Goal: Task Accomplishment & Management: Manage account settings

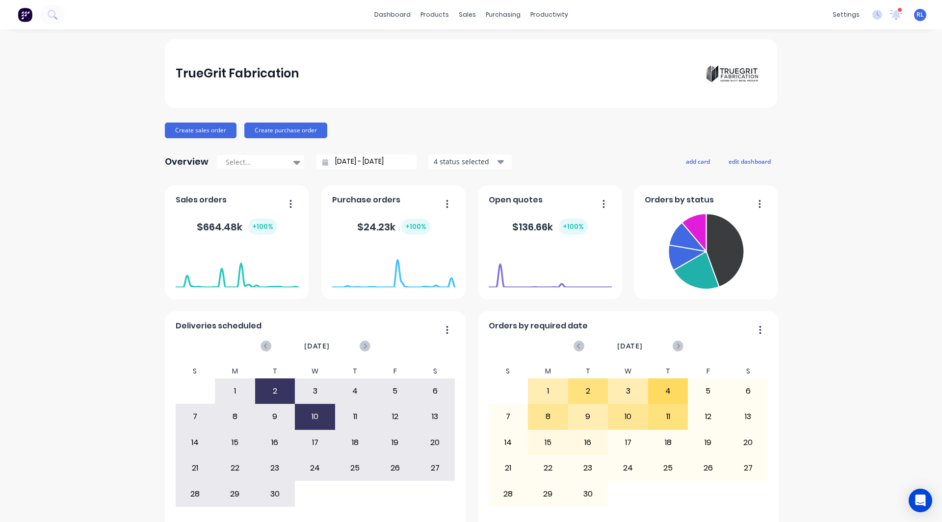
click at [78, 408] on div "TrueGrit Fabrication Create sales order Create purchase order Overview Select..…" at bounding box center [471, 295] width 942 height 512
click at [830, 176] on div "TrueGrit Fabrication Create sales order Create purchase order Overview Select..…" at bounding box center [471, 295] width 942 height 512
click at [557, 48] on div "Workflow" at bounding box center [562, 47] width 29 height 9
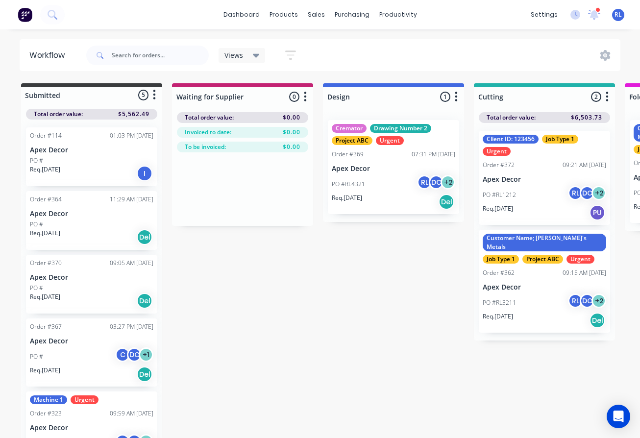
click at [24, 14] on img at bounding box center [25, 14] width 15 height 15
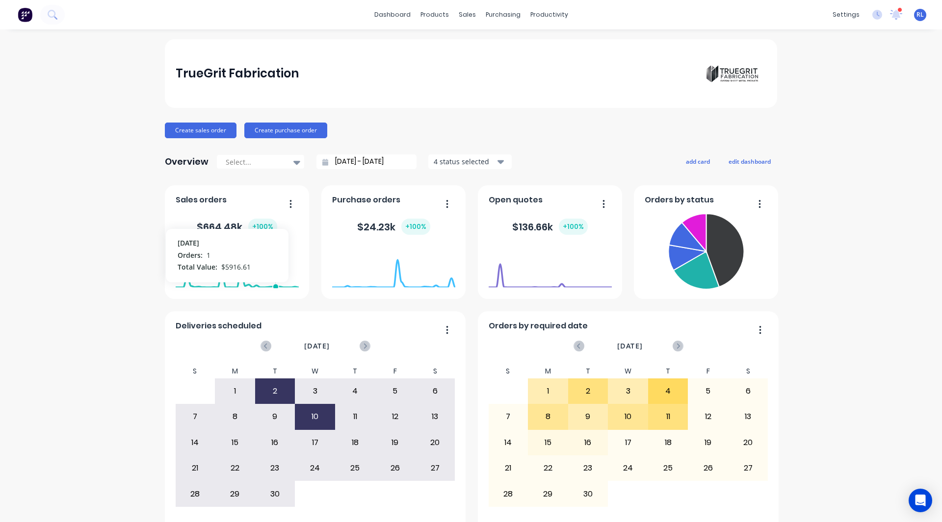
click at [271, 261] on foreignobject at bounding box center [237, 268] width 123 height 42
click at [173, 132] on button "Create sales order" at bounding box center [201, 131] width 72 height 16
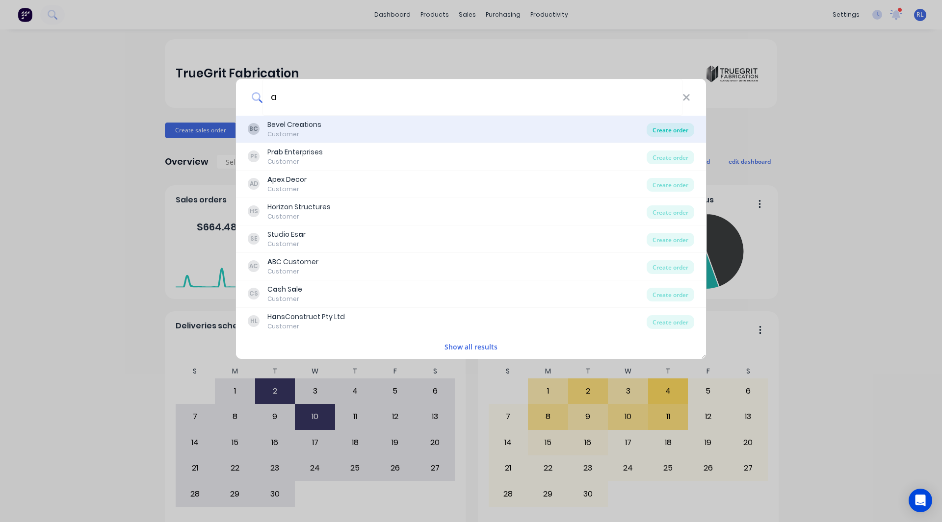
type input "a"
click at [665, 127] on div "Create order" at bounding box center [670, 130] width 48 height 14
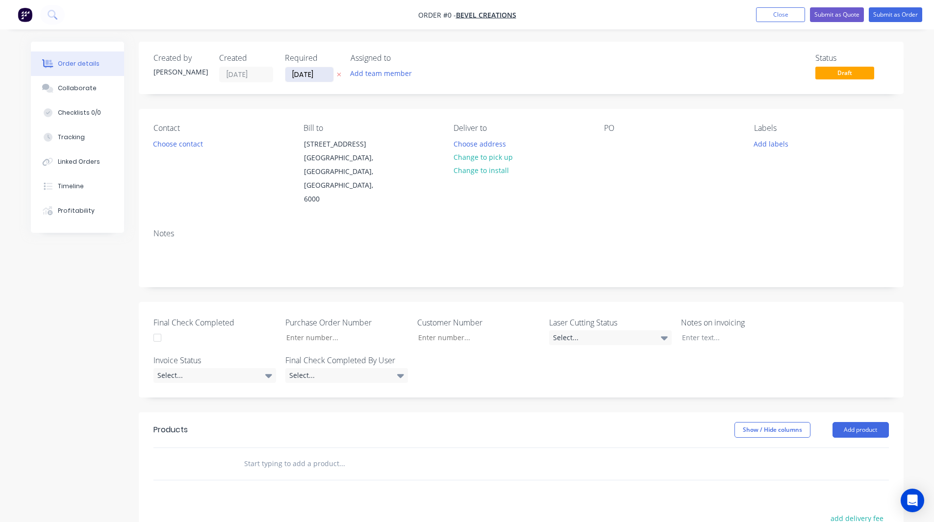
click at [307, 74] on input "[DATE]" at bounding box center [309, 74] width 48 height 15
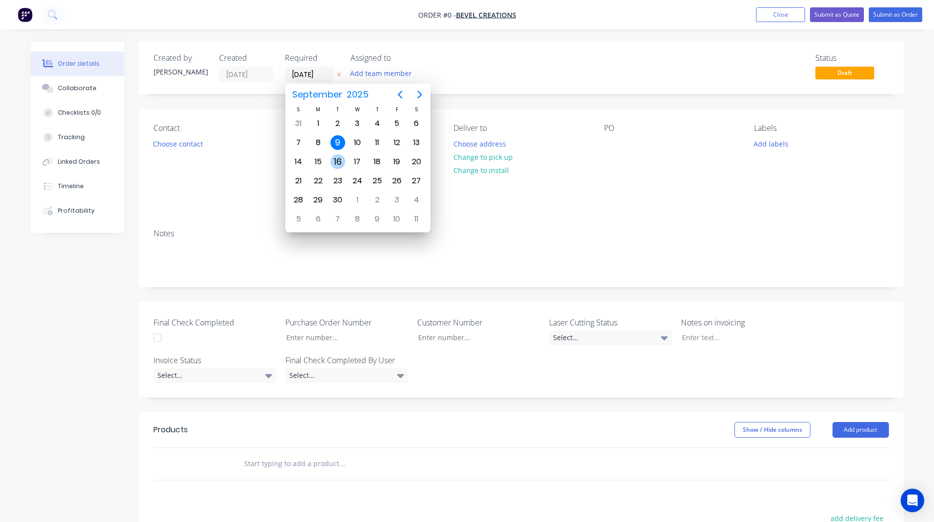
click at [341, 163] on div "16" at bounding box center [338, 161] width 15 height 15
type input "[DATE]"
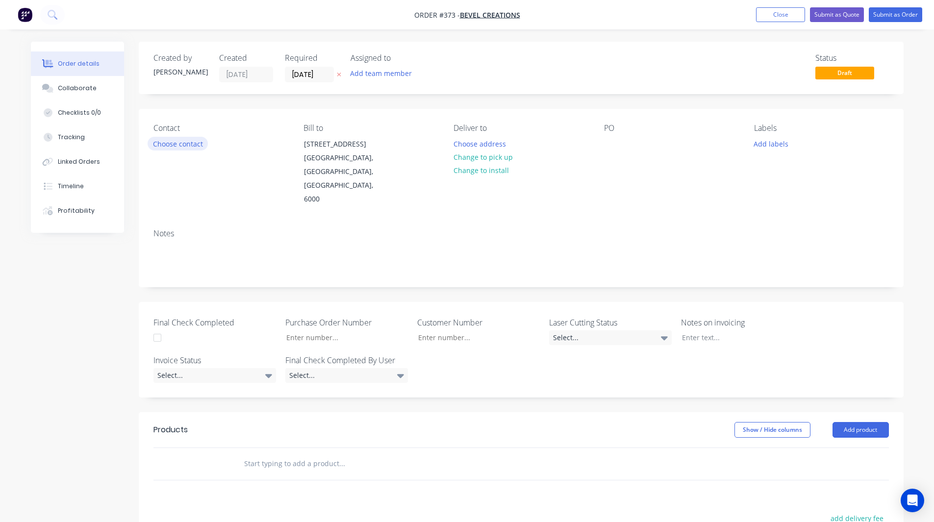
click at [176, 139] on button "Choose contact" at bounding box center [178, 143] width 60 height 13
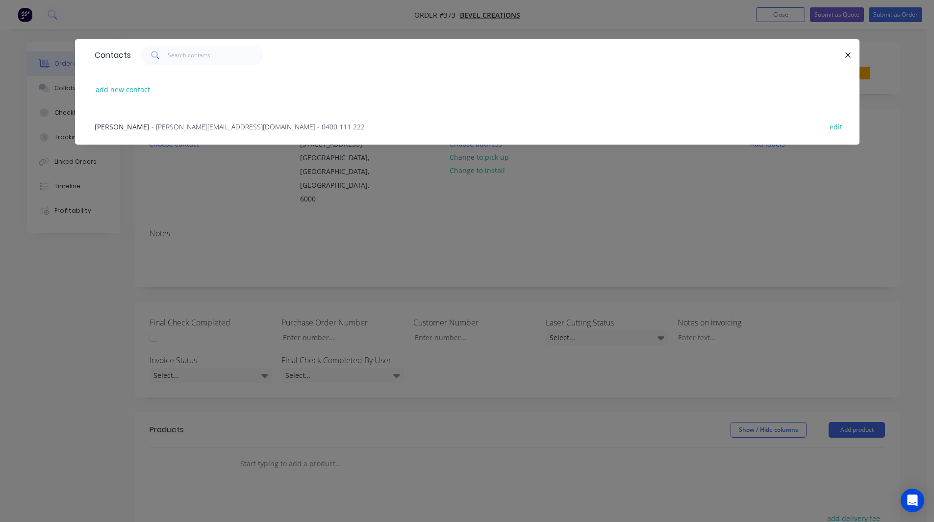
click at [155, 130] on span "- [PERSON_NAME][EMAIL_ADDRESS][DOMAIN_NAME] - 0400 111 222" at bounding box center [258, 126] width 213 height 9
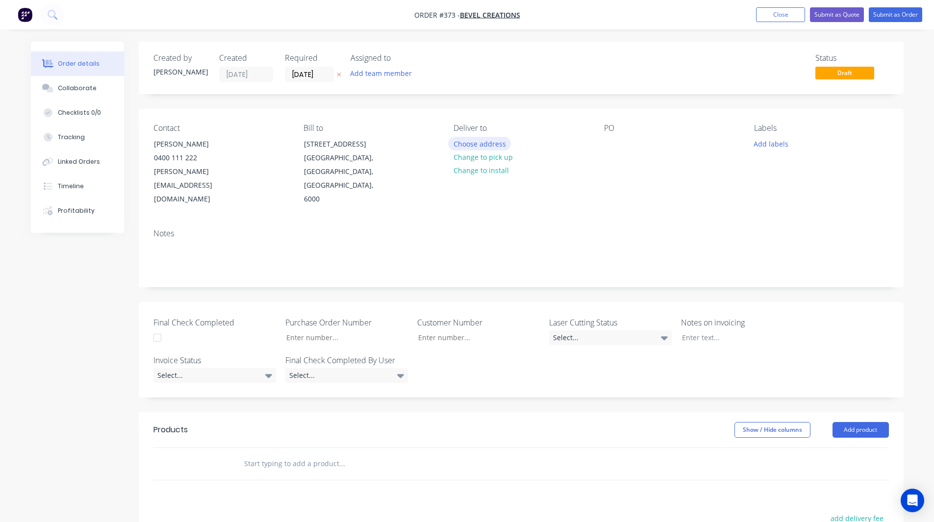
click at [489, 142] on button "Choose address" at bounding box center [479, 143] width 63 height 13
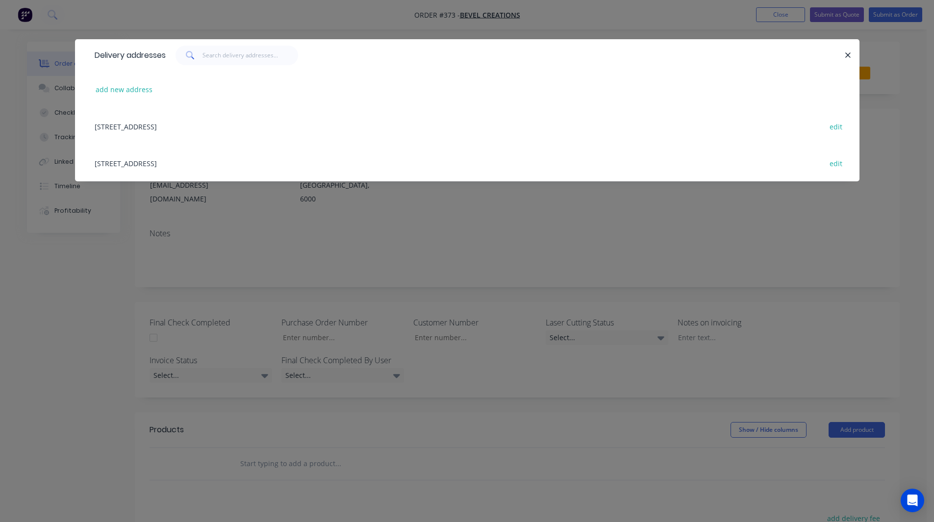
click at [175, 127] on div "[STREET_ADDRESS] edit" at bounding box center [467, 126] width 755 height 37
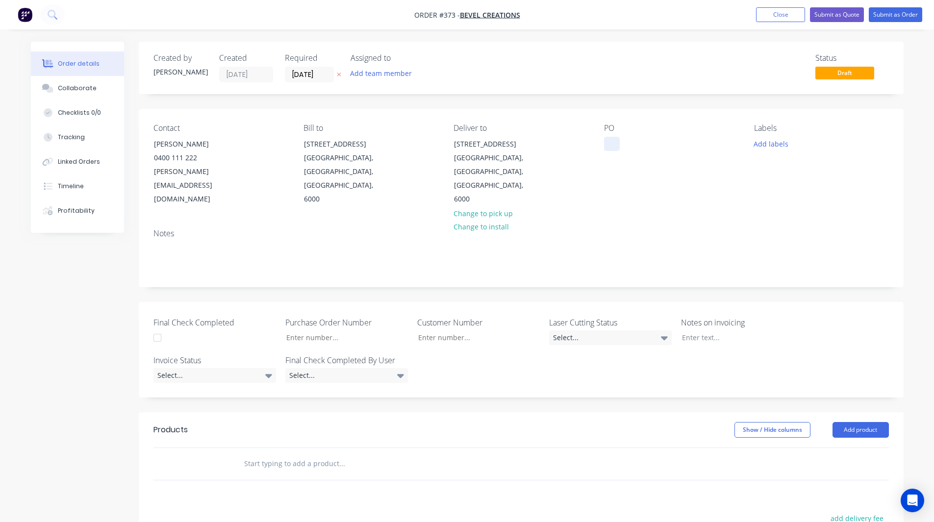
click at [610, 144] on div at bounding box center [612, 144] width 16 height 14
click at [579, 117] on div "Contact [PERSON_NAME] [PHONE_NUMBER] [PERSON_NAME][EMAIL_ADDRESS][DOMAIN_NAME] …" at bounding box center [521, 165] width 765 height 112
click at [382, 75] on button "Add team member" at bounding box center [381, 73] width 72 height 13
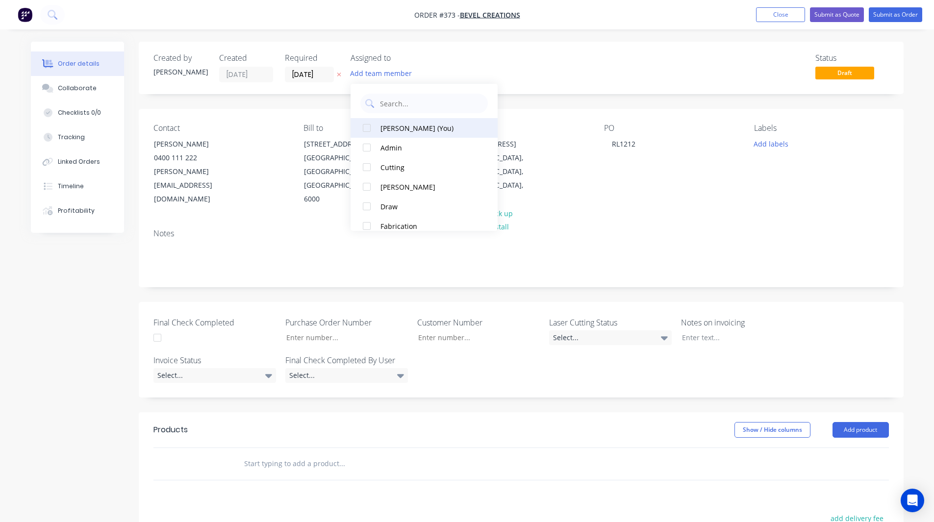
click at [369, 126] on div at bounding box center [367, 128] width 20 height 20
click at [365, 187] on div at bounding box center [367, 187] width 20 height 20
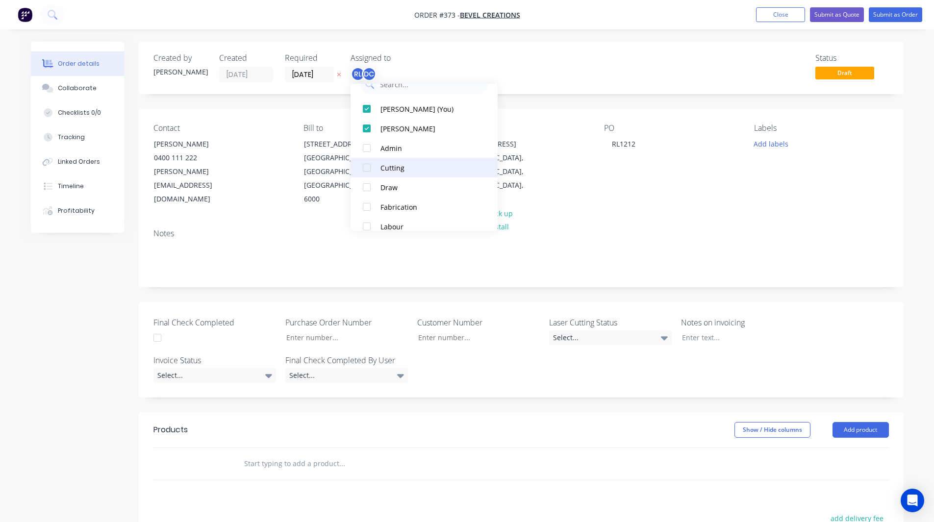
click at [367, 165] on div at bounding box center [367, 168] width 20 height 20
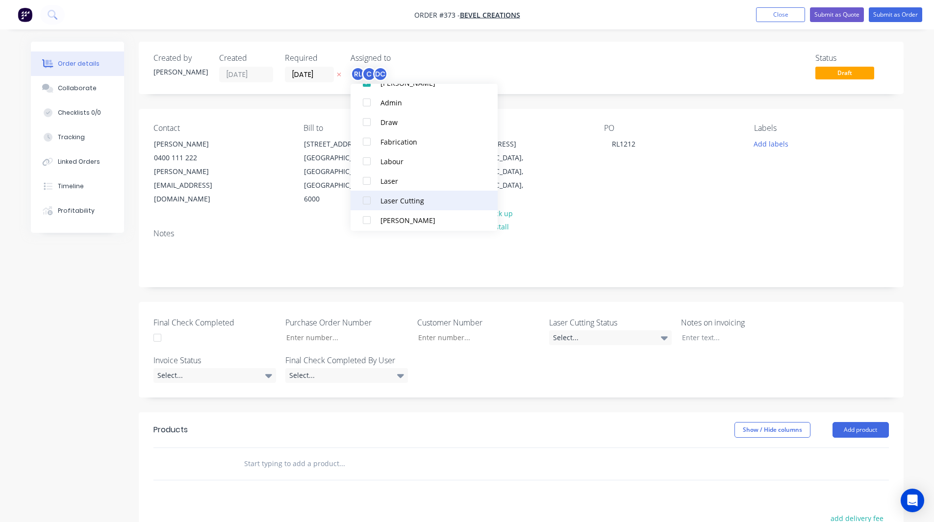
click at [366, 201] on div at bounding box center [367, 201] width 20 height 20
click at [366, 161] on div at bounding box center [367, 162] width 20 height 20
click at [369, 73] on div "C" at bounding box center [369, 74] width 15 height 15
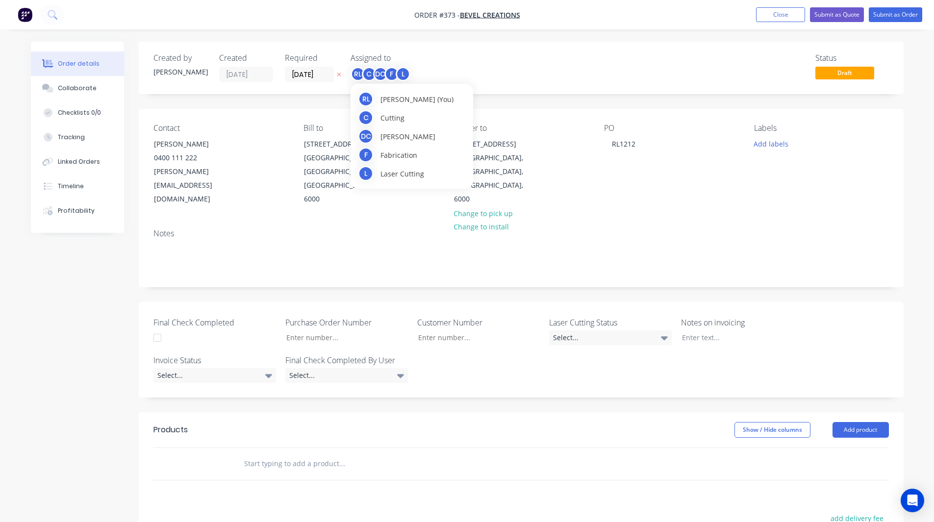
click at [368, 116] on div "C" at bounding box center [365, 117] width 15 height 15
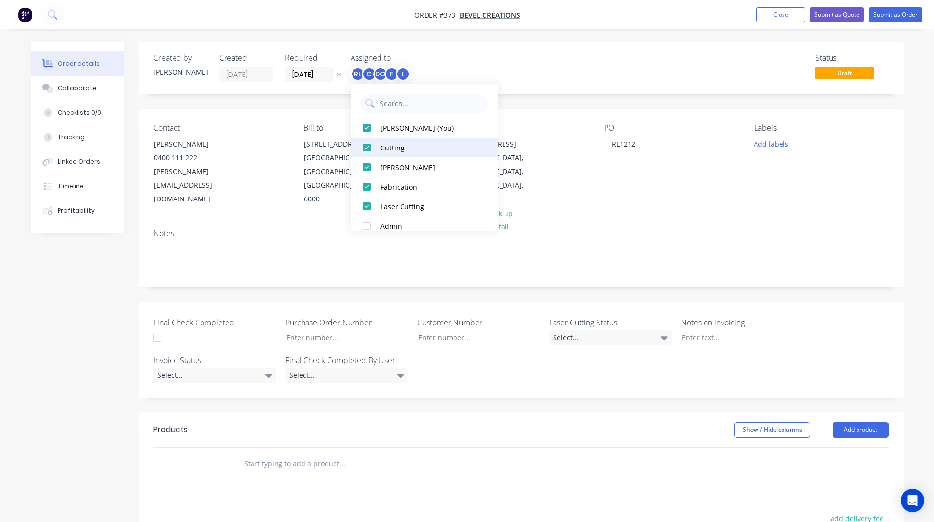
click at [368, 147] on div at bounding box center [367, 148] width 20 height 20
click at [435, 74] on div "RL DC F L" at bounding box center [400, 74] width 98 height 15
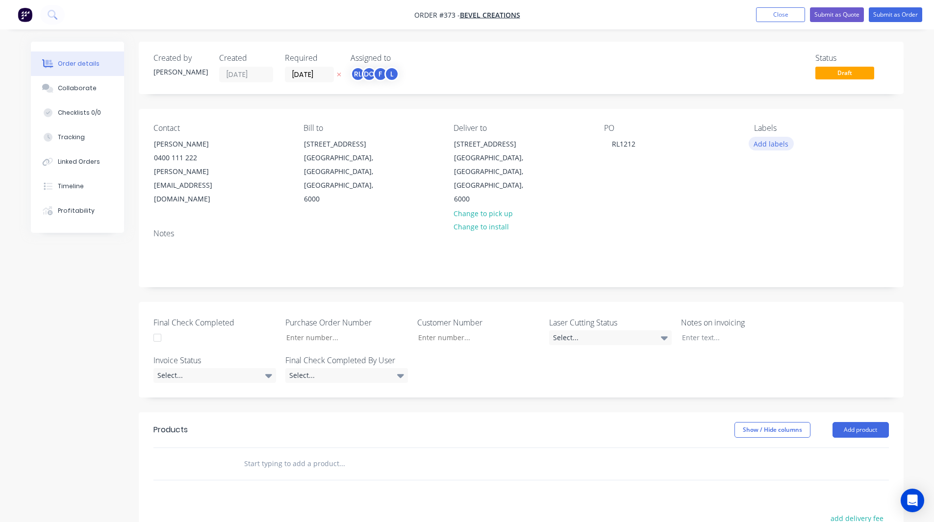
click at [770, 146] on button "Add labels" at bounding box center [771, 143] width 45 height 13
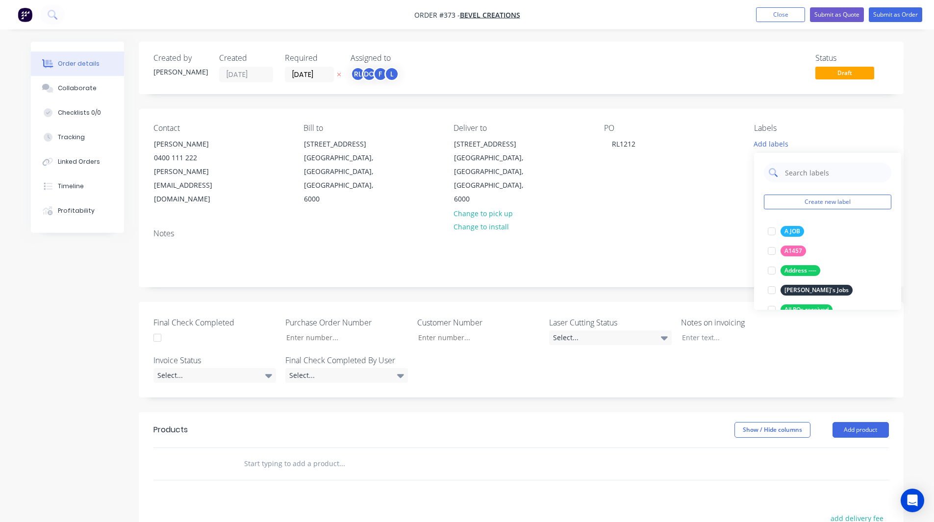
click at [808, 171] on input "text" at bounding box center [835, 173] width 102 height 20
click at [772, 230] on div at bounding box center [772, 232] width 20 height 20
click at [810, 168] on input "urgent" at bounding box center [835, 168] width 102 height 20
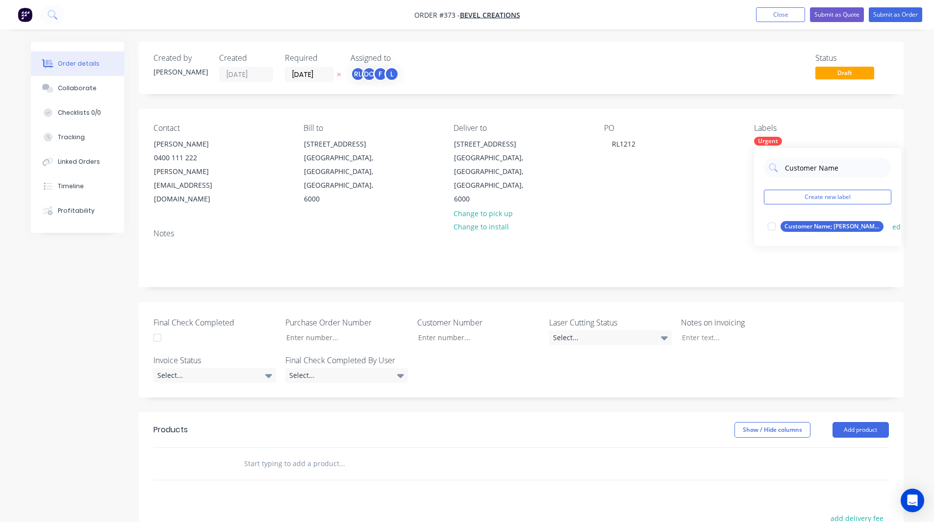
click at [773, 226] on div at bounding box center [772, 227] width 20 height 20
click at [794, 166] on input "Customer Name" at bounding box center [835, 168] width 102 height 20
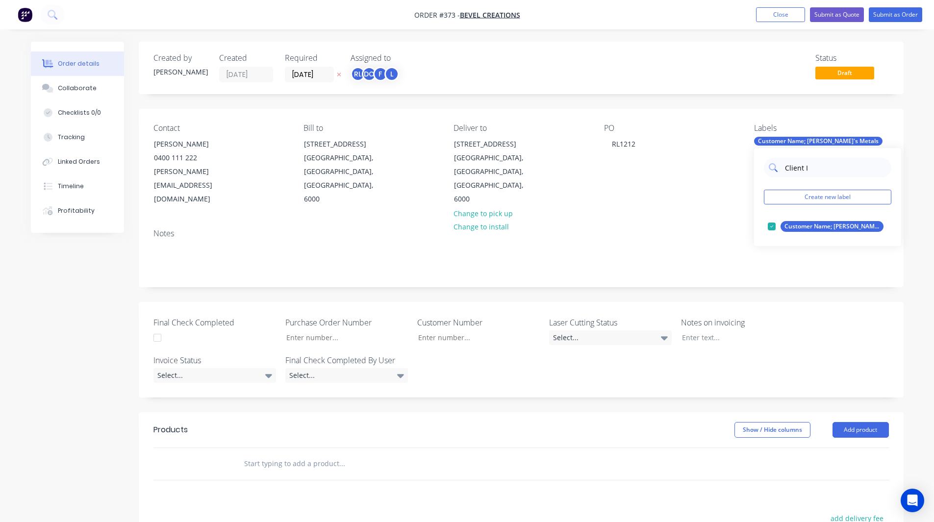
type input "Client ID"
click at [770, 223] on div at bounding box center [772, 227] width 20 height 20
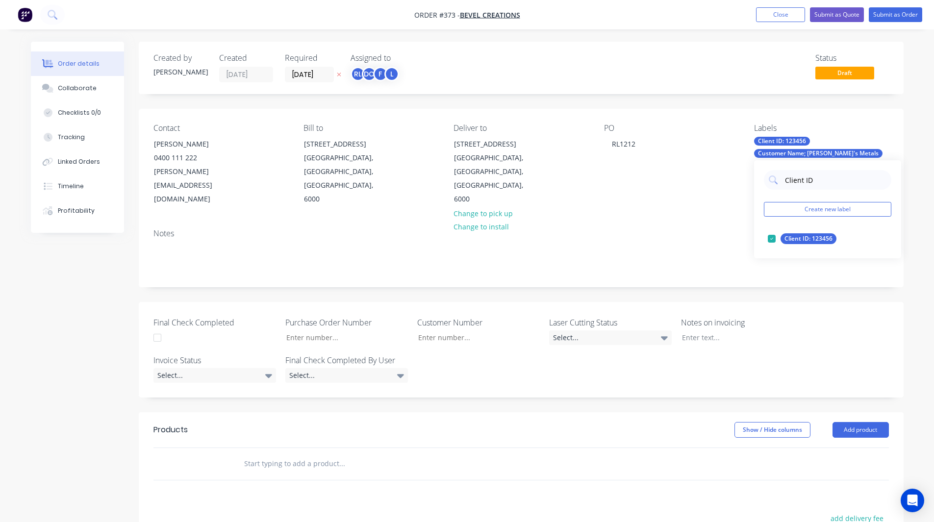
click at [734, 302] on div "Final Check Completed Purchase Order Number Customer Number Laser Cutting Statu…" at bounding box center [521, 350] width 765 height 96
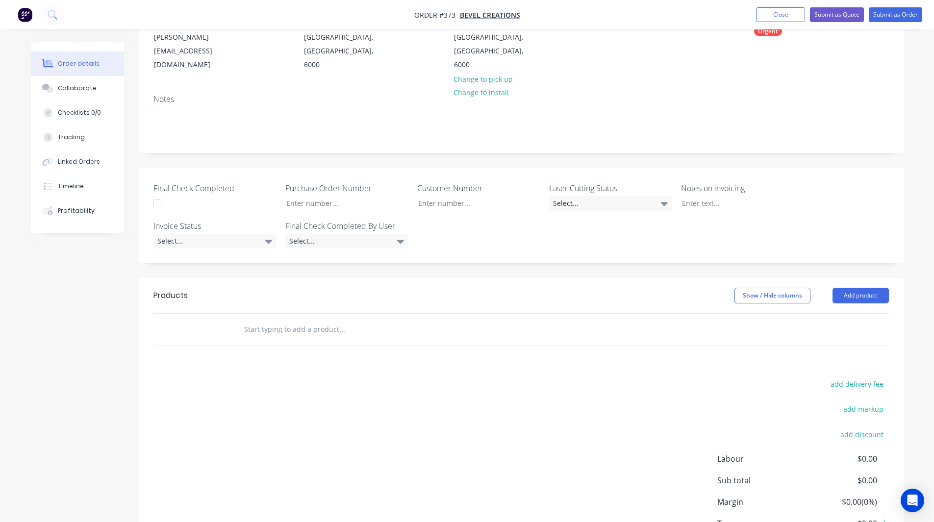
scroll to position [170, 0]
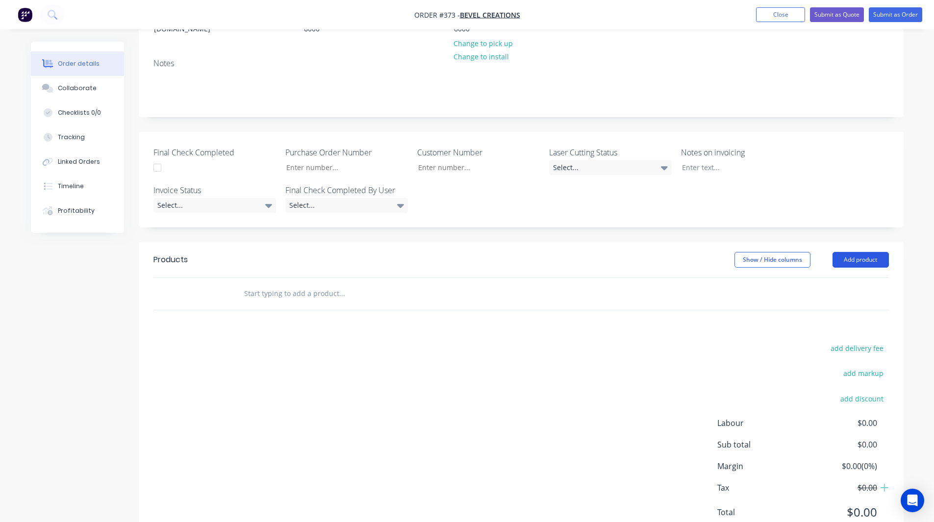
click at [864, 252] on button "Add product" at bounding box center [861, 260] width 56 height 16
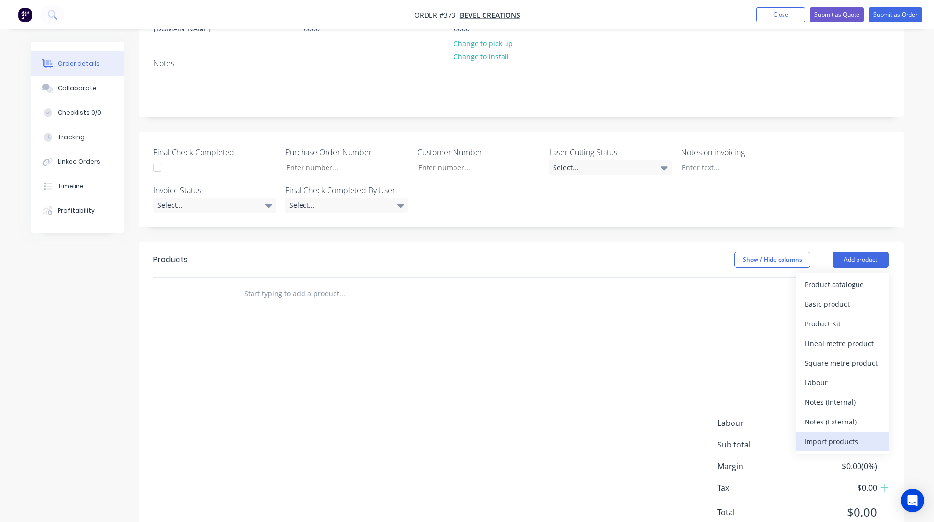
click at [824, 434] on div "Import products" at bounding box center [843, 441] width 76 height 14
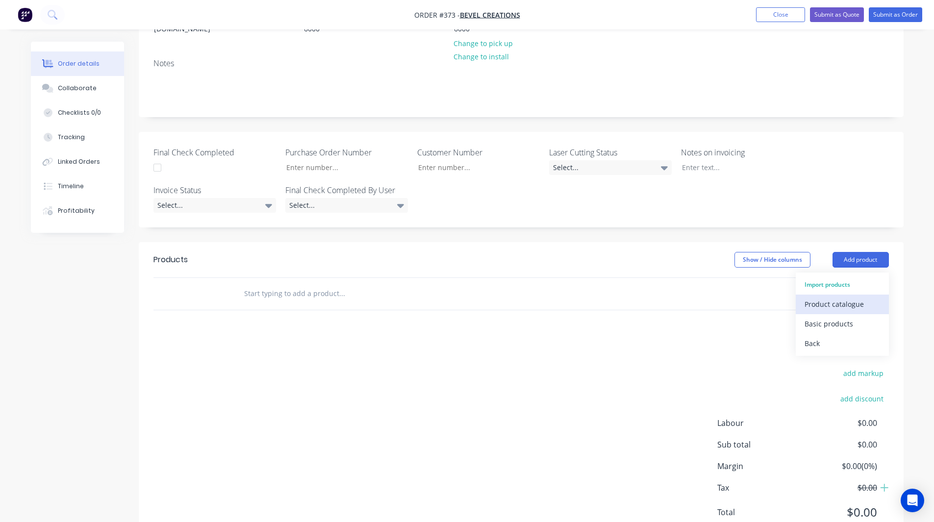
click at [850, 297] on div "Product catalogue" at bounding box center [843, 304] width 76 height 14
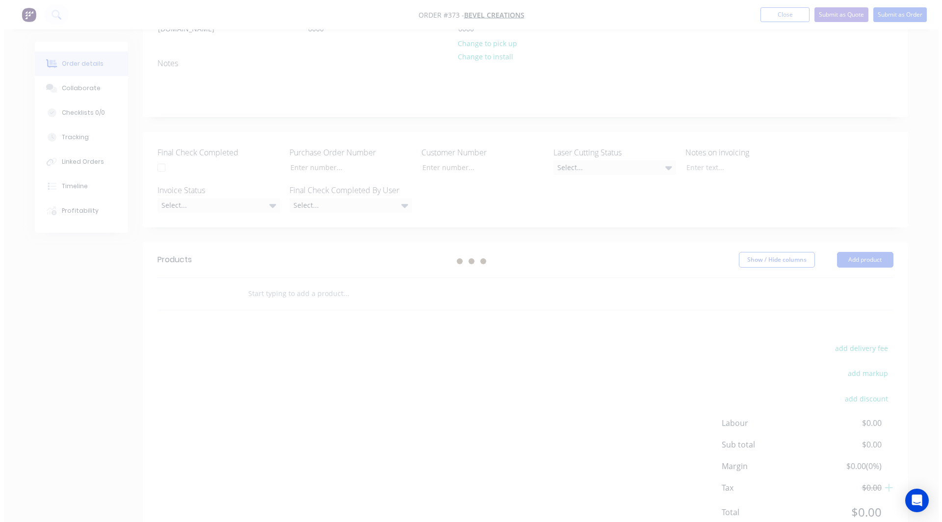
scroll to position [0, 0]
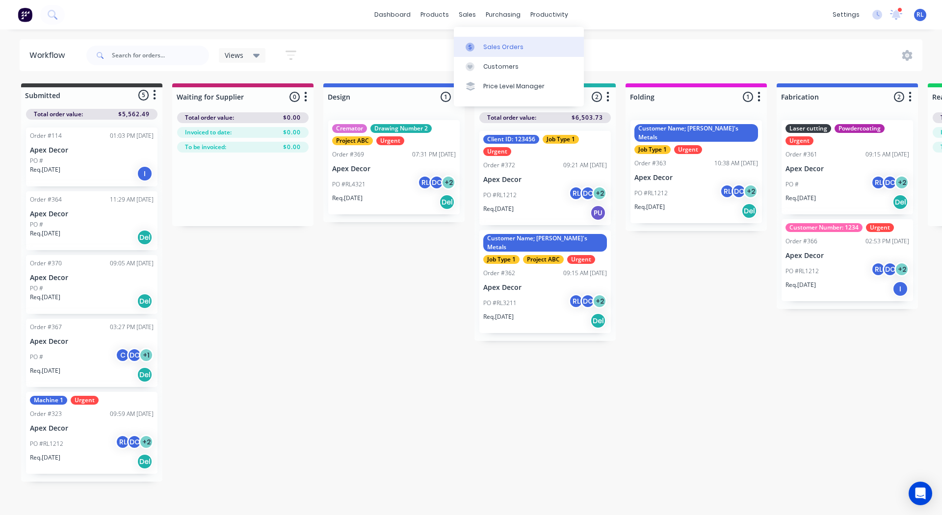
click at [487, 44] on div "Sales Orders" at bounding box center [503, 47] width 40 height 9
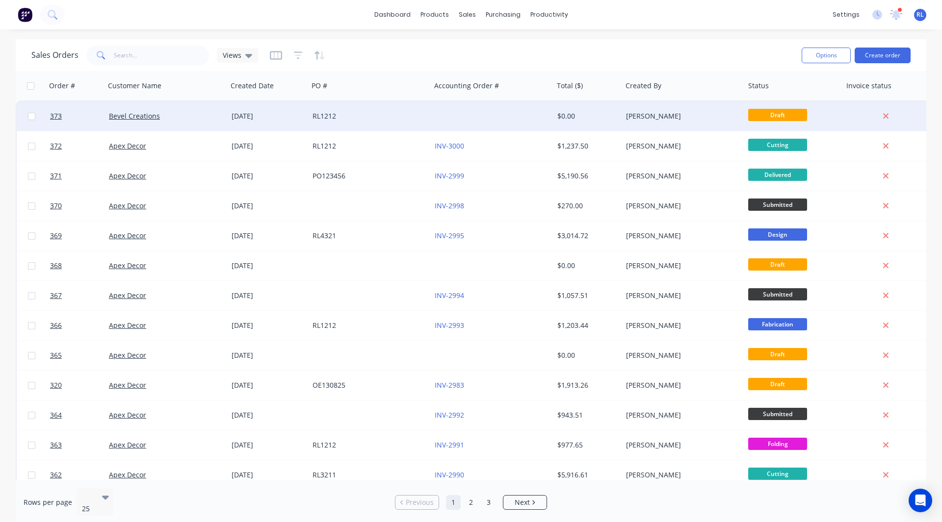
click at [474, 113] on div at bounding box center [492, 116] width 123 height 29
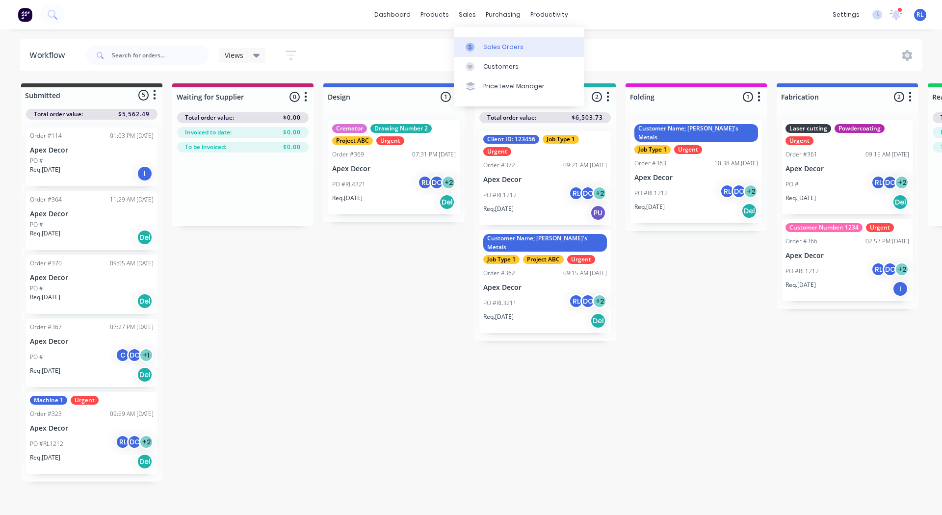
click at [491, 43] on div "Sales Orders" at bounding box center [503, 47] width 40 height 9
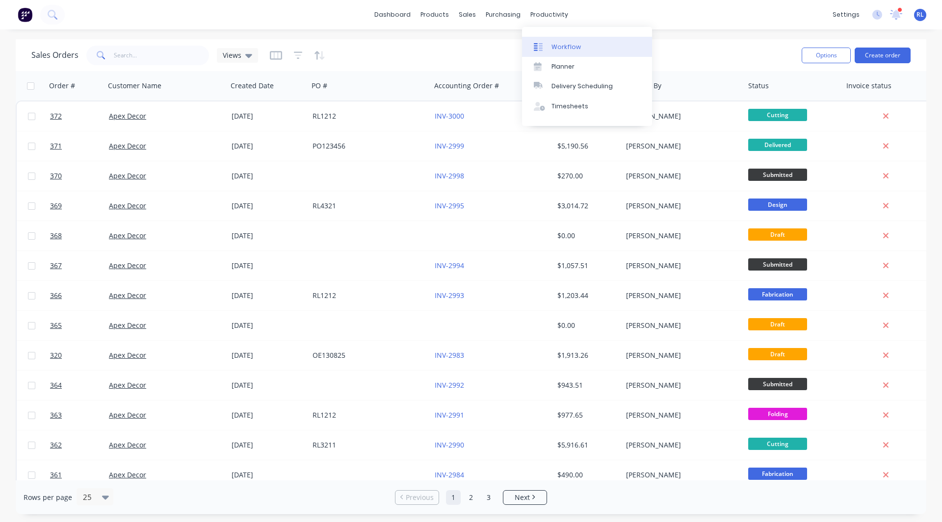
click at [560, 41] on link "Workflow" at bounding box center [587, 47] width 130 height 20
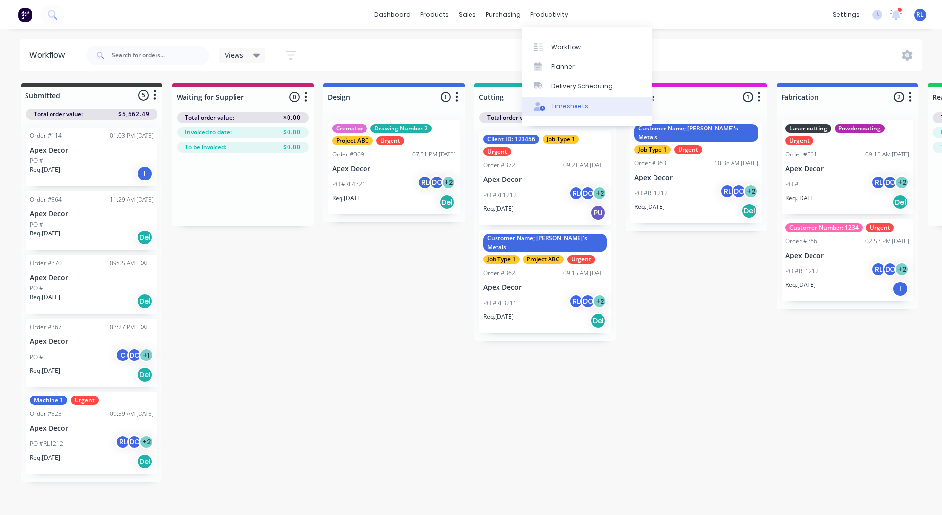
drag, startPoint x: 562, startPoint y: 103, endPoint x: 551, endPoint y: 106, distance: 11.7
click at [551, 106] on div "Timesheets" at bounding box center [569, 106] width 37 height 9
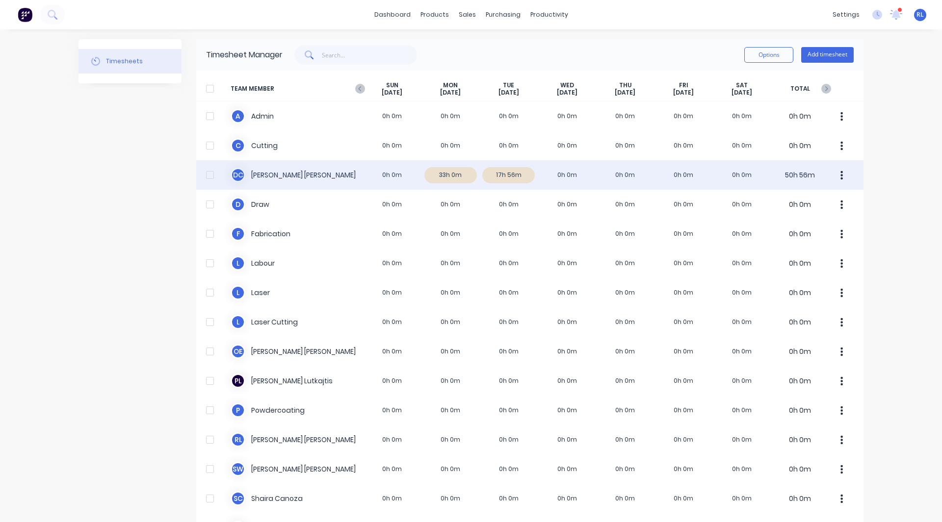
click at [447, 176] on div "D C David Cousley 0h 0m 33h 0m 17h 56m 0h 0m 0h 0m 0h 0m 0h 0m 50h 56m" at bounding box center [529, 174] width 667 height 29
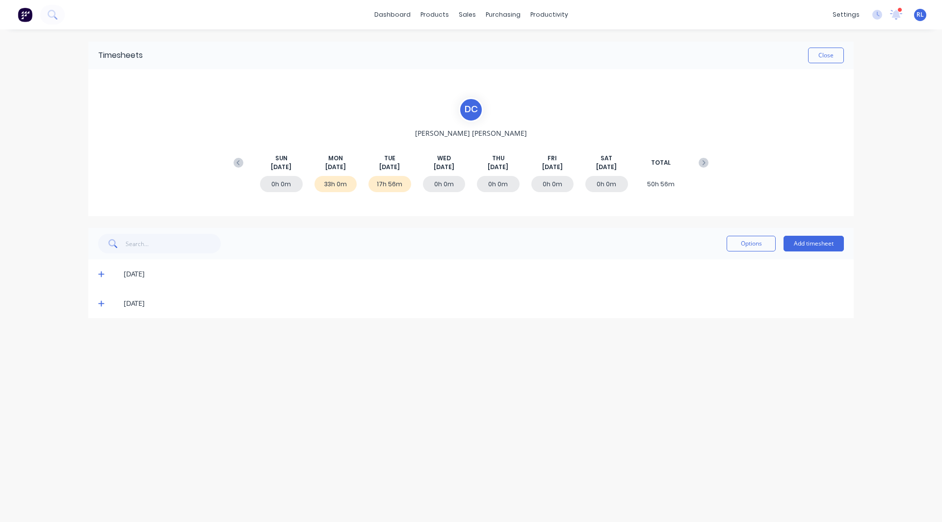
click at [100, 271] on icon at bounding box center [101, 274] width 6 height 7
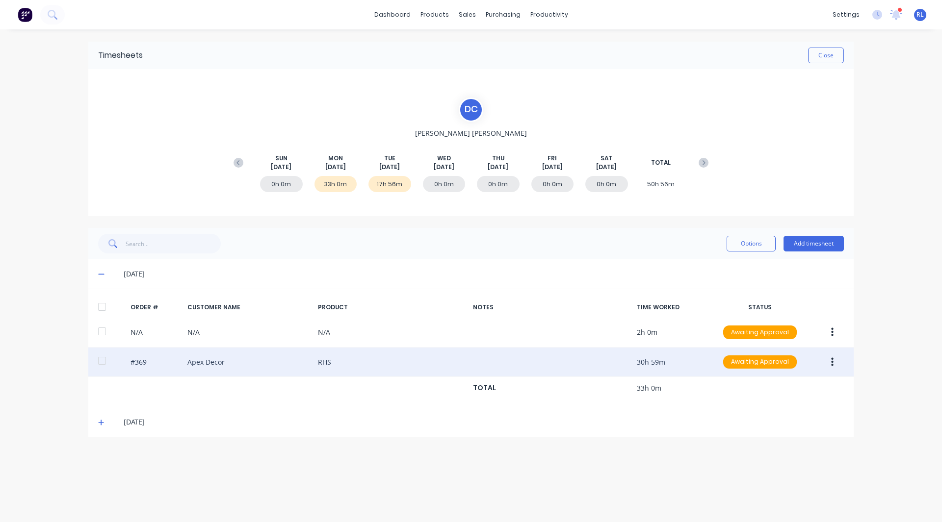
click at [833, 360] on button "button" at bounding box center [831, 363] width 23 height 18
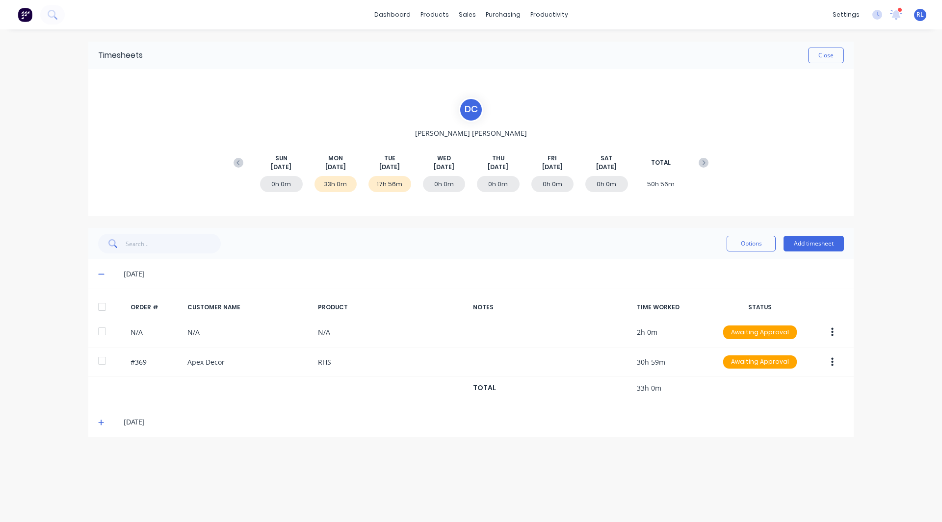
click at [892, 343] on div "dashboard products sales purchasing productivity dashboard products Product Cat…" at bounding box center [471, 261] width 942 height 522
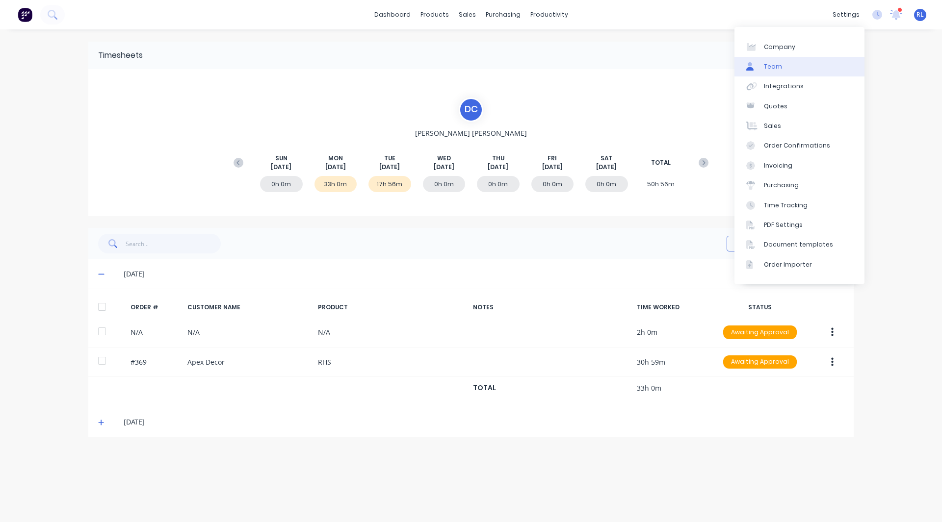
click at [789, 69] on link "Team" at bounding box center [799, 67] width 130 height 20
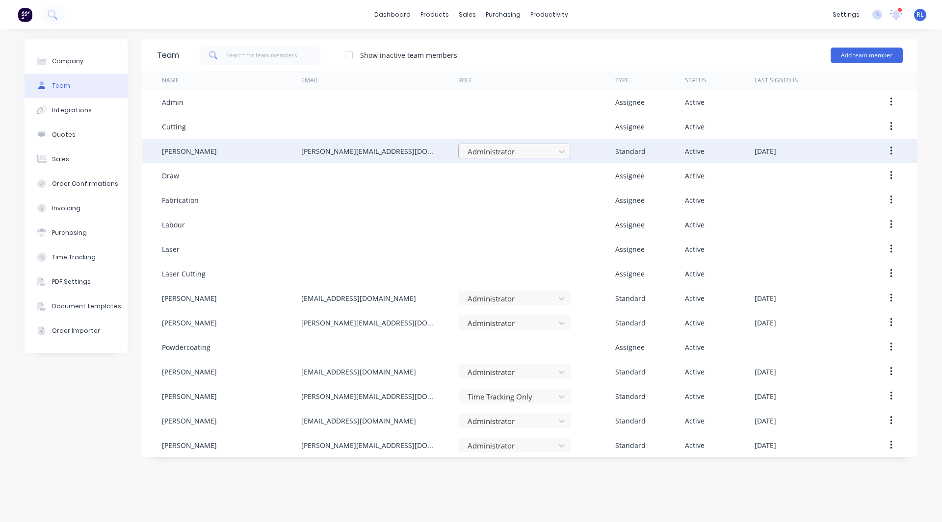
click at [548, 148] on div at bounding box center [507, 152] width 83 height 12
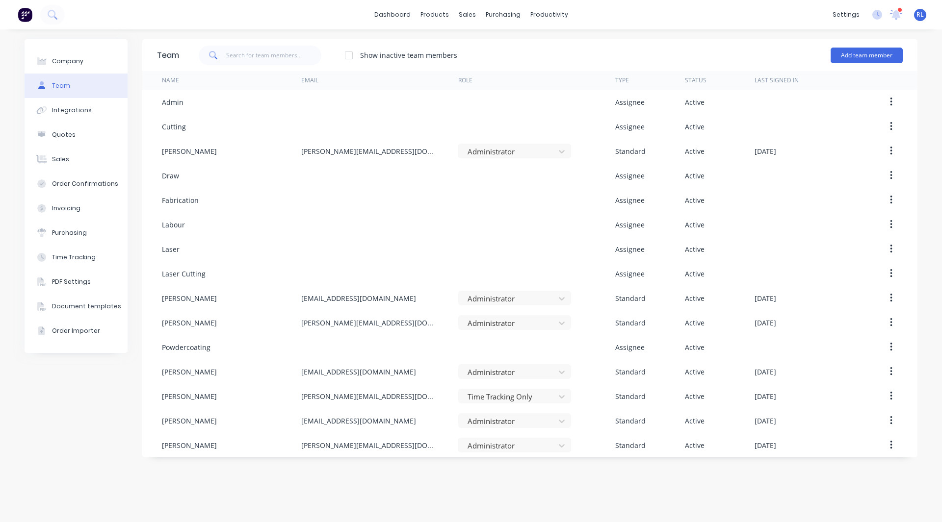
click at [77, 410] on div "Company Team Integrations Quotes Sales Order Confirmations Invoicing Purchasing…" at bounding box center [76, 275] width 103 height 473
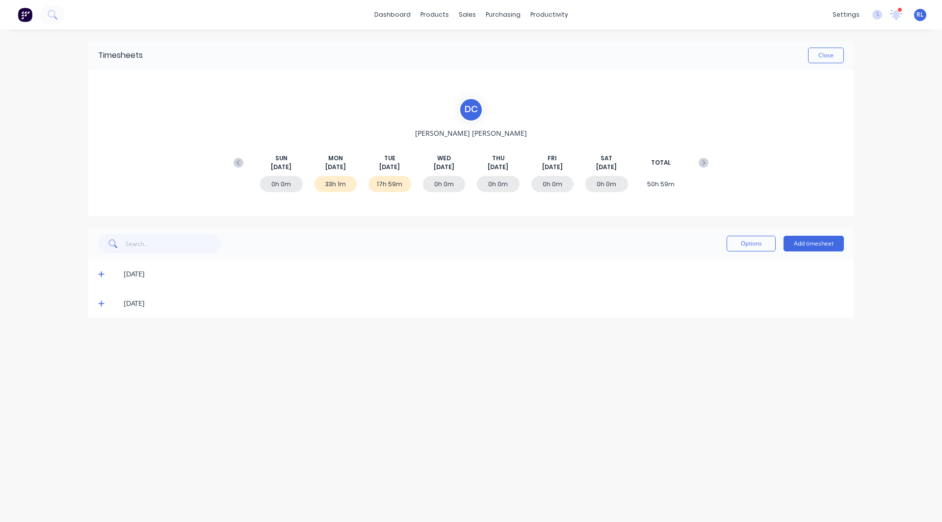
click at [101, 275] on icon at bounding box center [101, 274] width 6 height 7
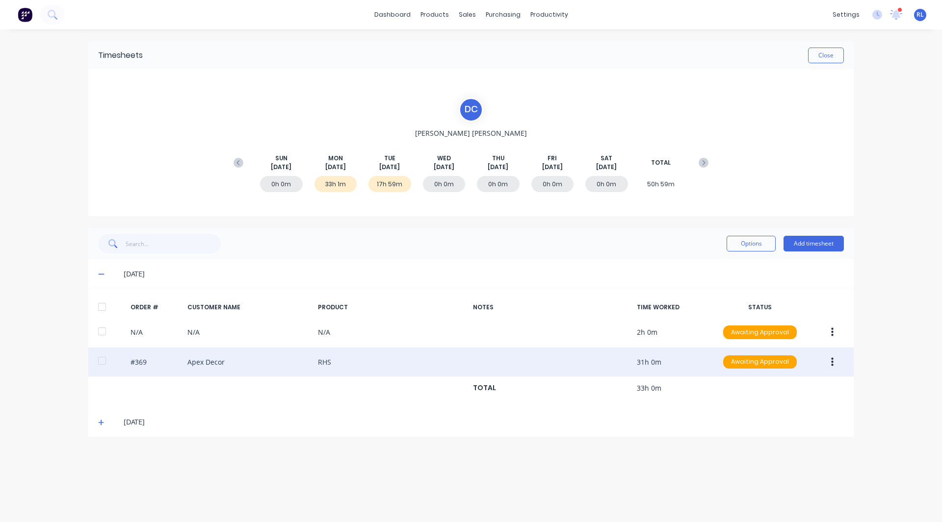
click at [831, 361] on icon "button" at bounding box center [832, 362] width 2 height 11
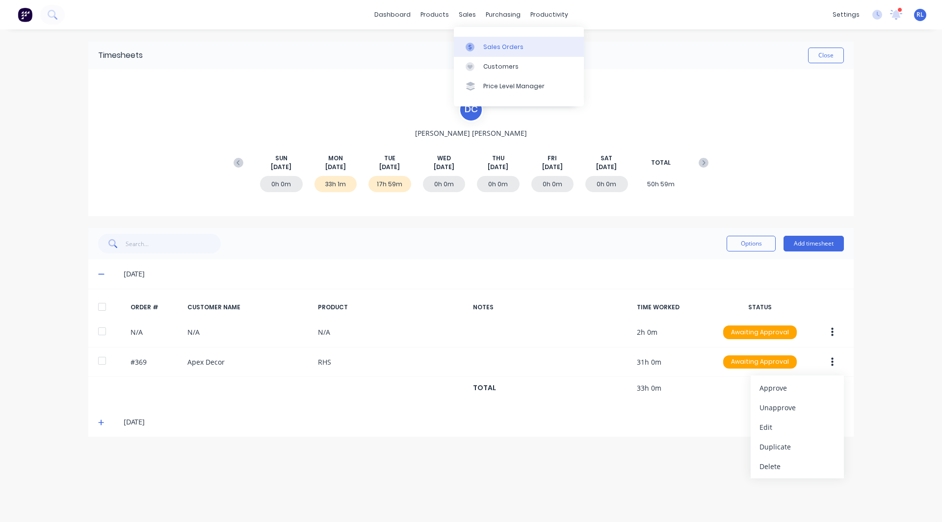
click at [500, 44] on div "Sales Orders" at bounding box center [503, 47] width 40 height 9
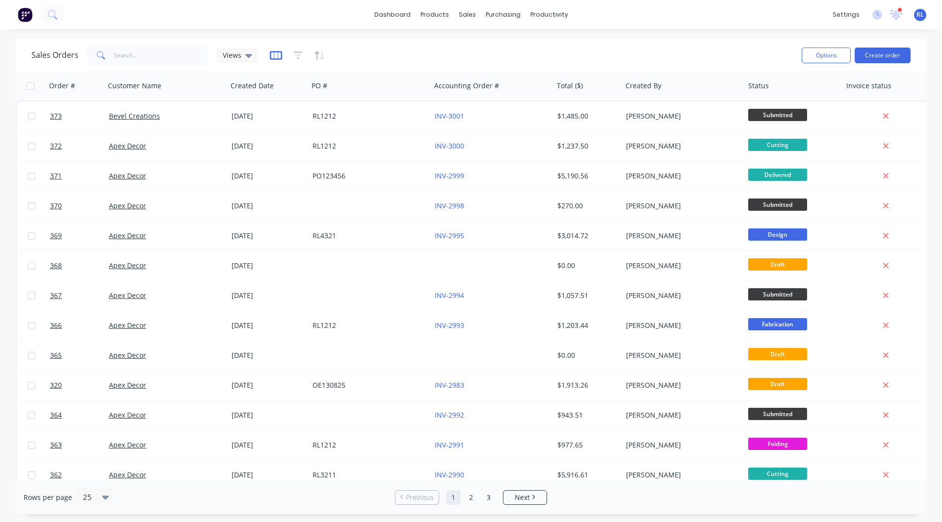
click at [274, 55] on icon "button" at bounding box center [276, 56] width 12 height 10
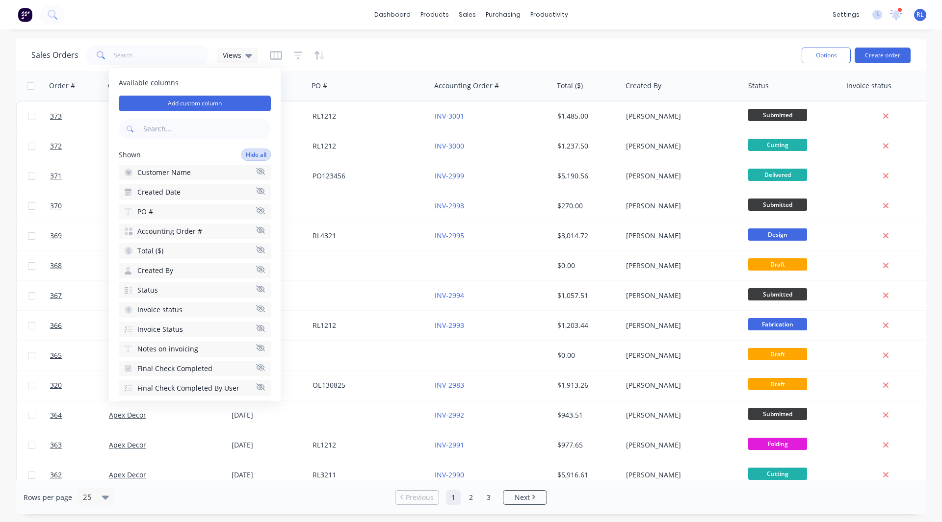
click at [245, 154] on button "Hide all" at bounding box center [255, 155] width 29 height 12
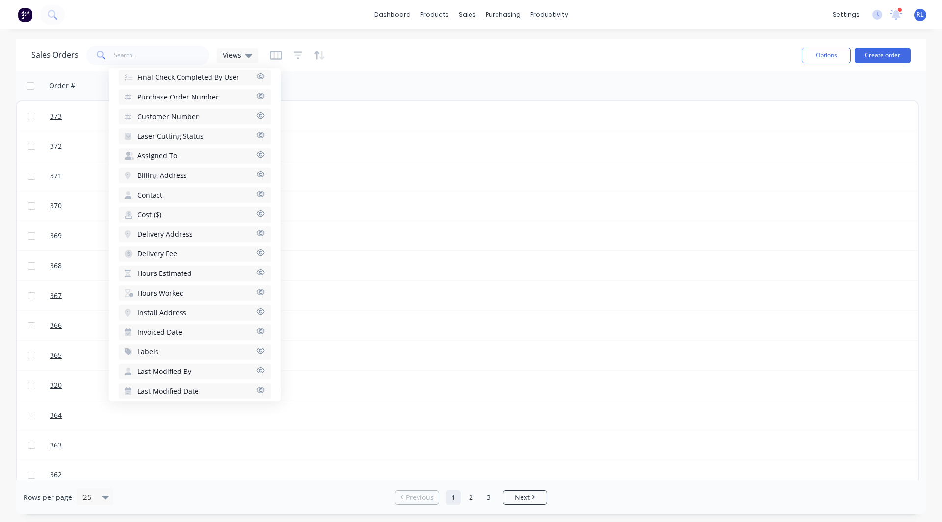
scroll to position [335, 0]
click at [166, 271] on span "Hours Estimated" at bounding box center [164, 273] width 54 height 10
click at [160, 271] on span "Hours Worked" at bounding box center [160, 273] width 47 height 10
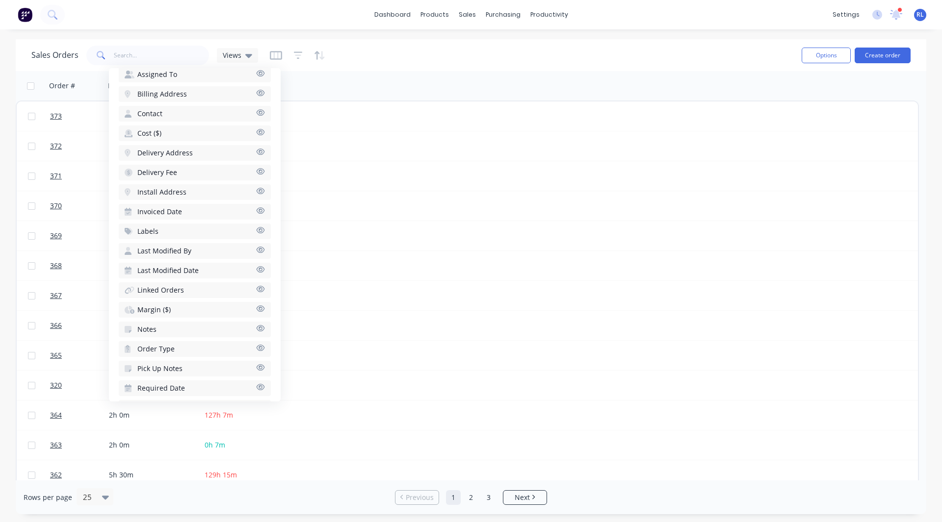
scroll to position [456, 0]
click at [155, 309] on span "Margin ($)" at bounding box center [153, 310] width 33 height 10
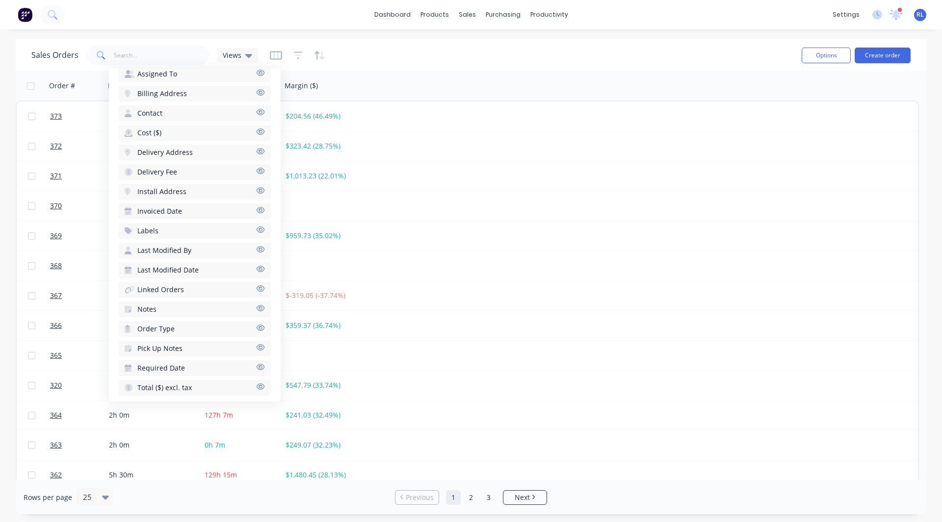
click at [378, 51] on div "Sales Orders Views" at bounding box center [412, 55] width 762 height 24
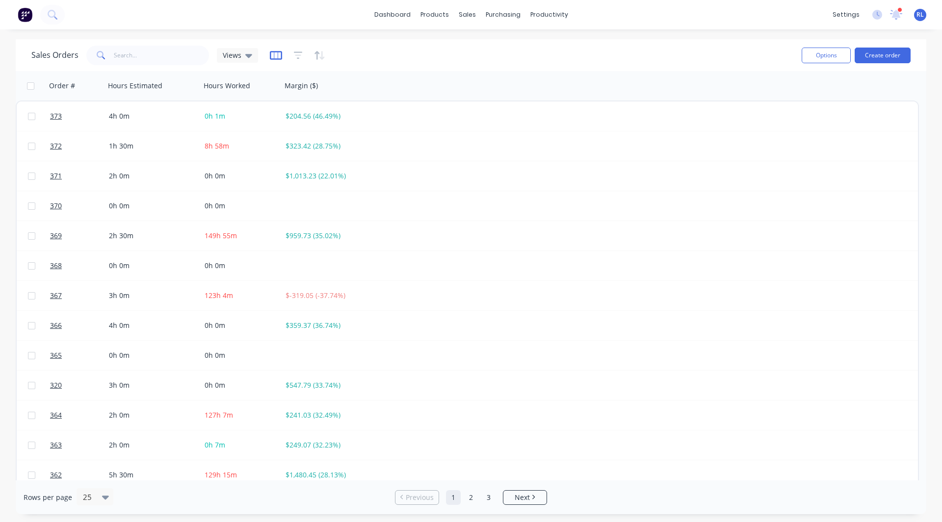
click at [273, 54] on icon "button" at bounding box center [276, 56] width 12 height 10
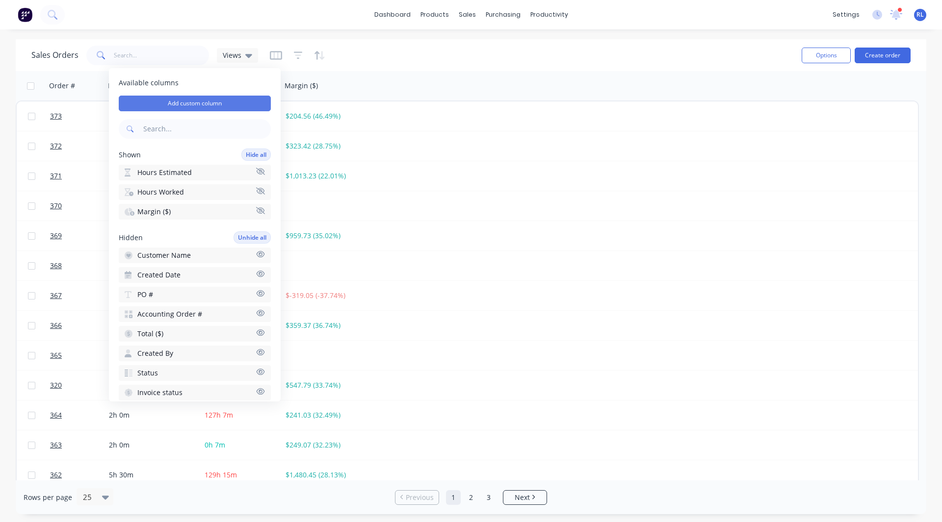
click at [201, 100] on button "Add custom column" at bounding box center [195, 104] width 152 height 16
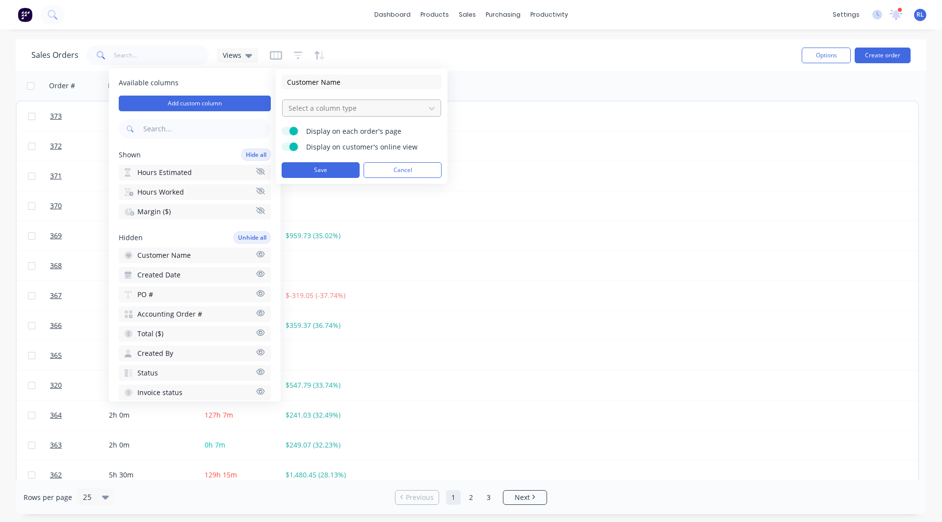
type input "Customer Name"
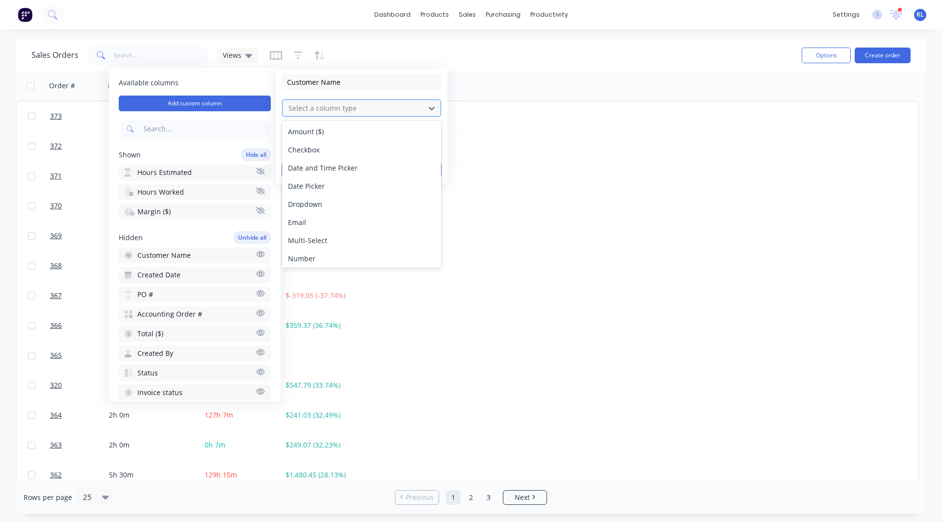
click at [309, 107] on div at bounding box center [353, 108] width 132 height 12
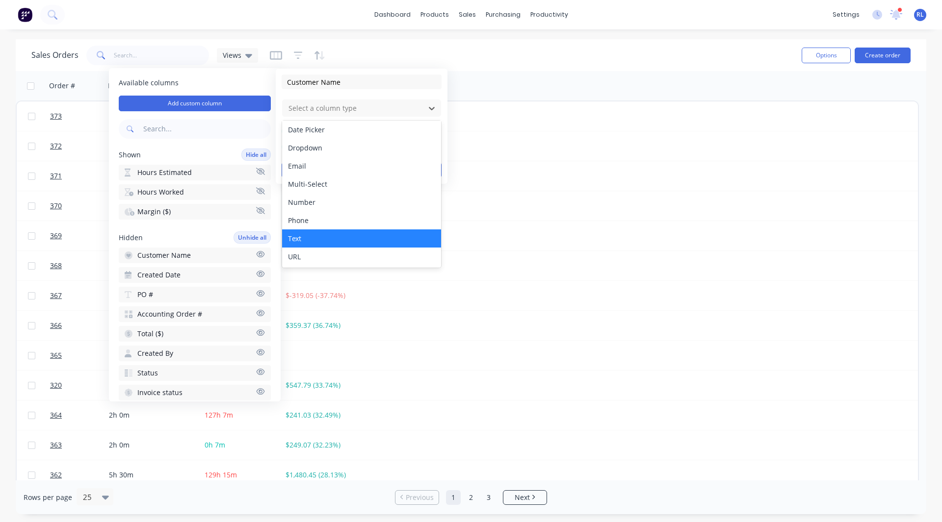
click at [300, 235] on div "Text" at bounding box center [361, 238] width 159 height 18
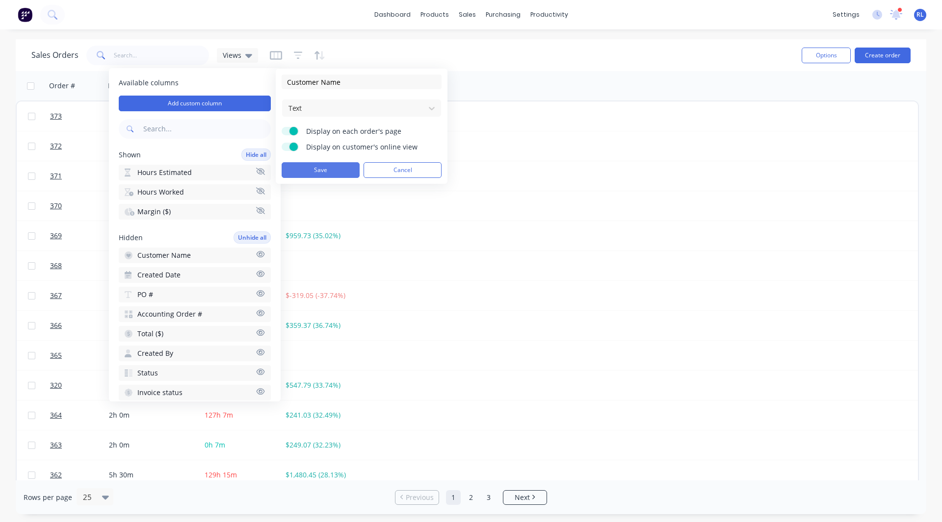
click at [323, 166] on button "Save" at bounding box center [320, 170] width 78 height 16
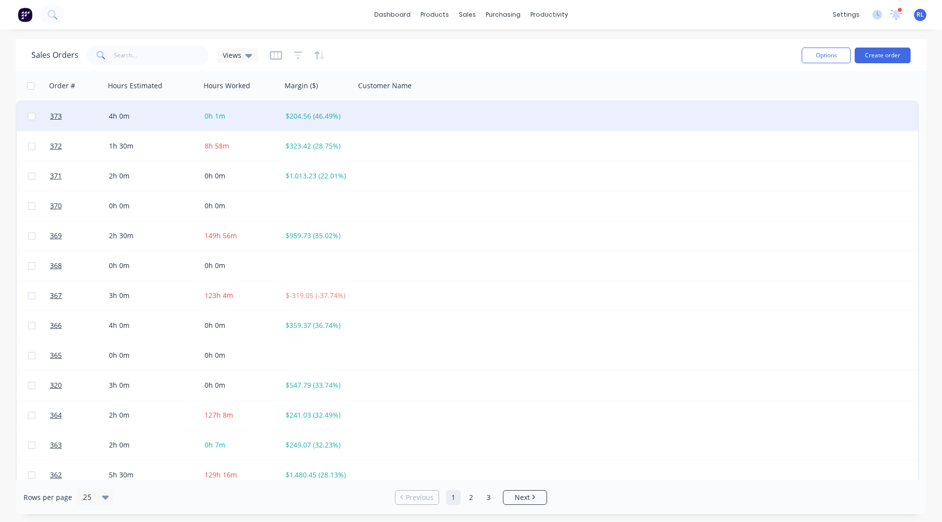
click at [394, 113] on div at bounding box center [401, 116] width 92 height 29
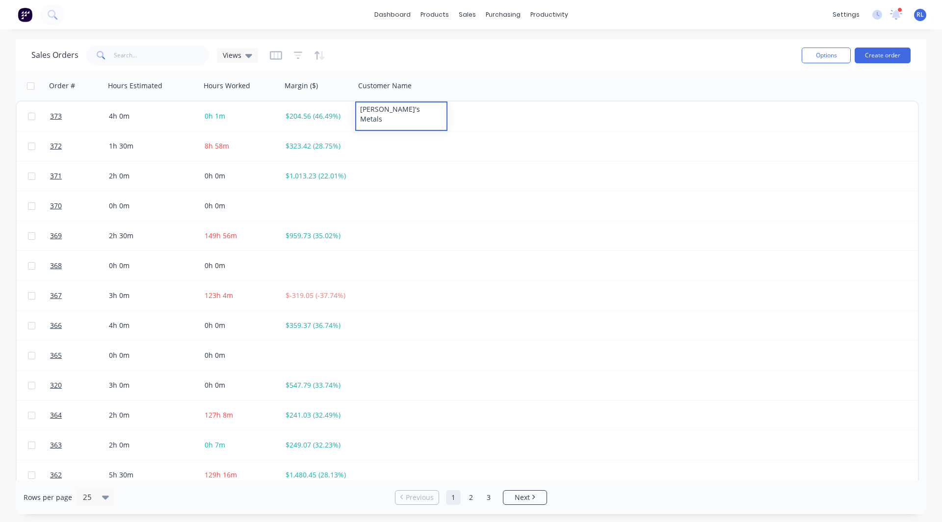
click at [452, 49] on div "Sales Orders Views" at bounding box center [412, 55] width 762 height 24
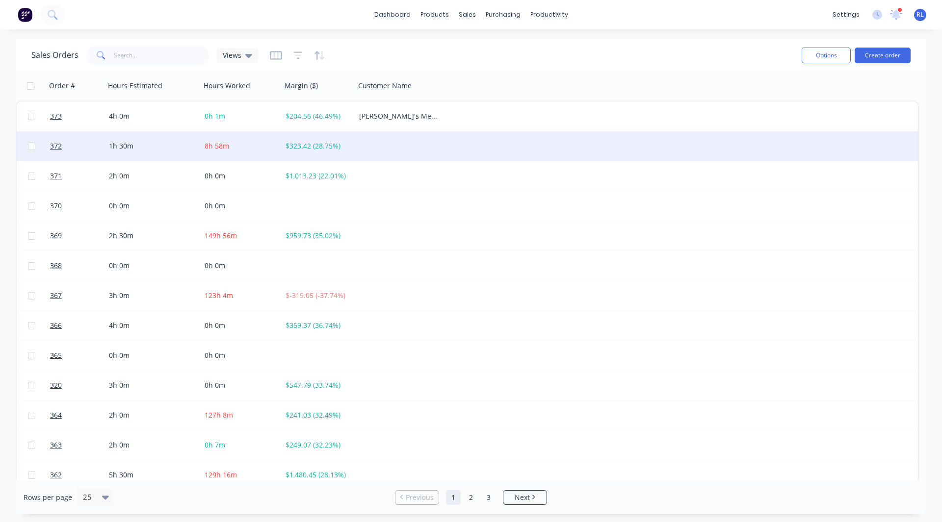
click at [374, 143] on div at bounding box center [401, 145] width 92 height 29
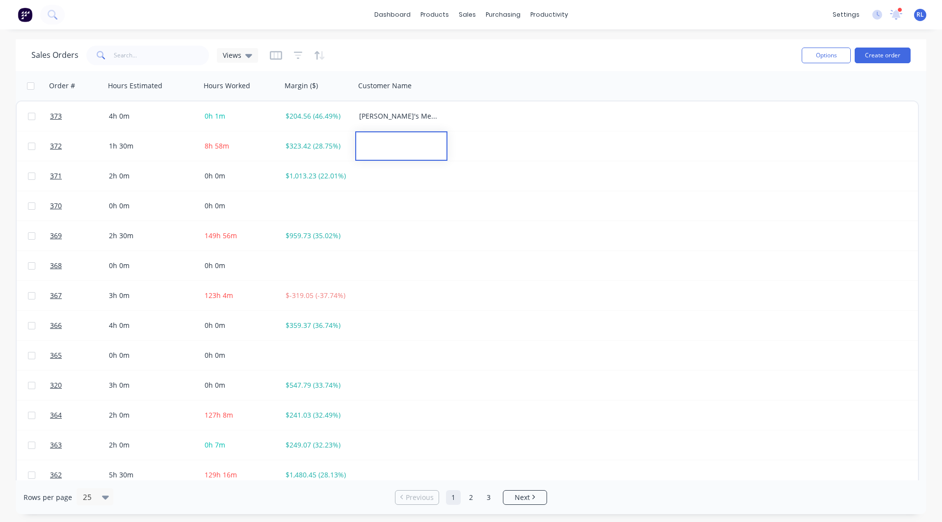
click at [450, 56] on div "Sales Orders Views" at bounding box center [412, 55] width 762 height 24
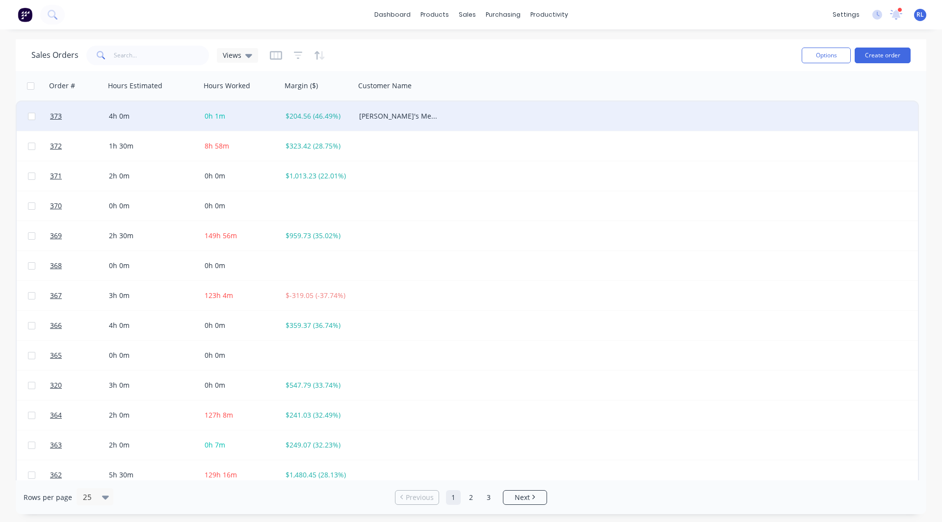
click at [431, 117] on div "Rob's Metals" at bounding box center [399, 116] width 80 height 10
click at [272, 56] on icon "button" at bounding box center [276, 56] width 12 height 10
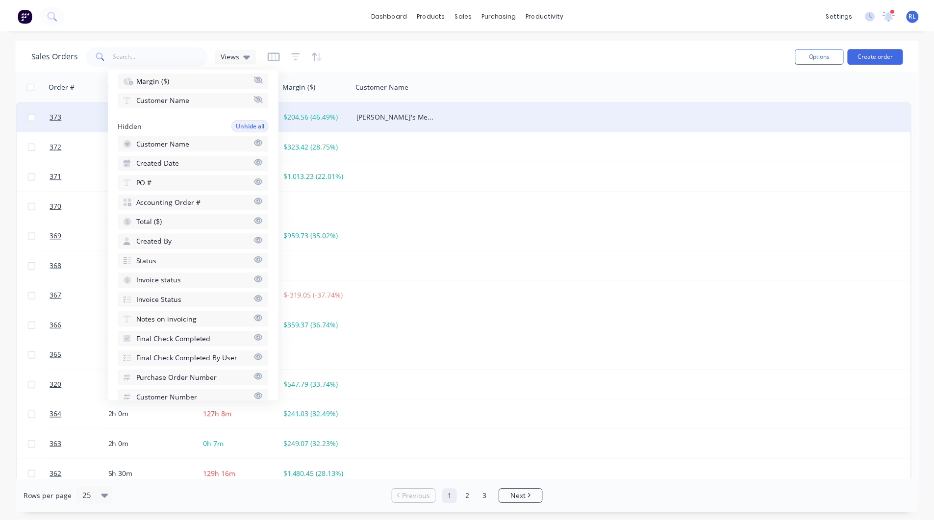
scroll to position [132, 0]
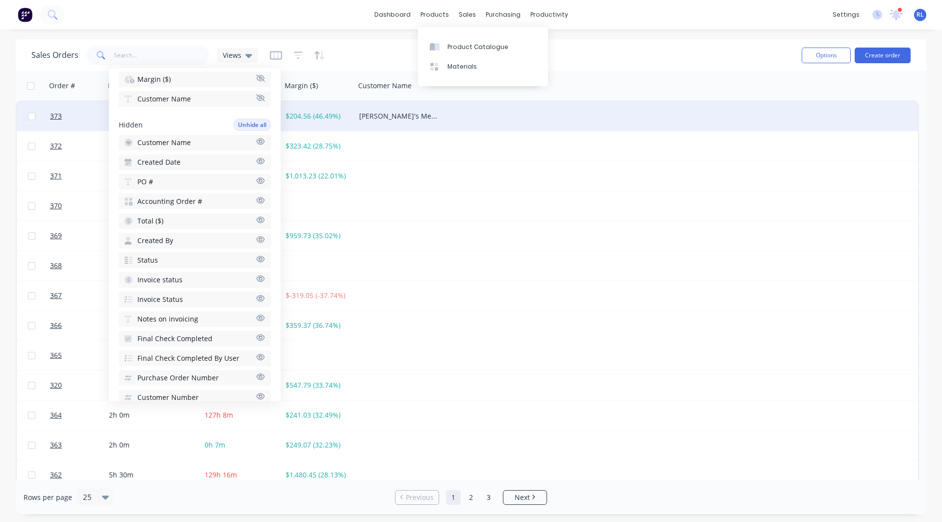
click at [377, 61] on div "Sales Orders Views" at bounding box center [412, 55] width 762 height 24
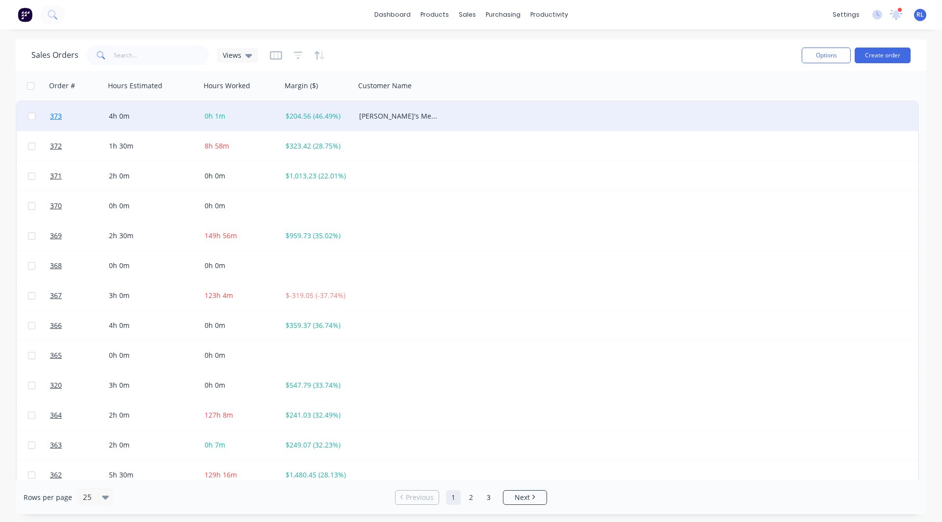
click at [57, 113] on span "373" at bounding box center [56, 116] width 12 height 10
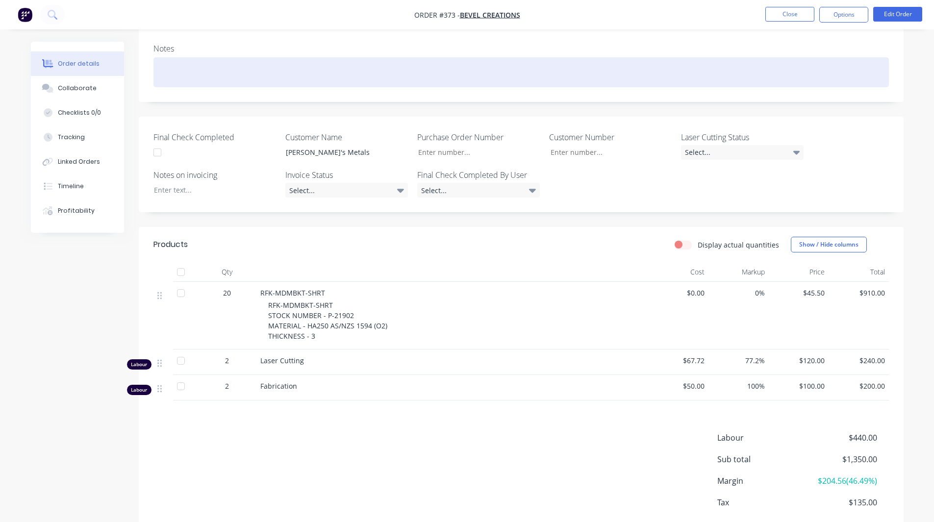
scroll to position [209, 0]
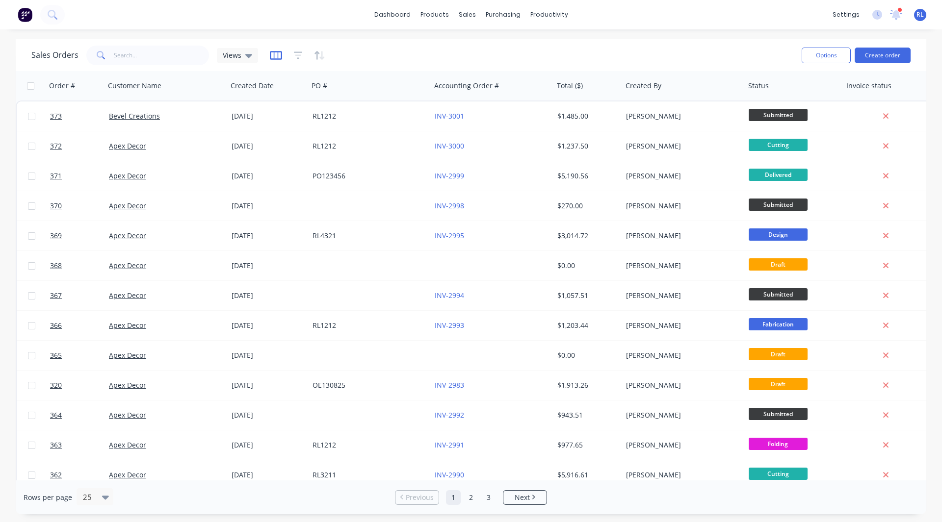
click at [274, 51] on icon "button" at bounding box center [276, 56] width 12 height 10
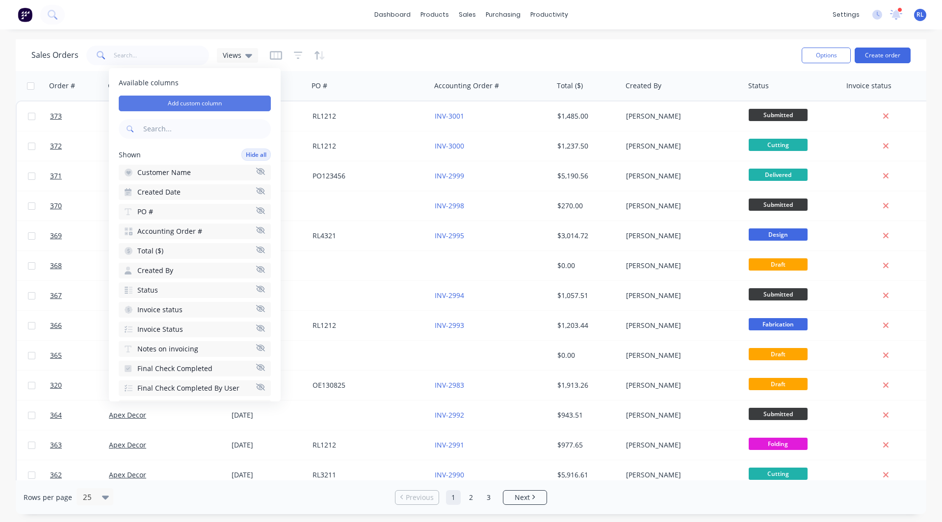
click at [197, 102] on button "Add custom column" at bounding box center [195, 104] width 152 height 16
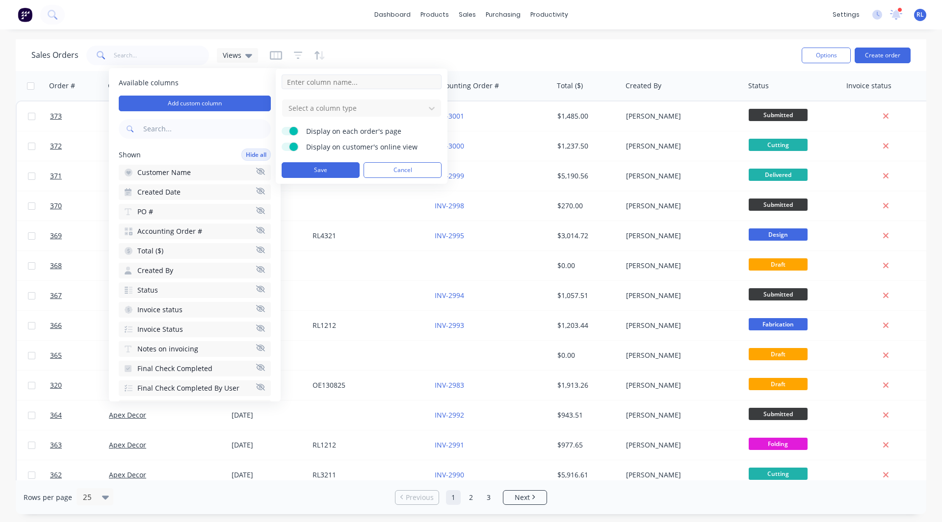
click at [337, 87] on input at bounding box center [361, 82] width 160 height 15
click at [323, 107] on div at bounding box center [353, 108] width 132 height 12
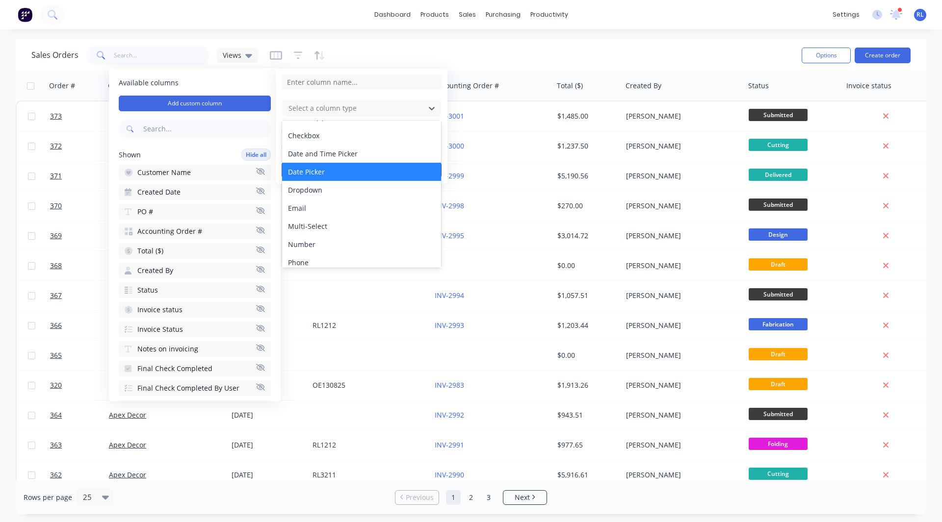
scroll to position [15, 0]
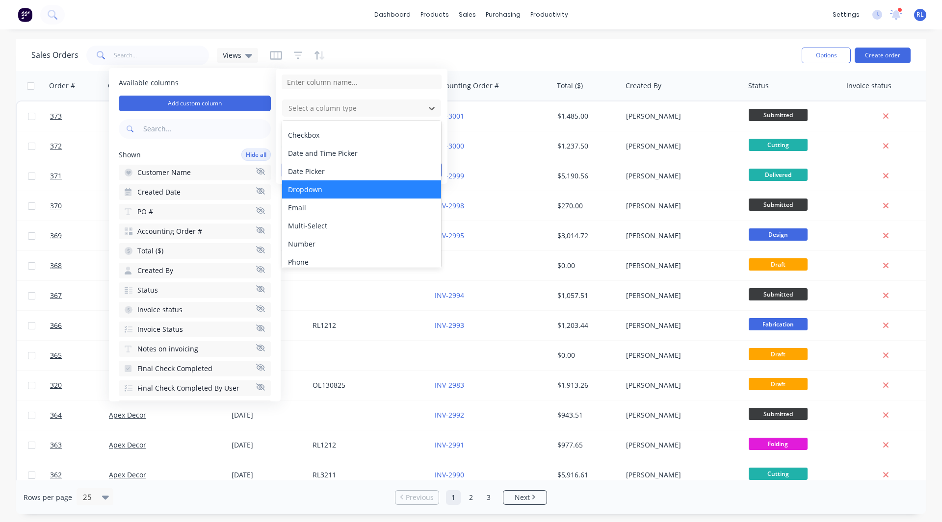
click at [329, 185] on div "Dropdown" at bounding box center [361, 189] width 159 height 18
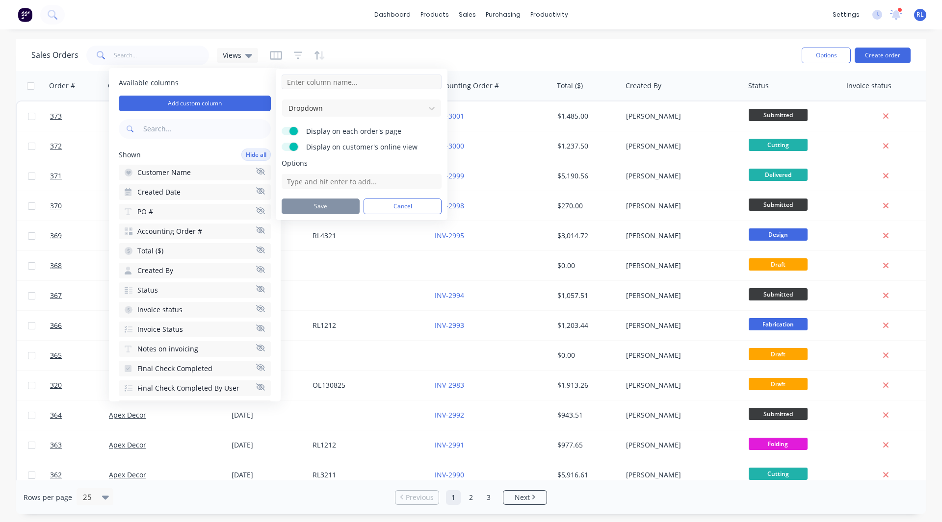
click at [309, 82] on input at bounding box center [361, 82] width 160 height 15
type input "Parts"
click at [310, 187] on input at bounding box center [361, 181] width 160 height 15
type input "Part 1"
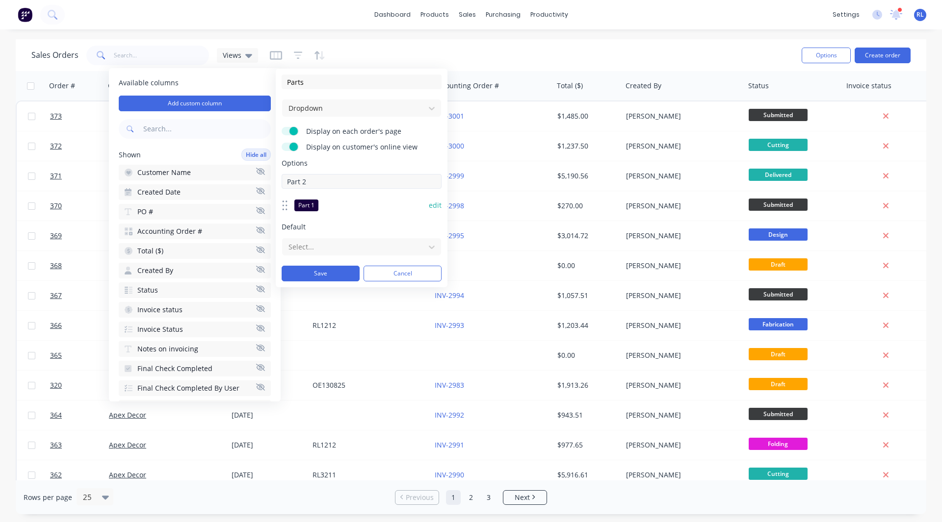
type input "Part 2"
type input "Part 3"
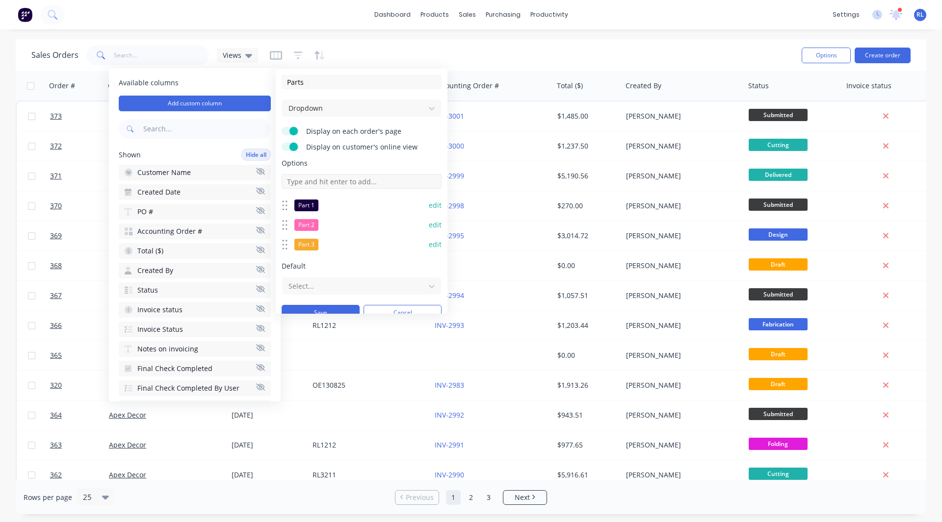
type input "O"
type input "Part 4"
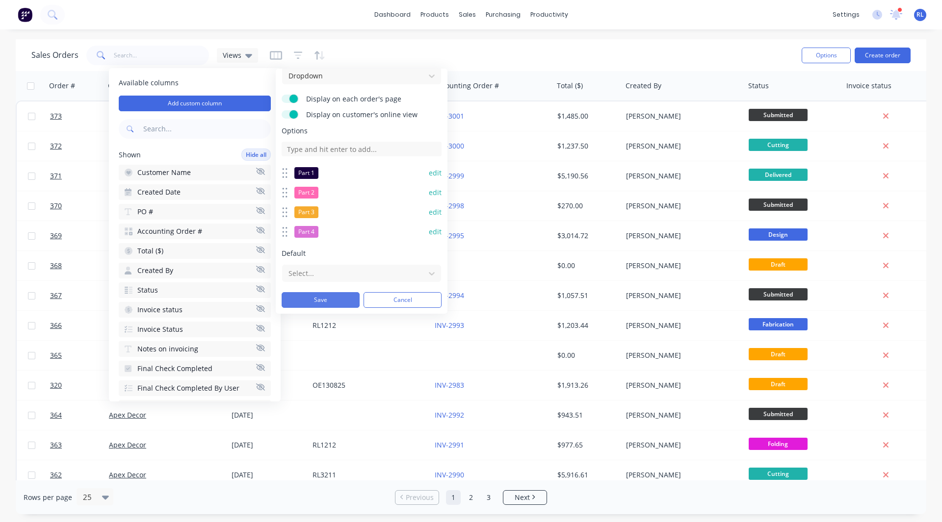
click at [311, 300] on button "Save" at bounding box center [320, 300] width 78 height 16
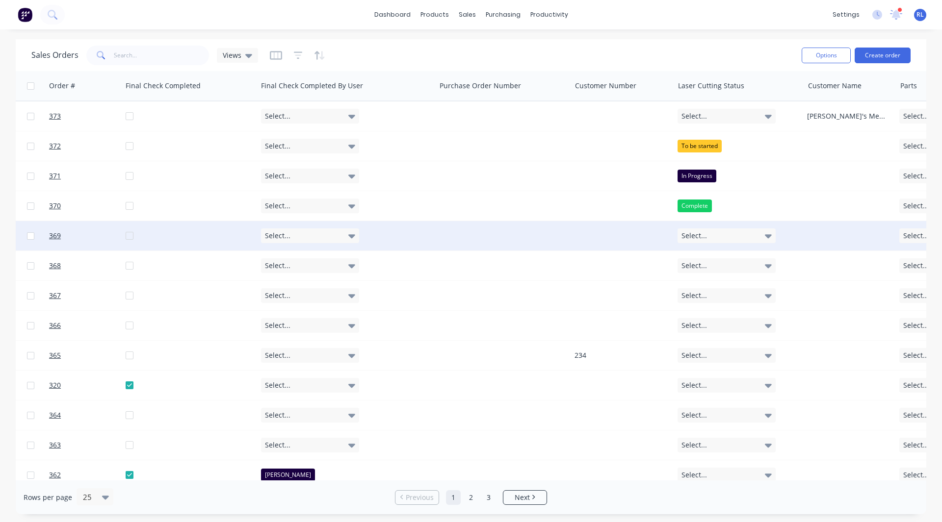
scroll to position [0, 1054]
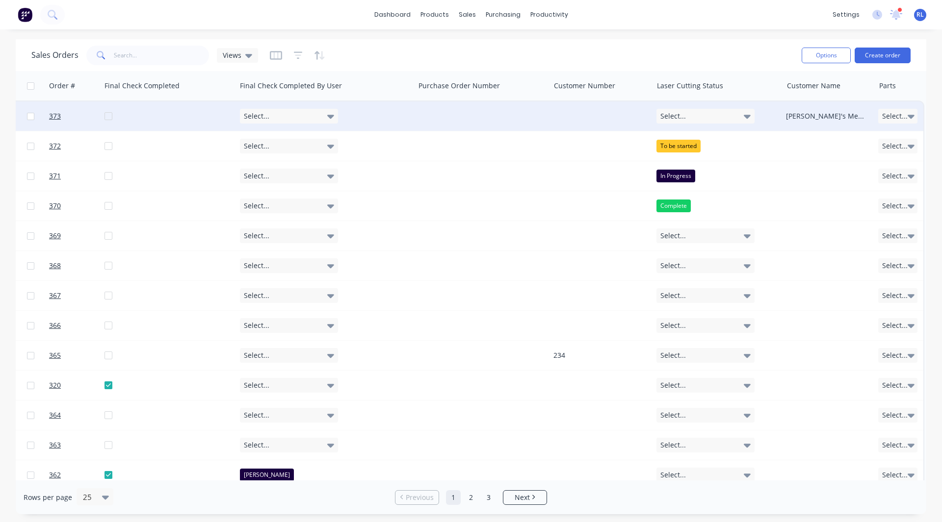
click at [891, 123] on div "Select..." at bounding box center [897, 116] width 39 height 15
click at [739, 53] on div "Sales Orders Views" at bounding box center [412, 55] width 762 height 24
click at [900, 111] on div "Select..." at bounding box center [897, 116] width 39 height 15
click at [443, 48] on div "Sales Orders Views" at bounding box center [412, 55] width 762 height 24
click at [459, 48] on div "Sales Orders Views" at bounding box center [412, 55] width 762 height 24
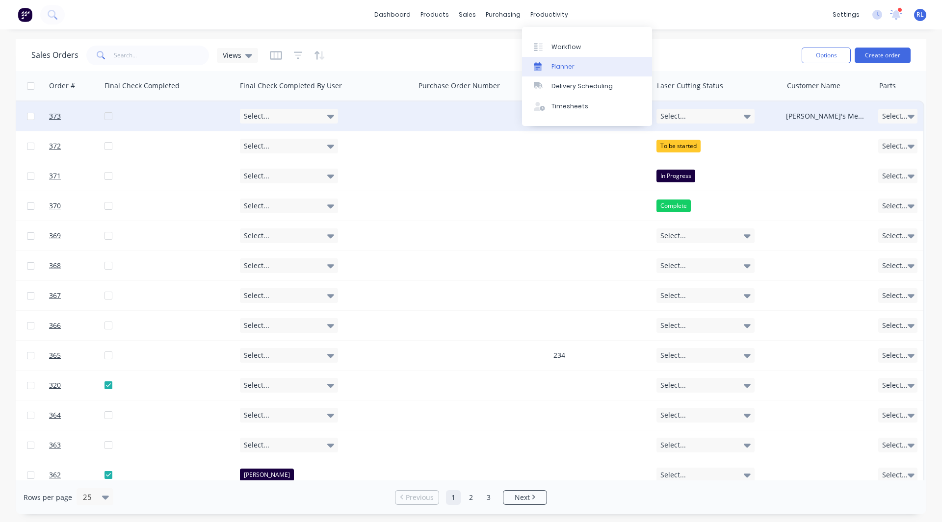
click at [570, 61] on link "Planner" at bounding box center [587, 67] width 130 height 20
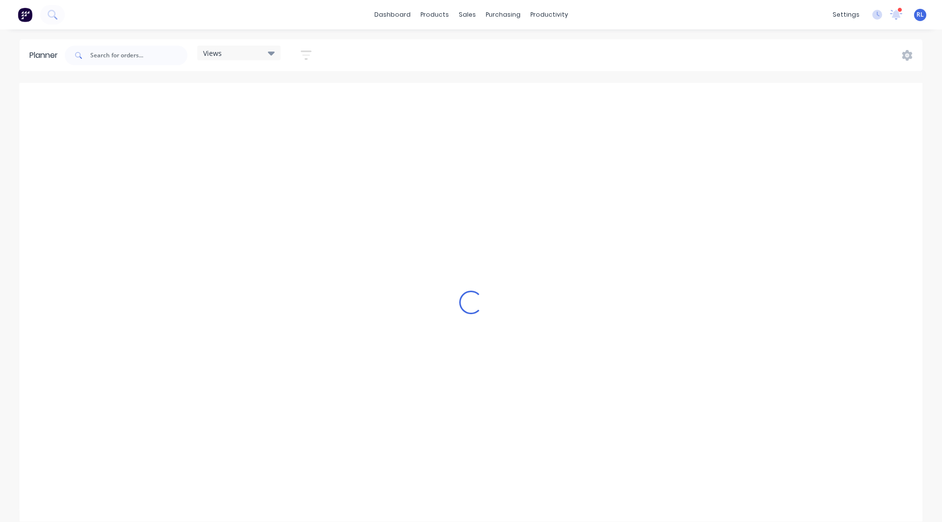
scroll to position [0, 2825]
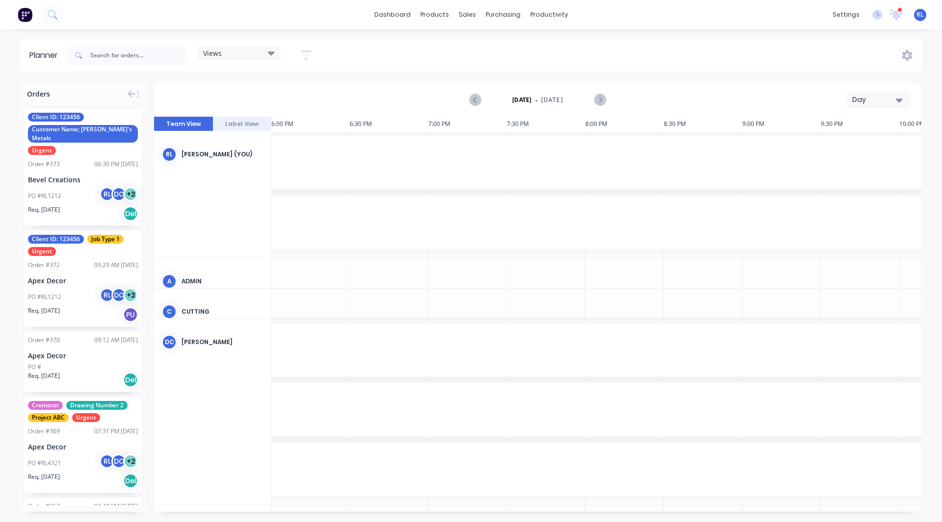
click at [855, 98] on div "Day" at bounding box center [874, 100] width 45 height 10
click at [832, 144] on div "Week" at bounding box center [860, 146] width 97 height 20
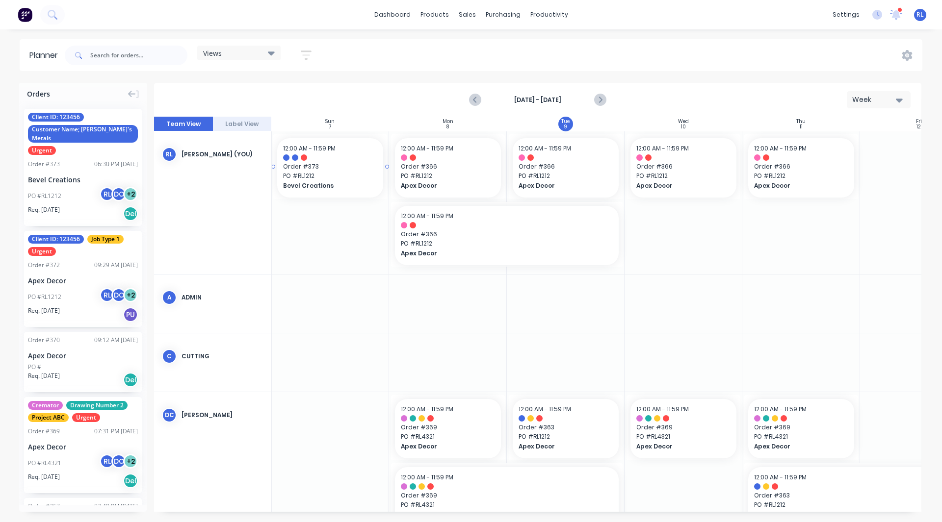
scroll to position [0, 0]
drag, startPoint x: 77, startPoint y: 169, endPoint x: 659, endPoint y: 236, distance: 585.4
drag, startPoint x: 53, startPoint y: 163, endPoint x: 765, endPoint y: 222, distance: 714.4
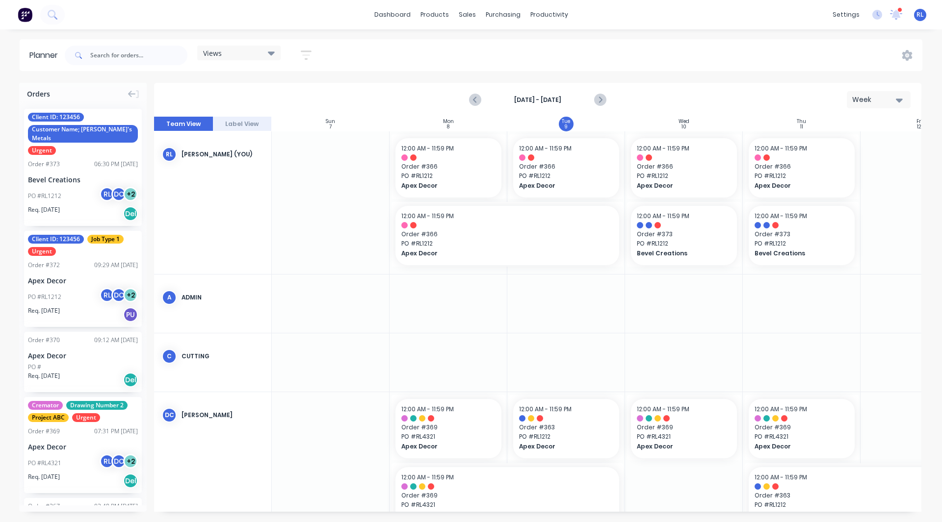
click at [232, 124] on button "Label View" at bounding box center [242, 124] width 59 height 15
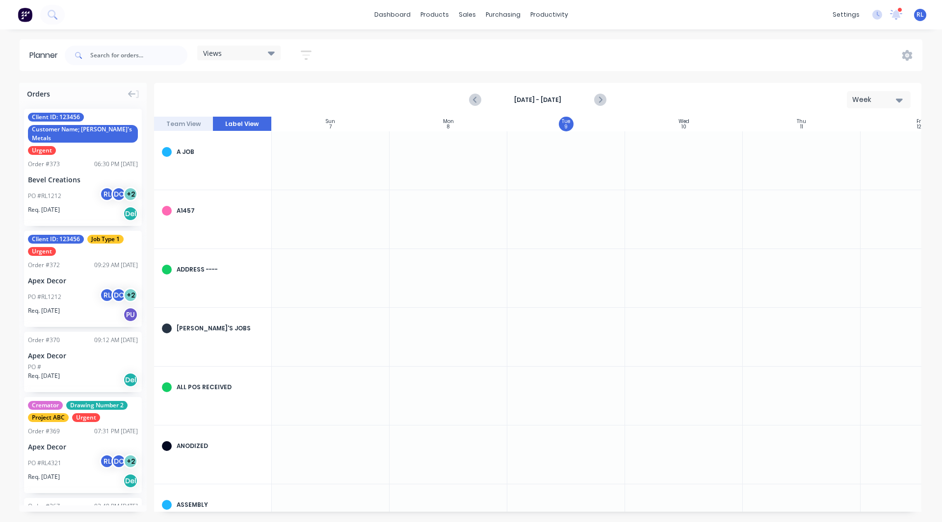
scroll to position [0, 0]
click at [82, 160] on div "Order # 373 06:30 PM 09/09/25" at bounding box center [83, 164] width 110 height 9
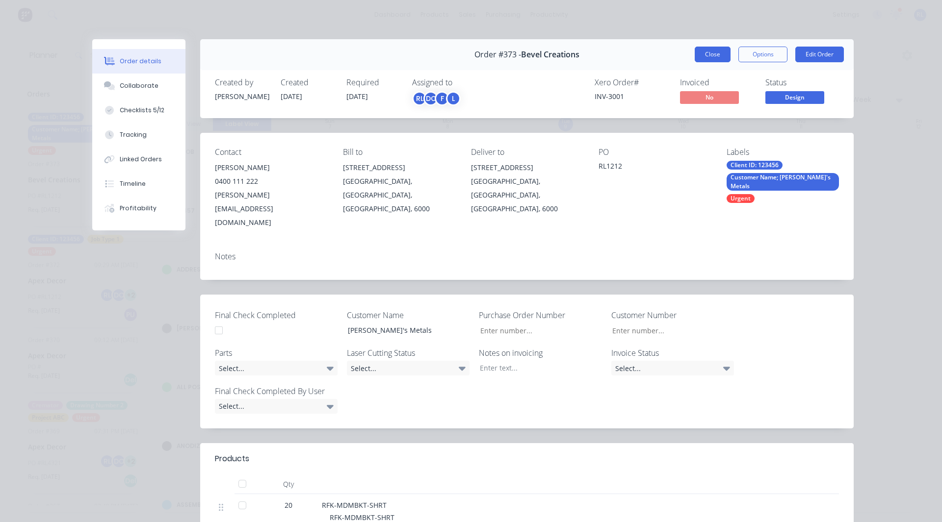
click at [712, 54] on button "Close" at bounding box center [712, 55] width 36 height 16
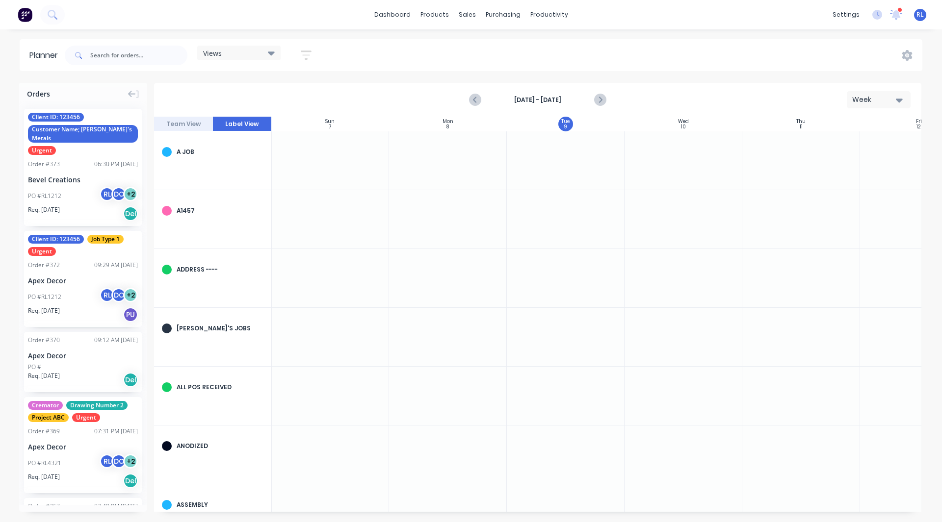
click at [184, 120] on button "Team View" at bounding box center [183, 124] width 59 height 15
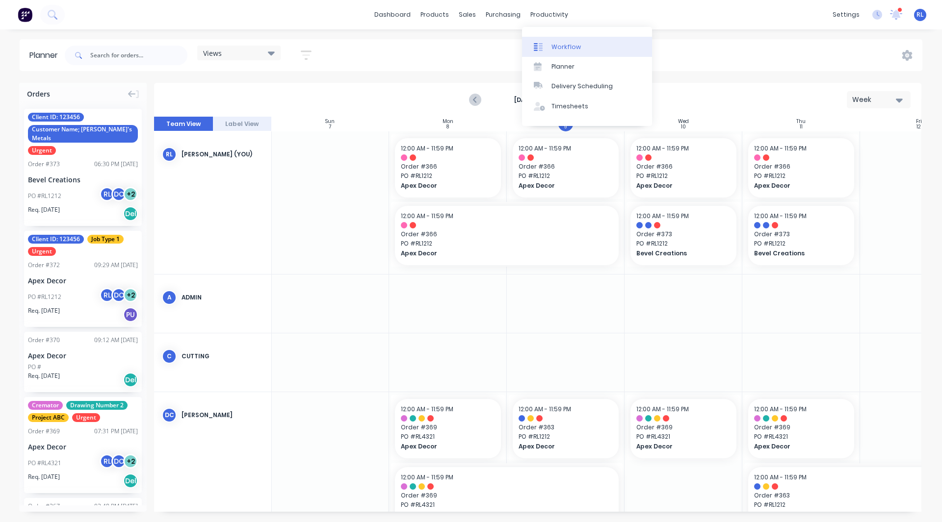
click at [551, 48] on div "Workflow" at bounding box center [565, 47] width 29 height 9
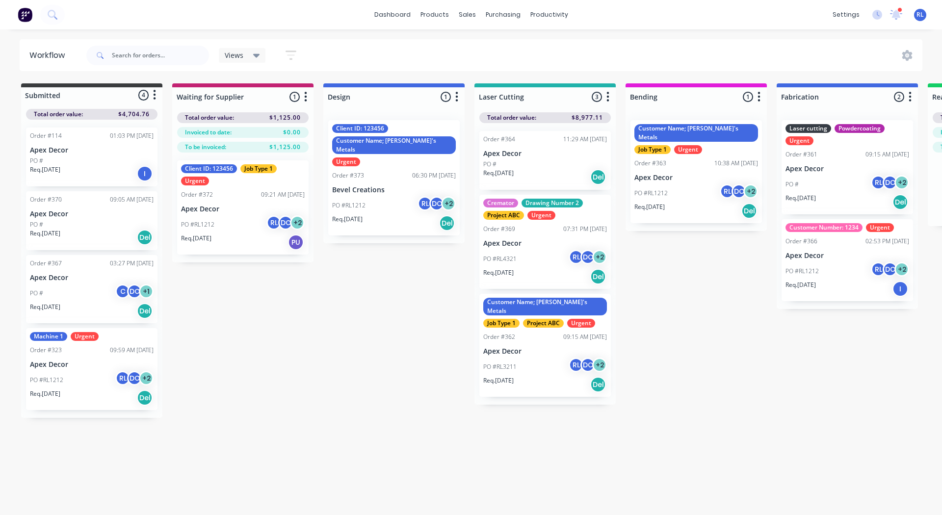
click at [489, 467] on div "Workflow Views Save new view None (Default) edit AA Steelworks edit Adam's Jobs…" at bounding box center [471, 267] width 942 height 456
click at [396, 335] on div "Submitted 4 Status colour #3A3C3E hex #3A3C3E Save Cancel Summaries Total order…" at bounding box center [739, 250] width 1493 height 334
click at [283, 414] on div "Submitted 4 Status colour #3A3C3E hex #3A3C3E Save Cancel Summaries Total order…" at bounding box center [739, 250] width 1493 height 334
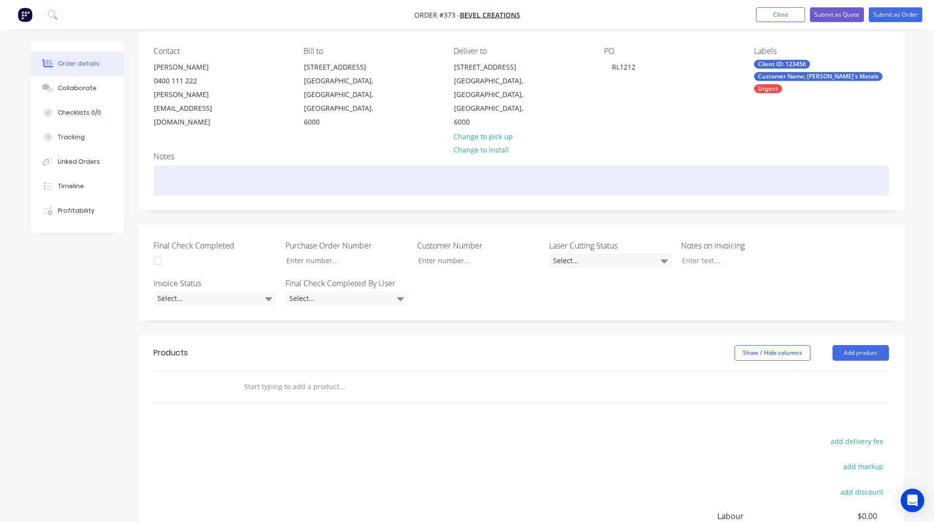
scroll to position [158, 0]
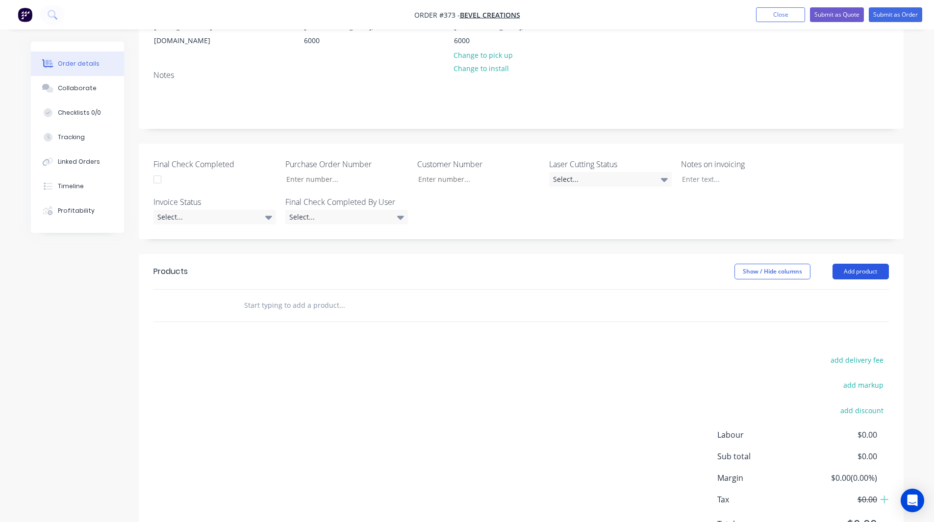
click at [853, 264] on button "Add product" at bounding box center [861, 272] width 56 height 16
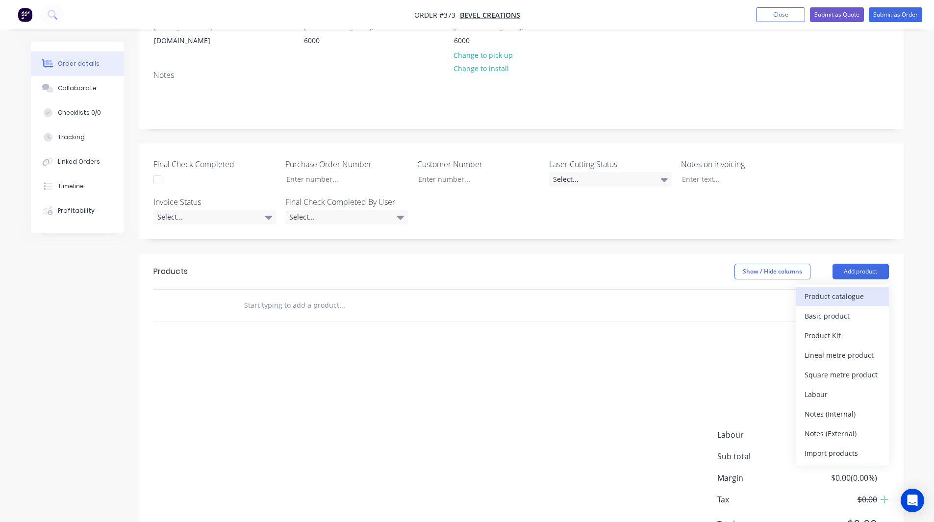
click at [836, 289] on div "Product catalogue" at bounding box center [843, 296] width 76 height 14
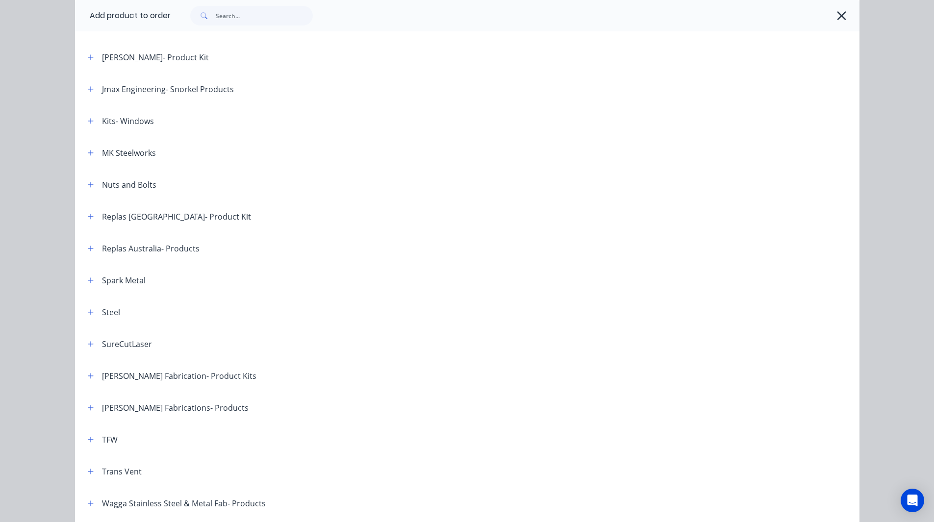
scroll to position [672, 0]
click at [88, 310] on icon "button" at bounding box center [91, 311] width 6 height 7
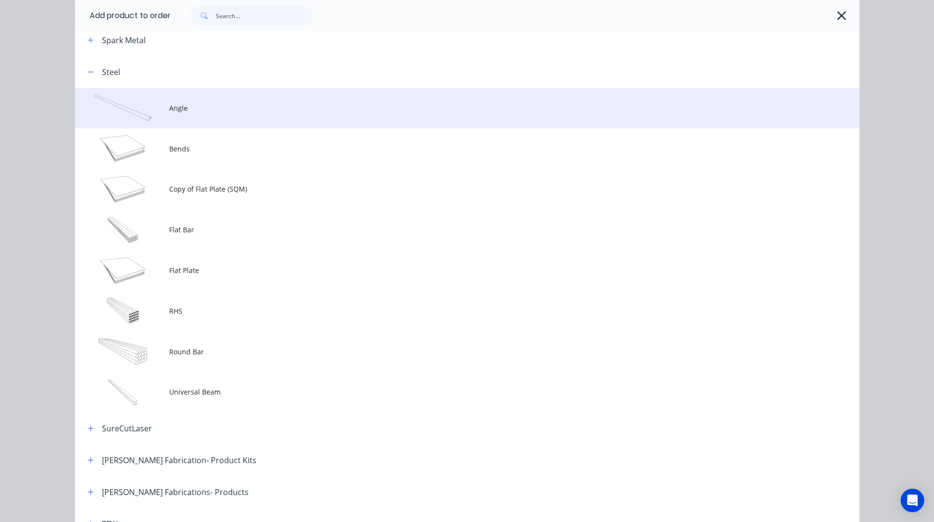
scroll to position [913, 0]
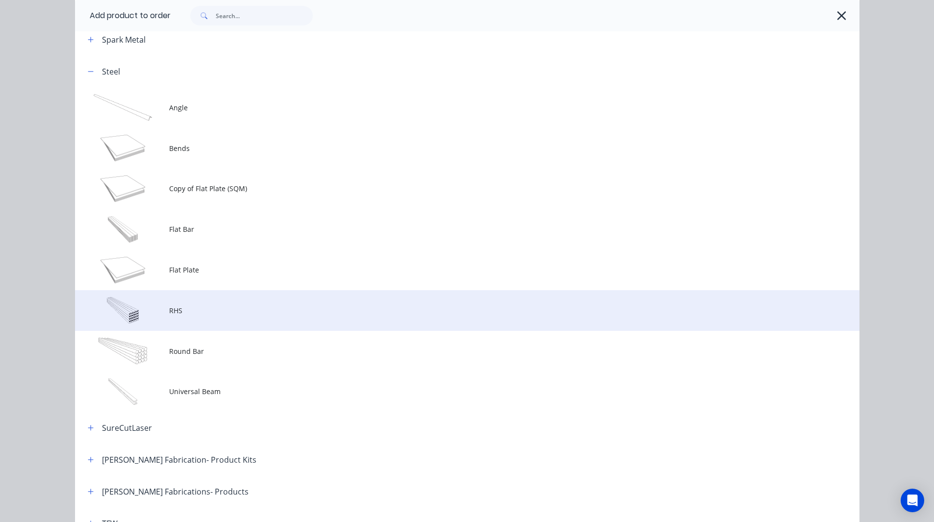
click at [191, 318] on td "RHS" at bounding box center [514, 310] width 690 height 41
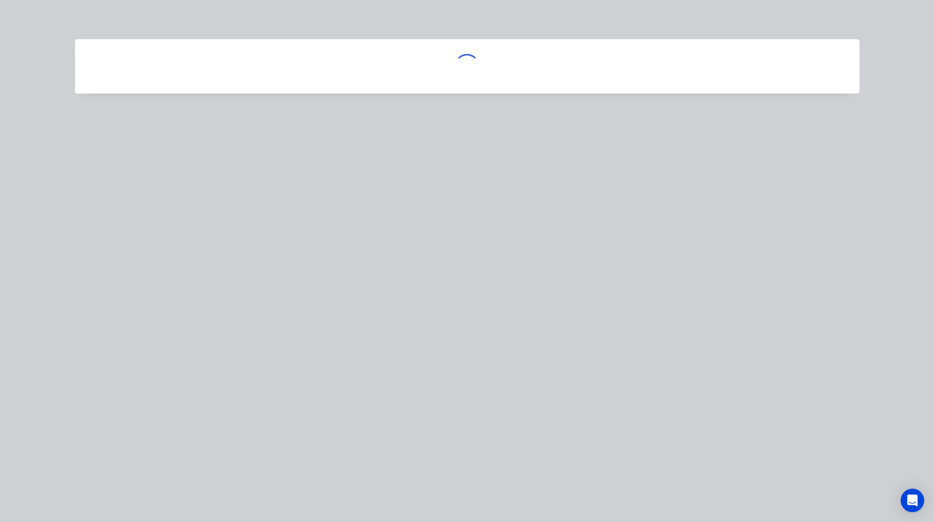
scroll to position [0, 0]
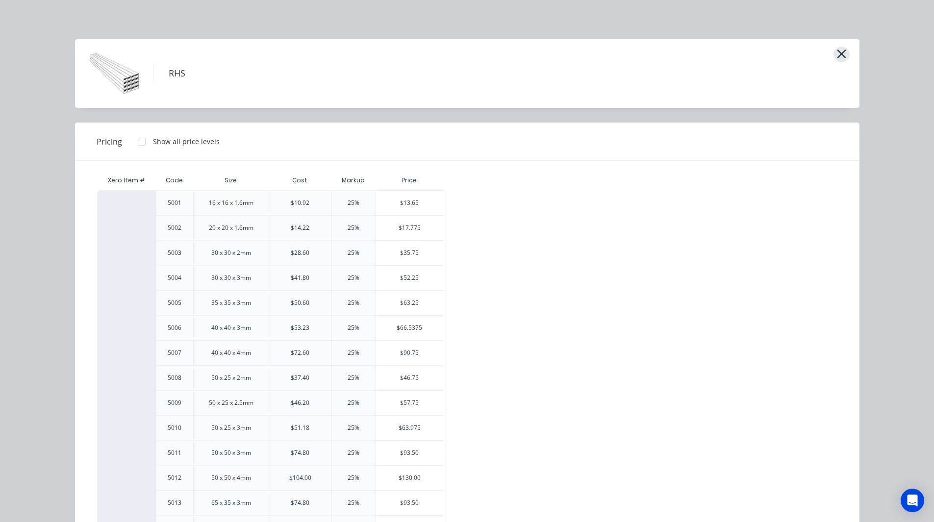
click at [837, 52] on icon "button" at bounding box center [842, 54] width 10 height 14
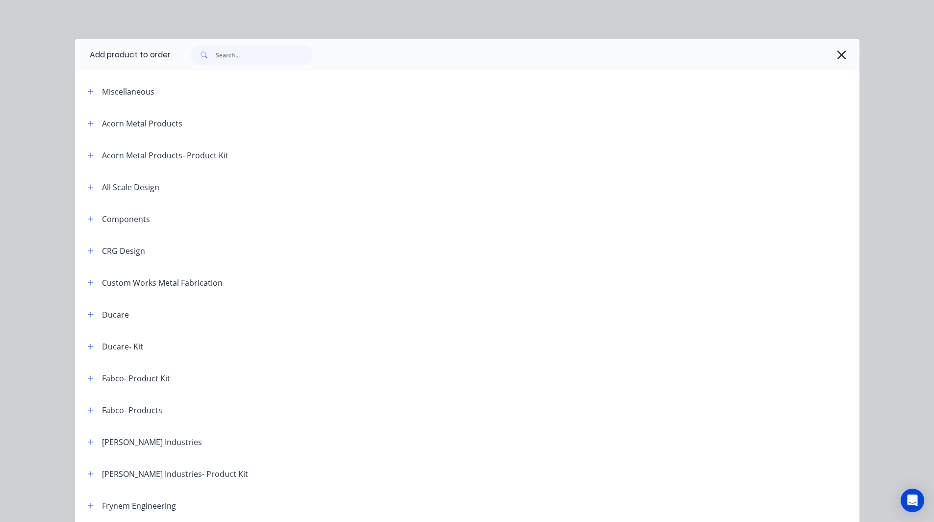
scroll to position [968, 0]
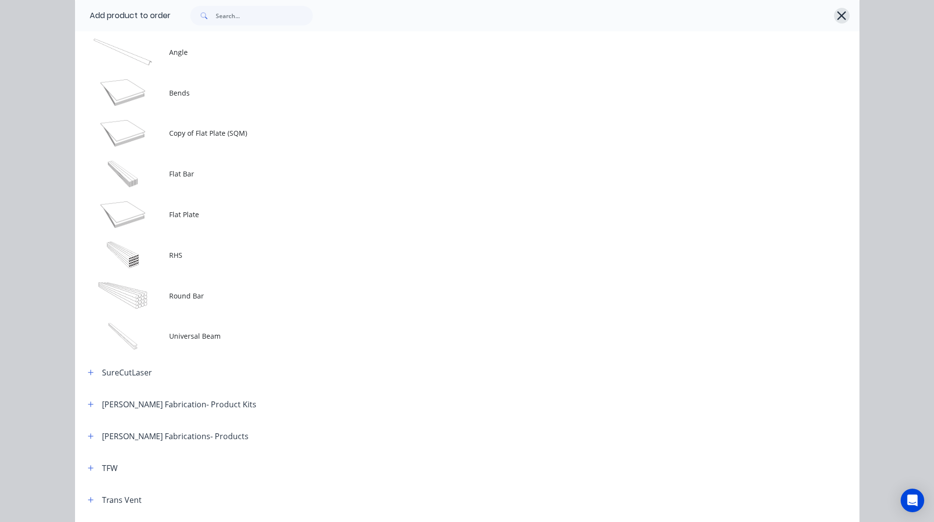
click at [837, 11] on icon "button" at bounding box center [842, 16] width 10 height 14
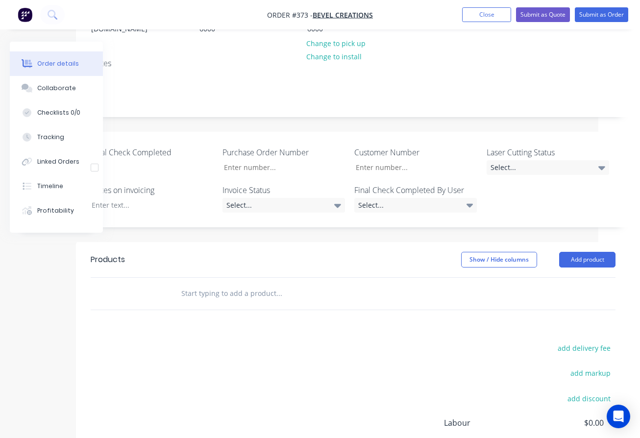
scroll to position [170, 42]
click at [579, 306] on div "Products Show / Hide columns Add product add delivery fee add markup add discou…" at bounding box center [353, 395] width 555 height 304
click at [582, 253] on button "Add product" at bounding box center [588, 261] width 56 height 16
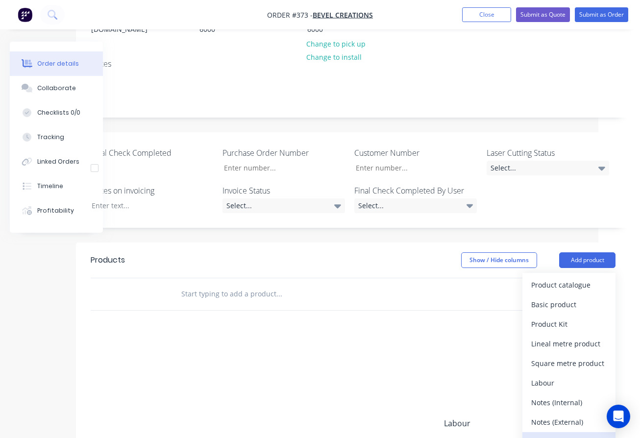
click at [557, 435] on div "Import products" at bounding box center [570, 442] width 76 height 14
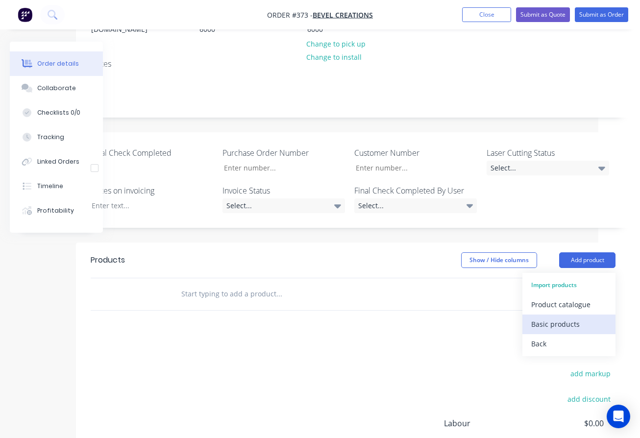
click at [560, 317] on div "Basic products" at bounding box center [570, 324] width 76 height 14
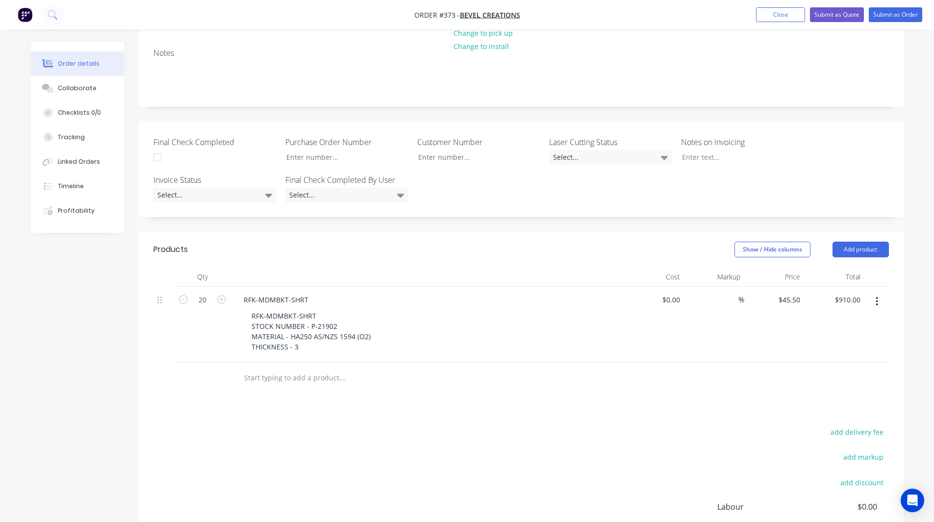
scroll to position [188, 0]
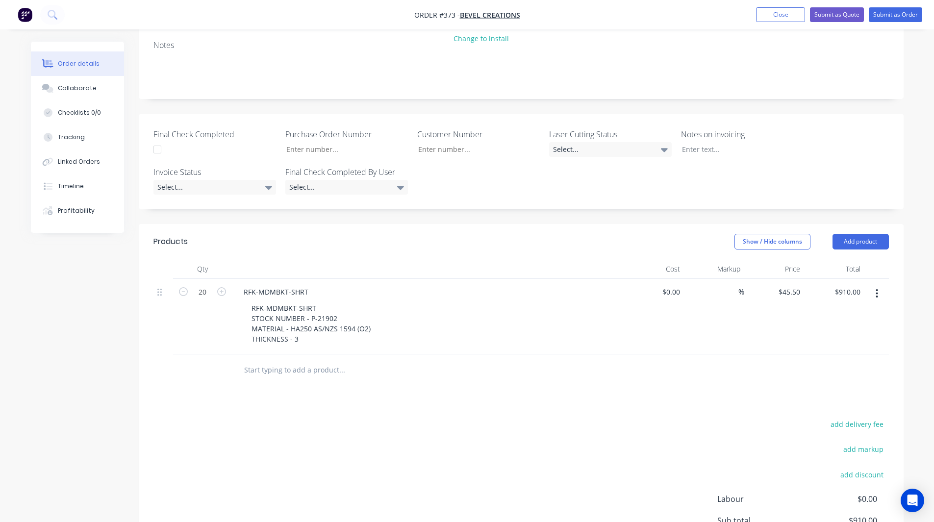
click at [286, 360] on input "text" at bounding box center [342, 370] width 196 height 20
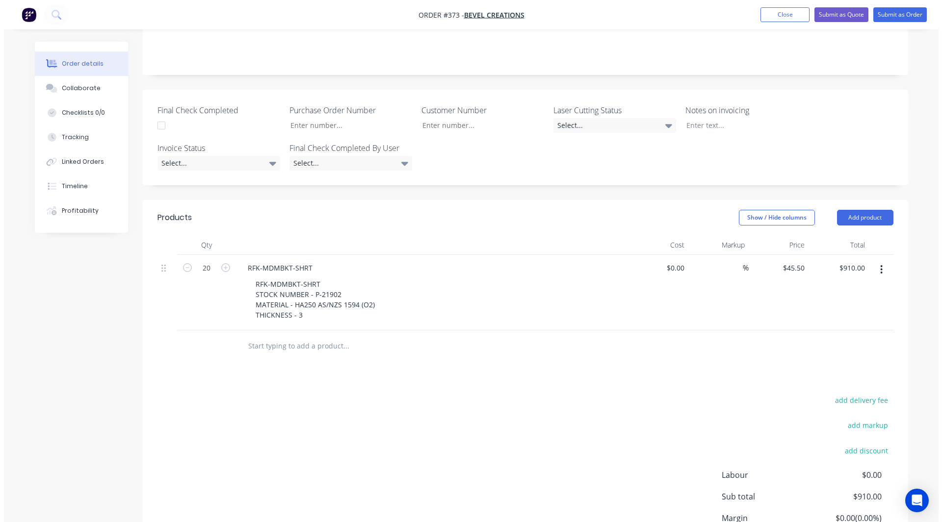
scroll to position [275, 0]
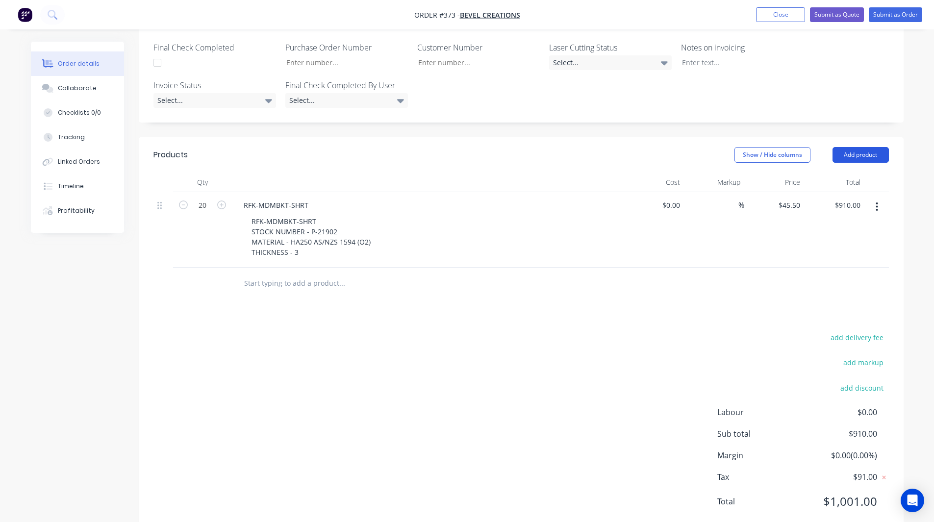
click at [853, 147] on button "Add product" at bounding box center [861, 155] width 56 height 16
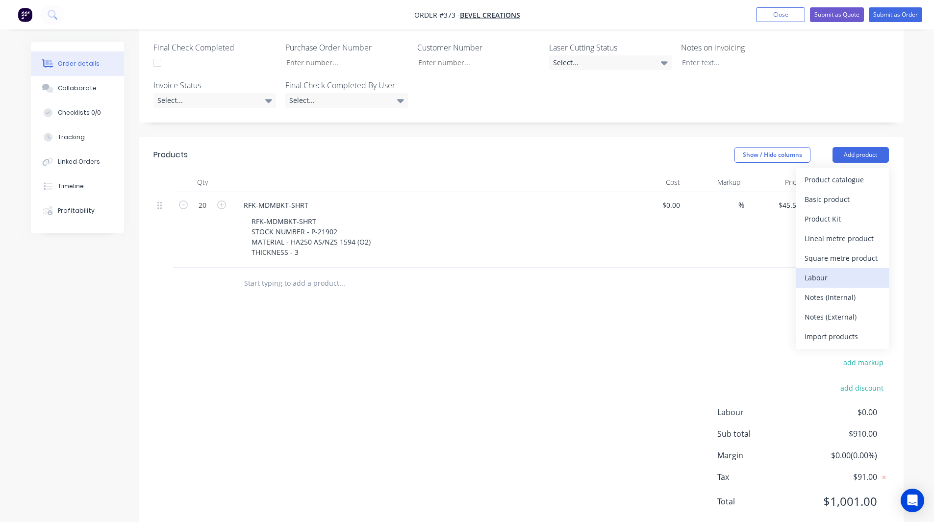
click at [824, 271] on div "Labour" at bounding box center [843, 278] width 76 height 14
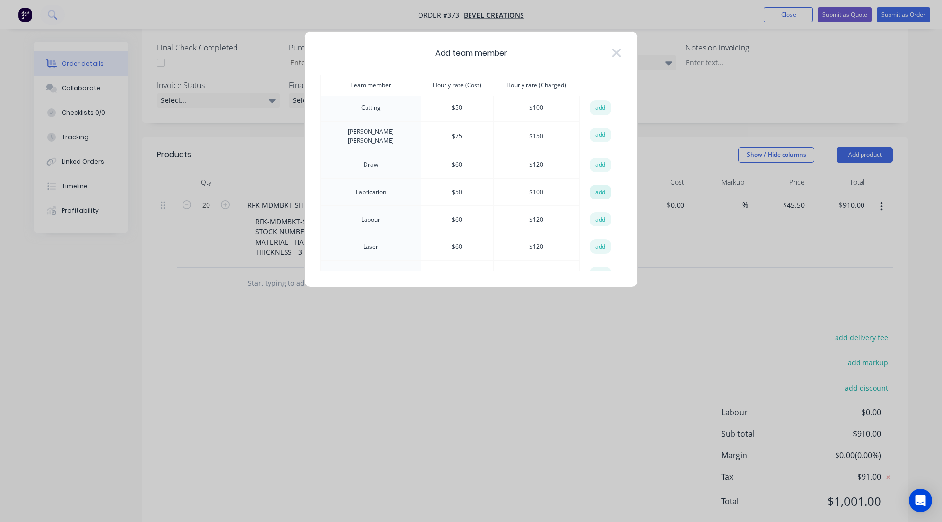
scroll to position [85, 0]
click at [595, 215] on button "add" at bounding box center [600, 218] width 22 height 15
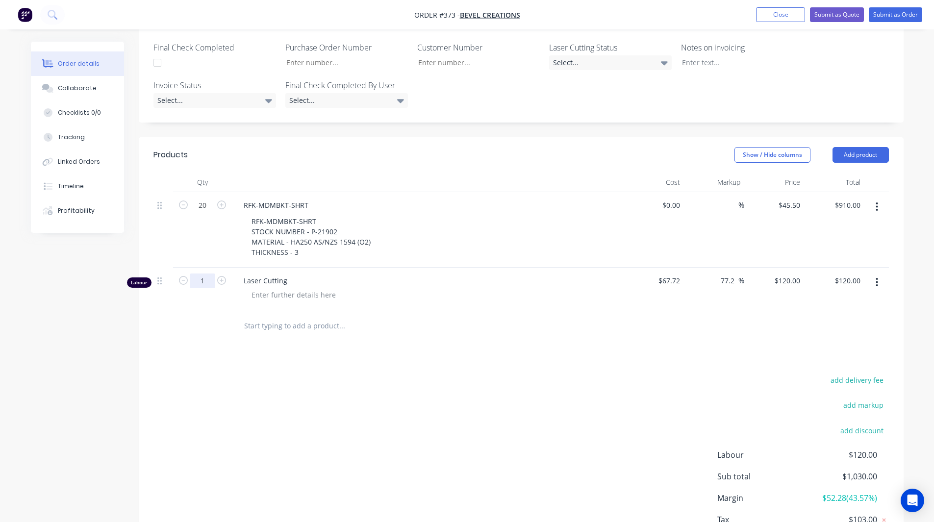
click at [205, 274] on input "1" at bounding box center [202, 281] width 25 height 15
type input "2"
type input "$240.00"
click at [311, 316] on input "text" at bounding box center [342, 326] width 196 height 20
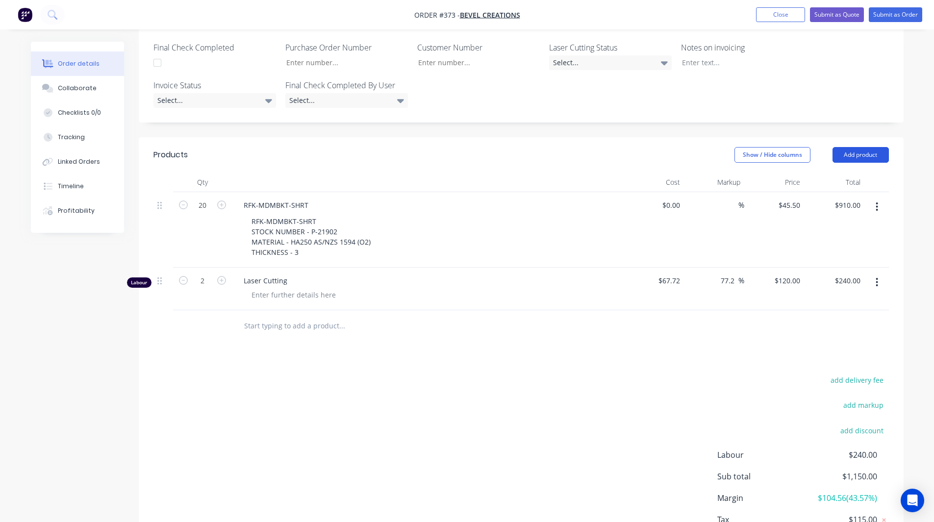
click at [868, 147] on button "Add product" at bounding box center [861, 155] width 56 height 16
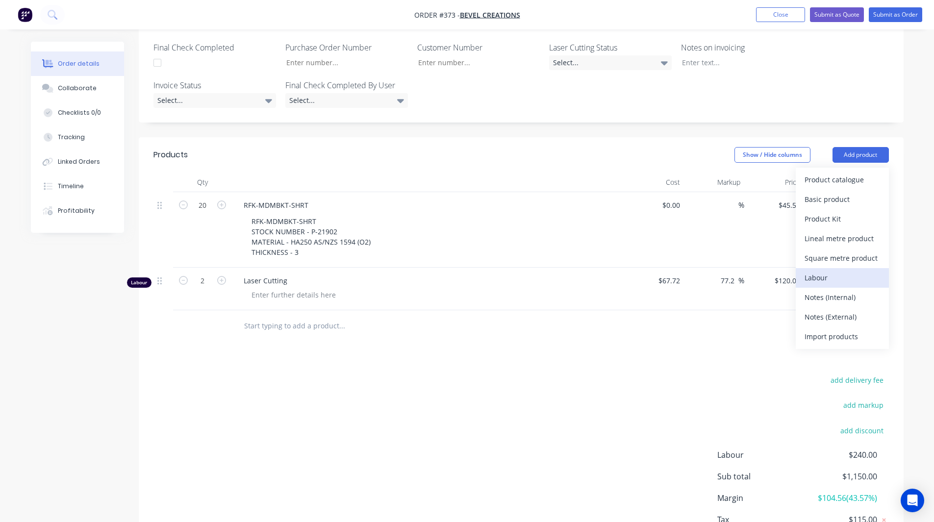
click at [823, 271] on div "Labour" at bounding box center [843, 278] width 76 height 14
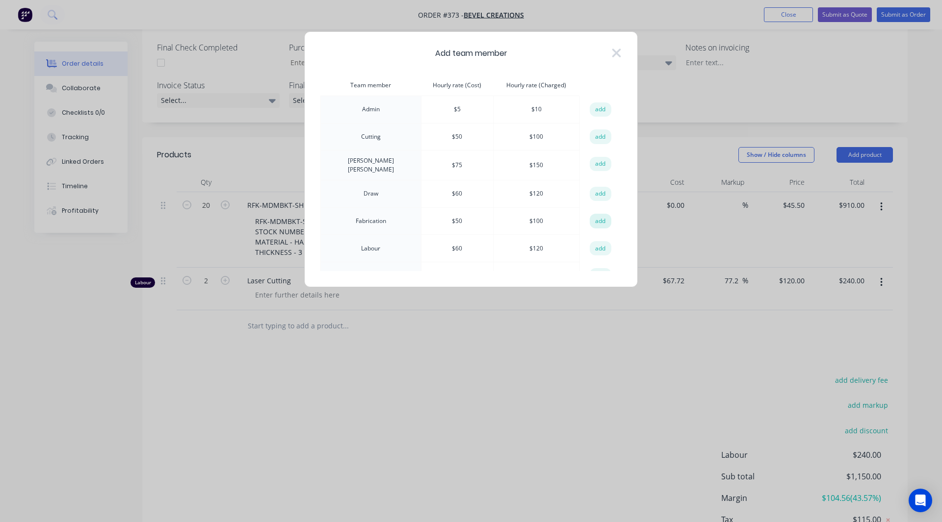
click at [590, 219] on button "add" at bounding box center [600, 221] width 22 height 15
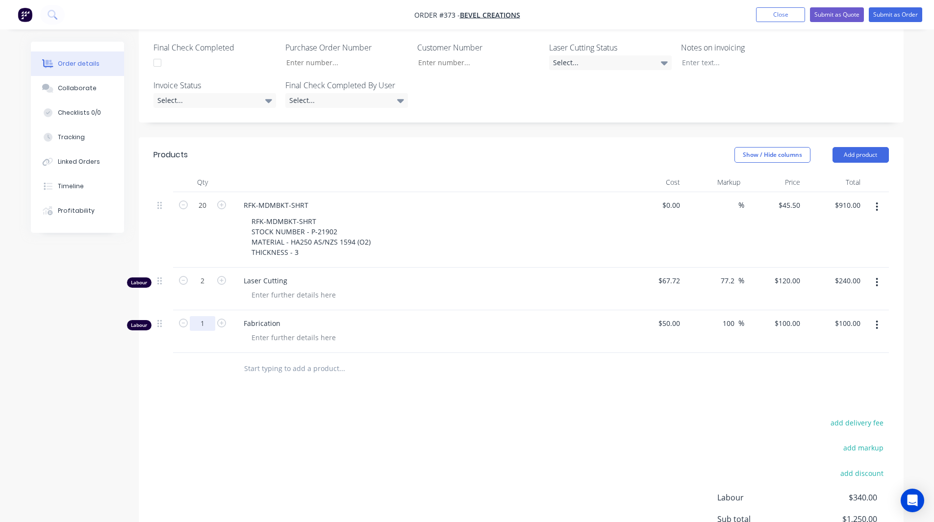
click at [206, 316] on input "1" at bounding box center [202, 323] width 25 height 15
type input "2"
type input "$200.00"
click at [312, 356] on div at bounding box center [408, 369] width 353 height 32
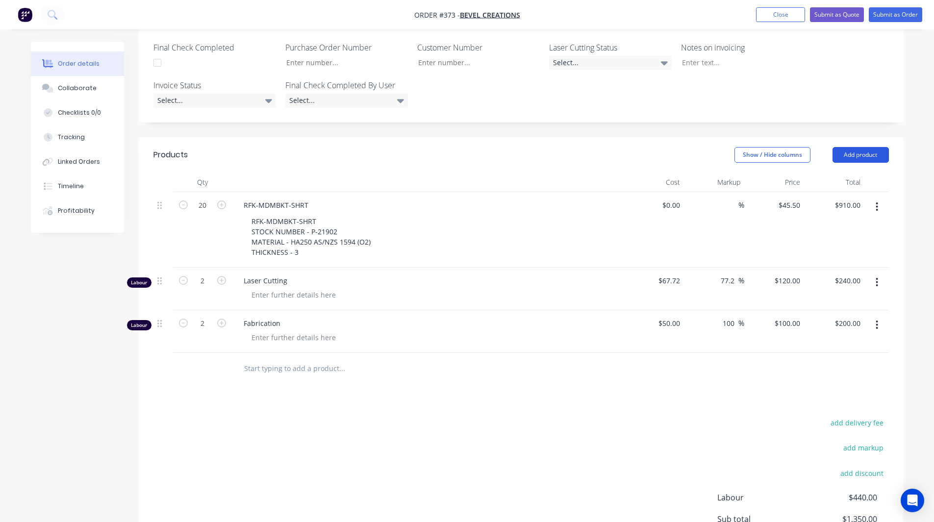
click at [859, 147] on button "Add product" at bounding box center [861, 155] width 56 height 16
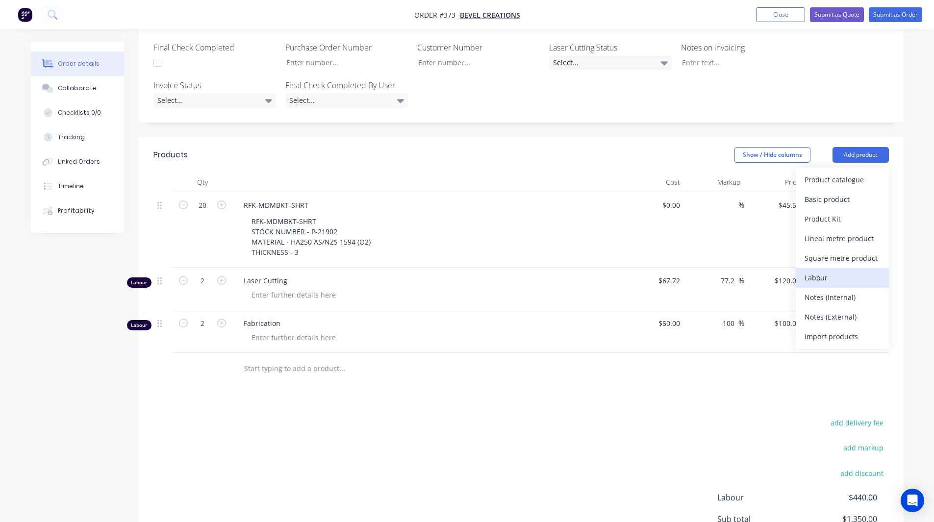
click at [819, 271] on div "Labour" at bounding box center [843, 278] width 76 height 14
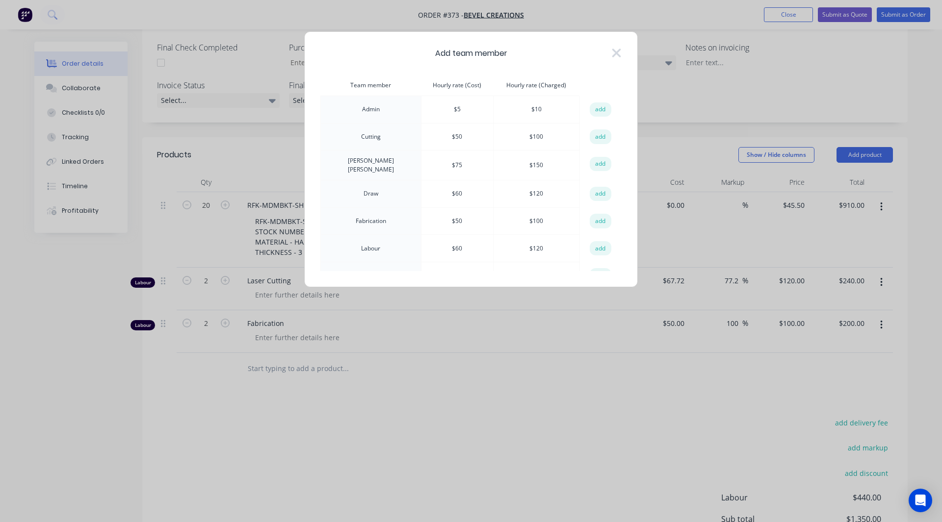
click at [457, 85] on th "Hourly rate (Cost)" at bounding box center [457, 85] width 72 height 21
click at [542, 83] on th "Hourly rate (Charged)" at bounding box center [536, 85] width 86 height 21
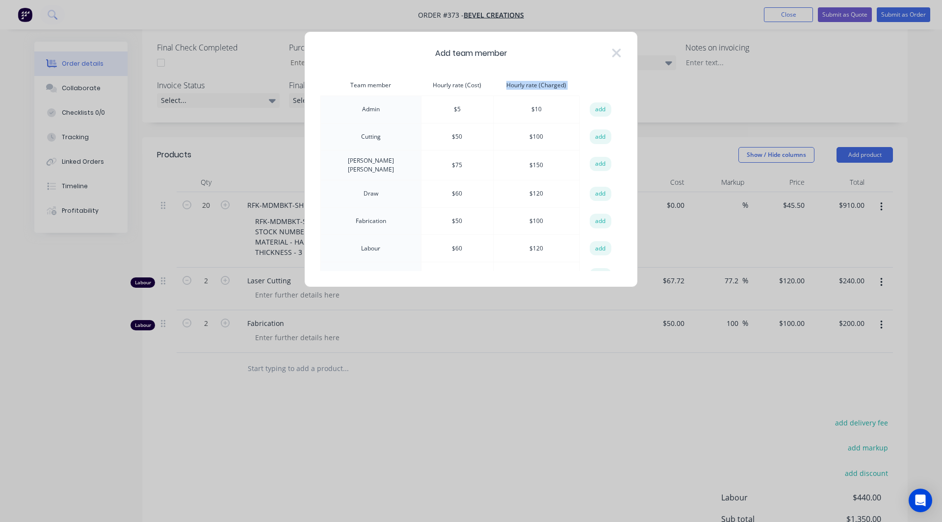
click at [542, 83] on th "Hourly rate (Charged)" at bounding box center [536, 85] width 86 height 21
click at [457, 127] on td "$ 50" at bounding box center [457, 136] width 72 height 27
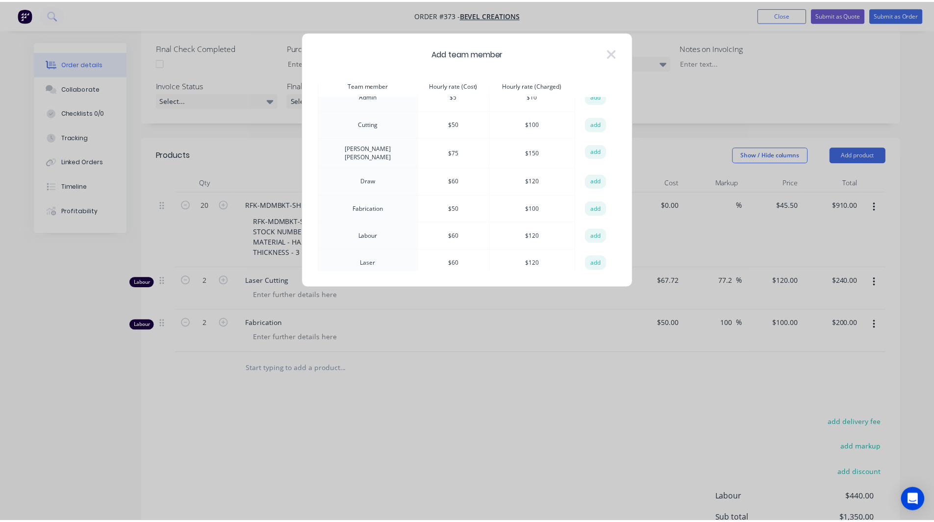
scroll to position [13, 0]
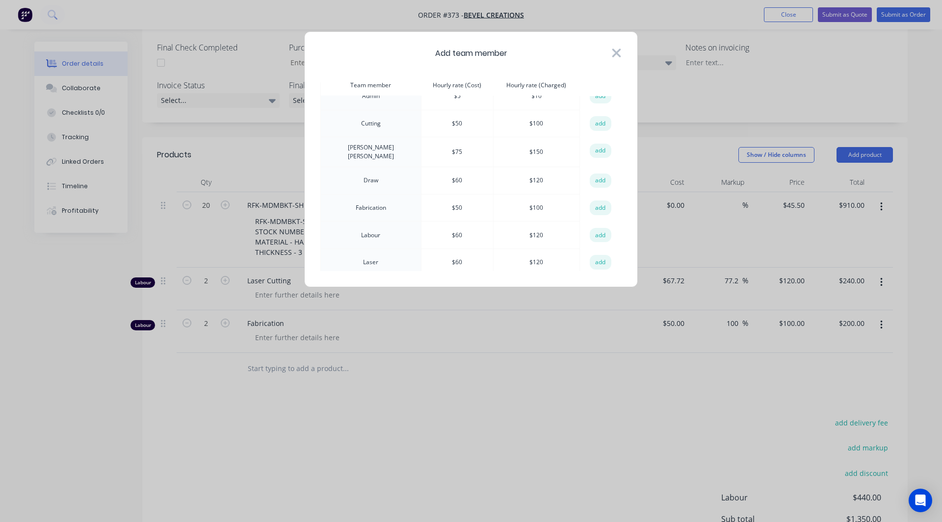
click at [617, 56] on icon at bounding box center [616, 53] width 10 height 14
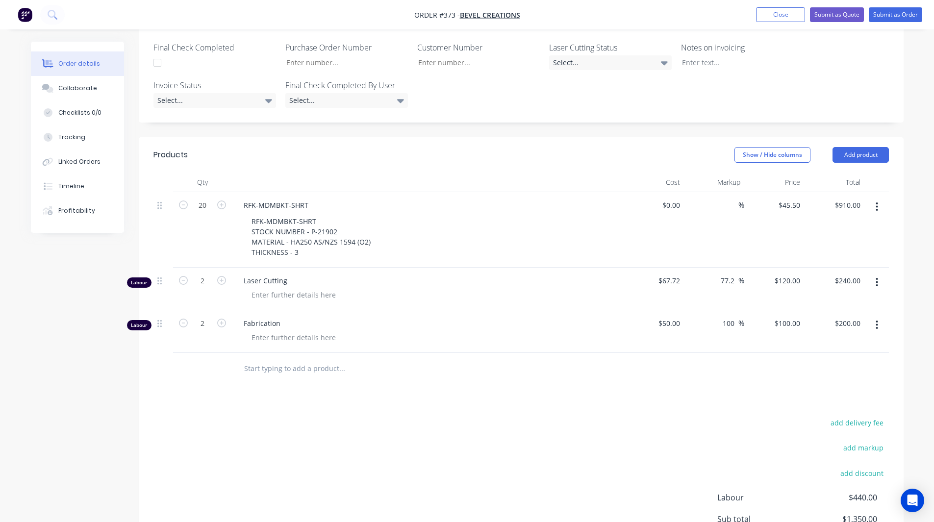
scroll to position [360, 0]
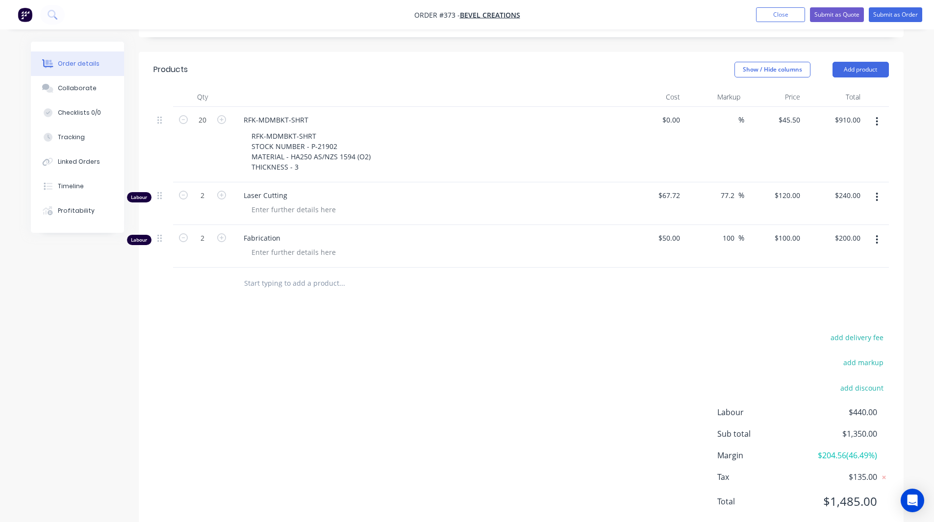
click at [834, 450] on span "$204.56 ( 46.49 %)" at bounding box center [840, 456] width 73 height 12
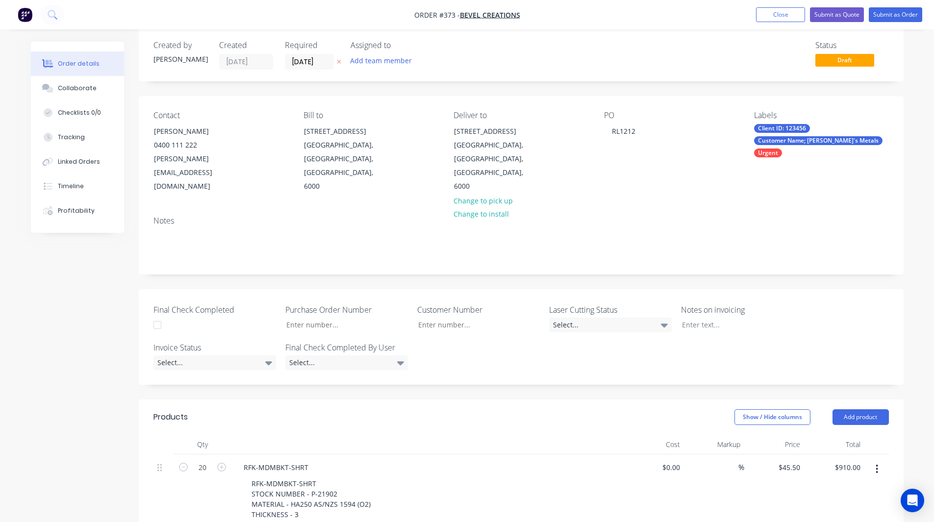
scroll to position [0, 0]
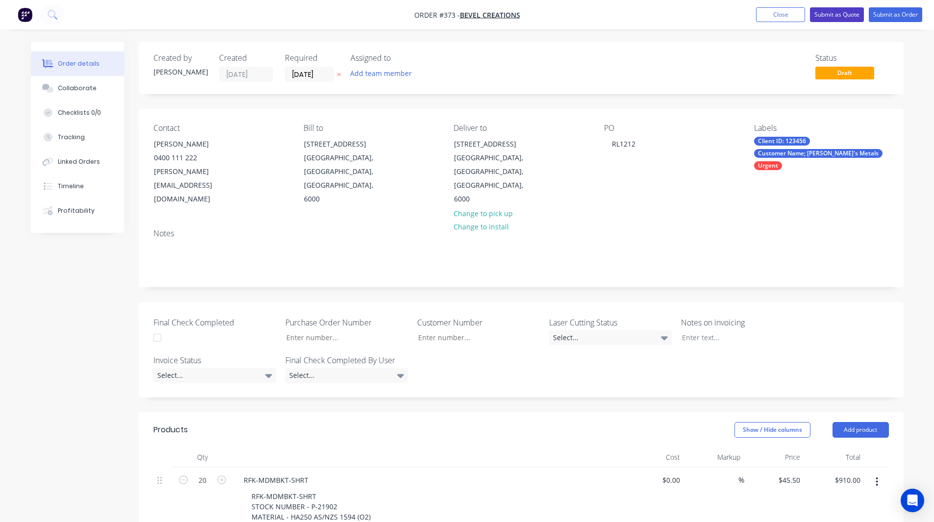
click at [839, 14] on button "Submit as Quote" at bounding box center [837, 14] width 54 height 15
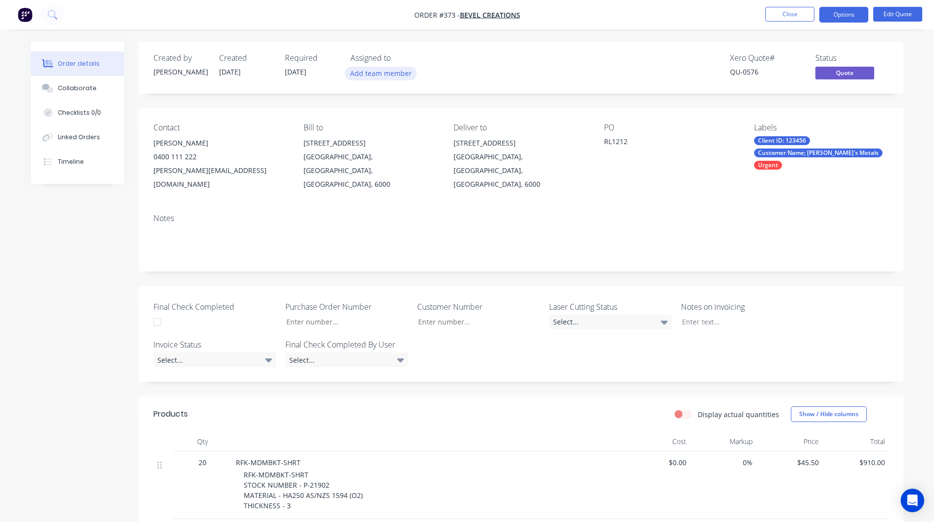
click at [361, 78] on button "Add team member" at bounding box center [381, 73] width 72 height 13
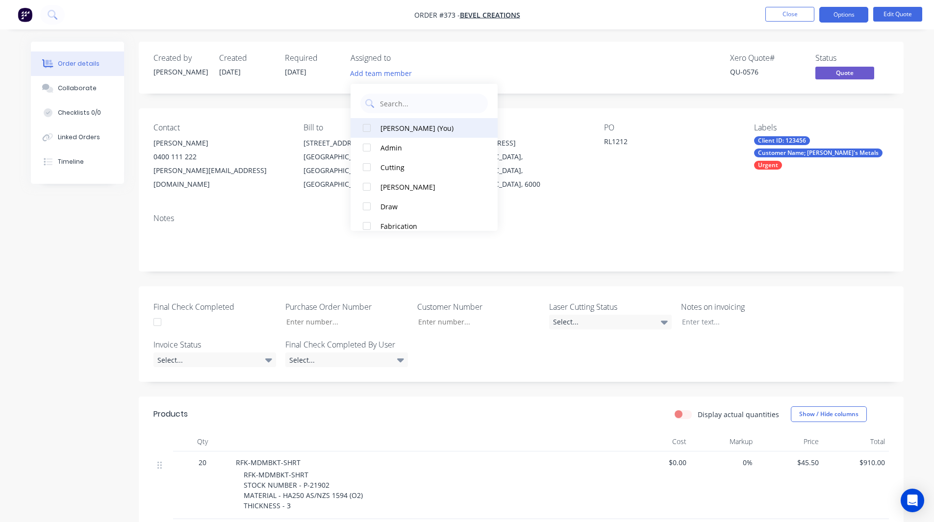
click at [366, 129] on div at bounding box center [367, 128] width 20 height 20
click at [363, 185] on div at bounding box center [367, 187] width 20 height 20
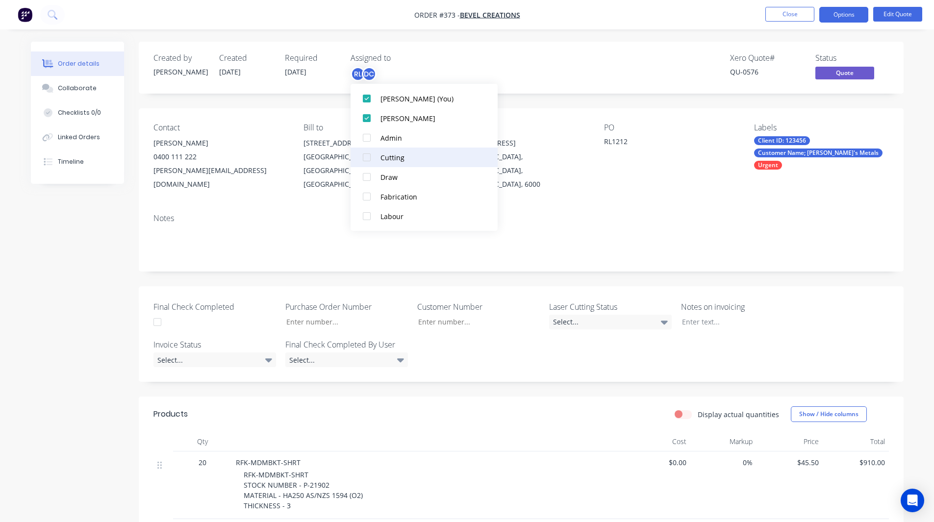
scroll to position [30, 0]
click at [368, 196] on div at bounding box center [367, 196] width 20 height 20
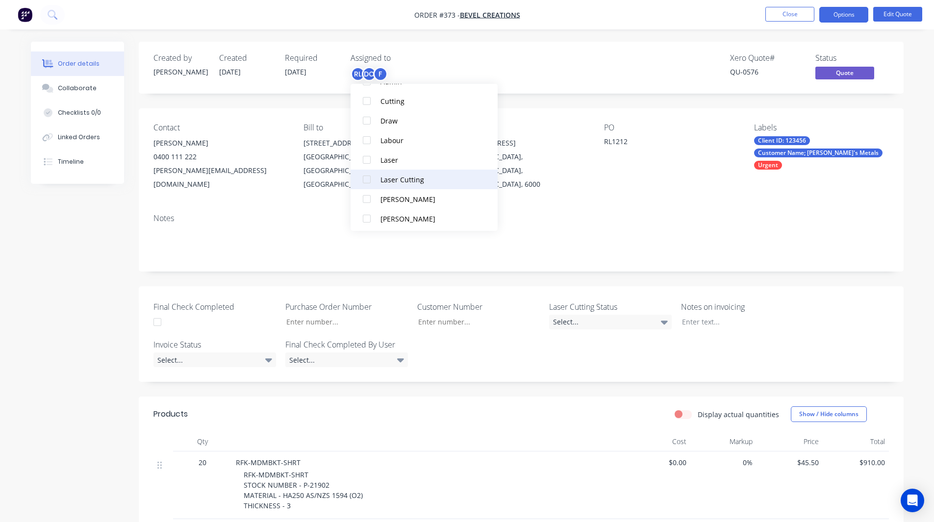
click at [364, 180] on div at bounding box center [367, 180] width 20 height 20
click at [586, 74] on div "Xero Quote # QU-0576 Status Quote" at bounding box center [669, 67] width 440 height 28
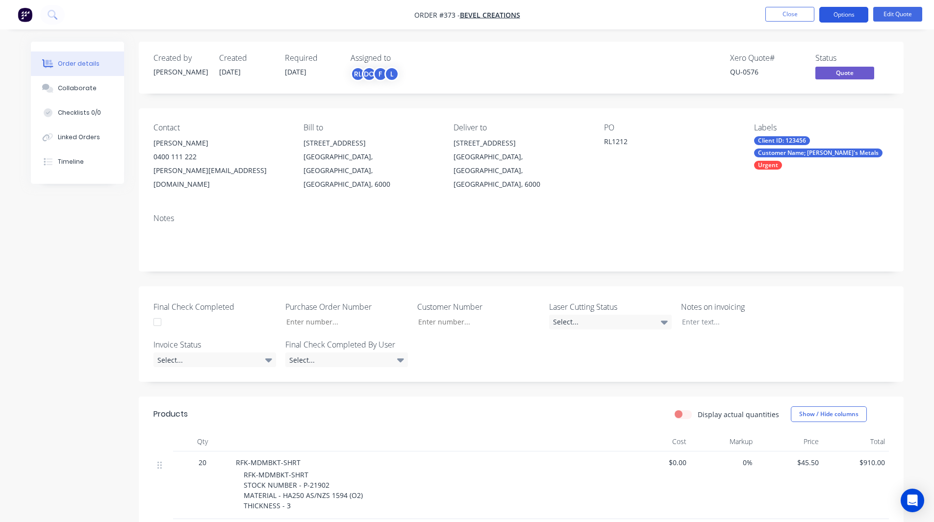
click at [830, 12] on button "Options" at bounding box center [843, 15] width 49 height 16
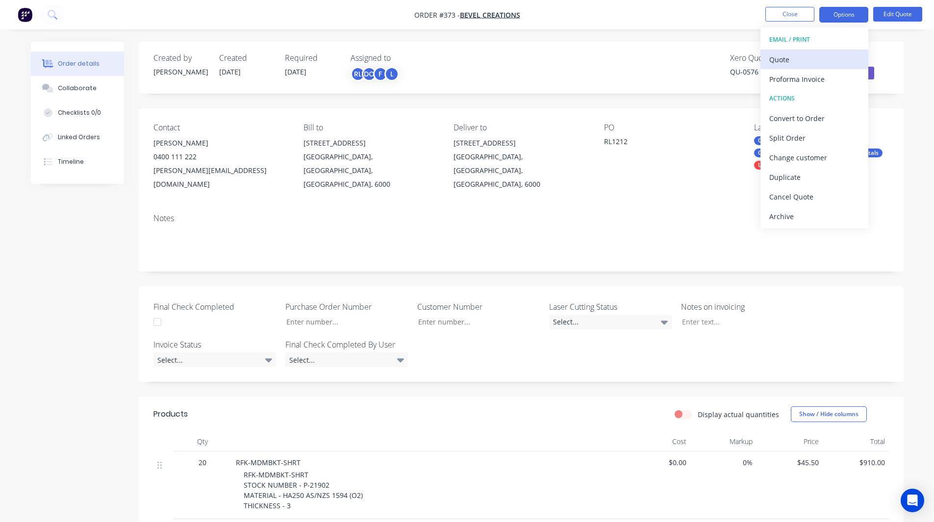
click at [790, 60] on div "Quote" at bounding box center [814, 59] width 90 height 14
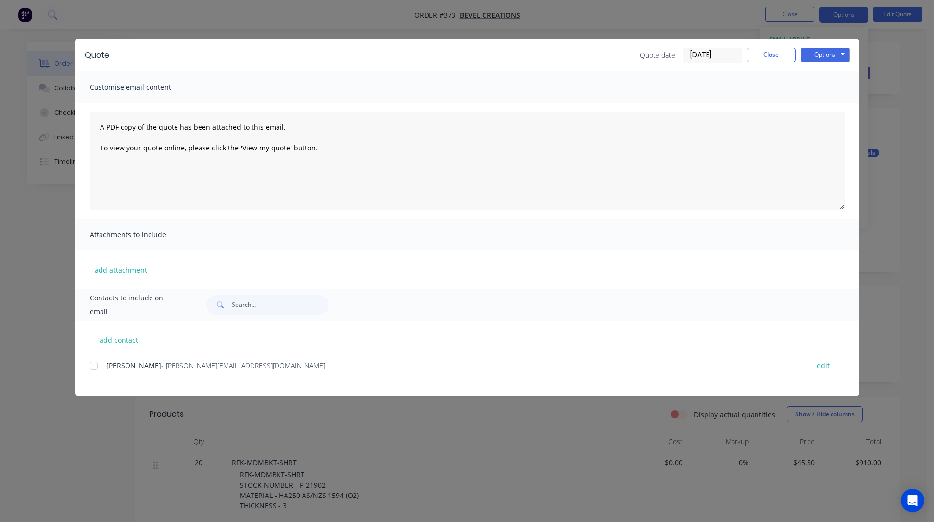
click at [93, 365] on div at bounding box center [94, 366] width 20 height 20
click at [824, 53] on button "Options" at bounding box center [825, 55] width 49 height 15
click at [770, 56] on button "Close" at bounding box center [771, 55] width 49 height 15
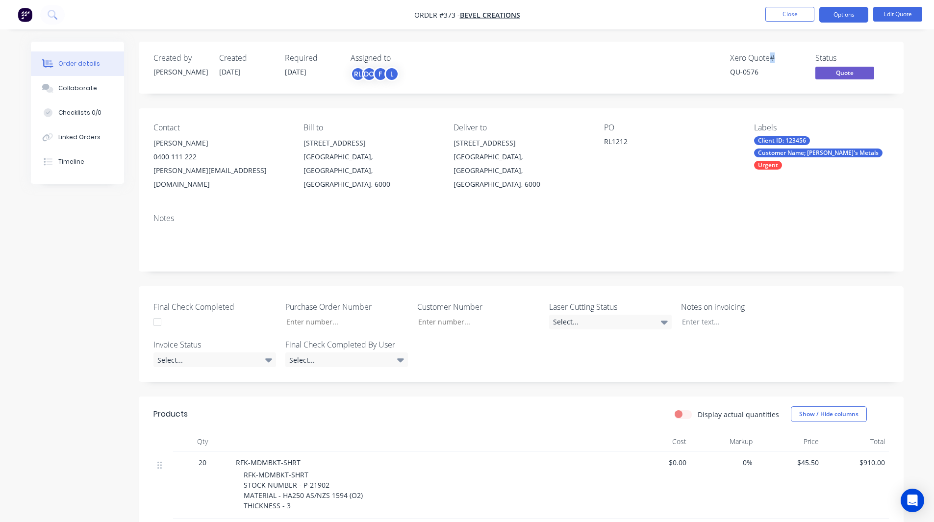
click at [770, 56] on div "Xero Quote #" at bounding box center [767, 57] width 74 height 9
click at [842, 15] on button "Options" at bounding box center [843, 15] width 49 height 16
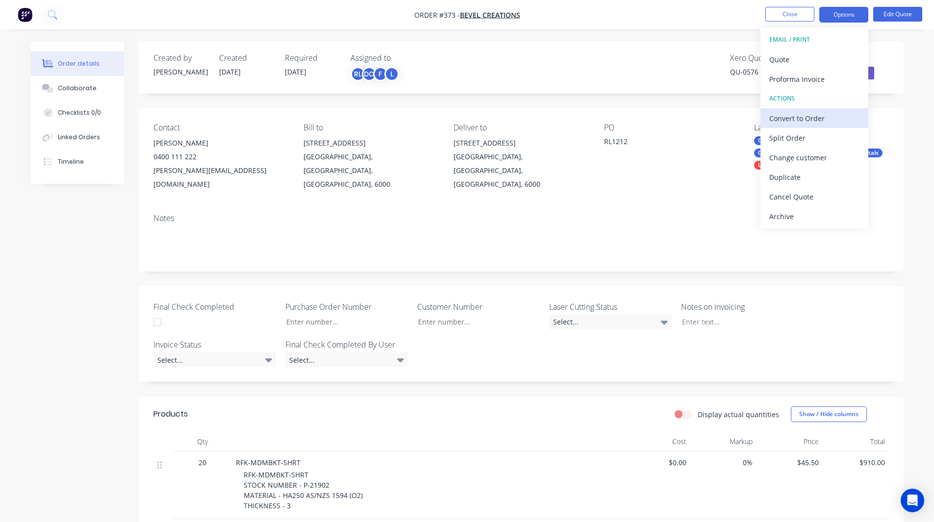
click at [807, 115] on div "Convert to Order" at bounding box center [814, 118] width 90 height 14
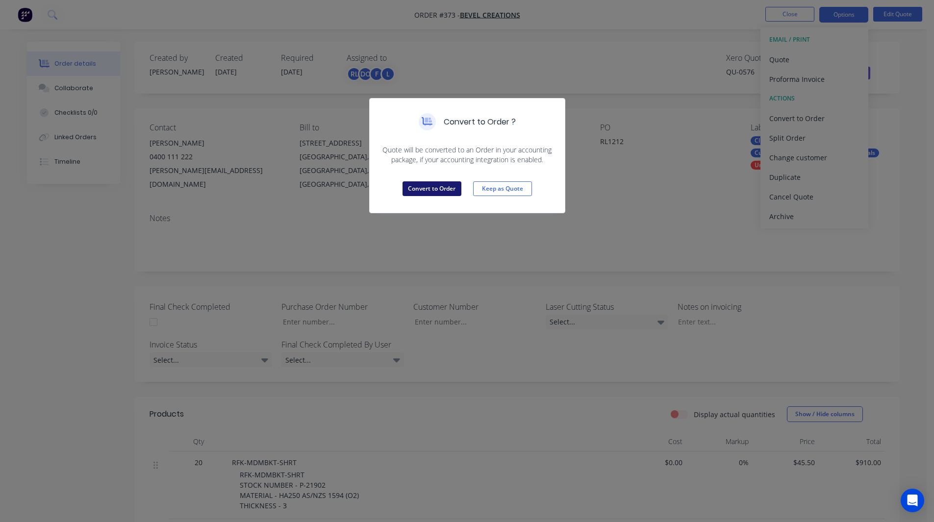
click at [426, 186] on button "Convert to Order" at bounding box center [432, 188] width 59 height 15
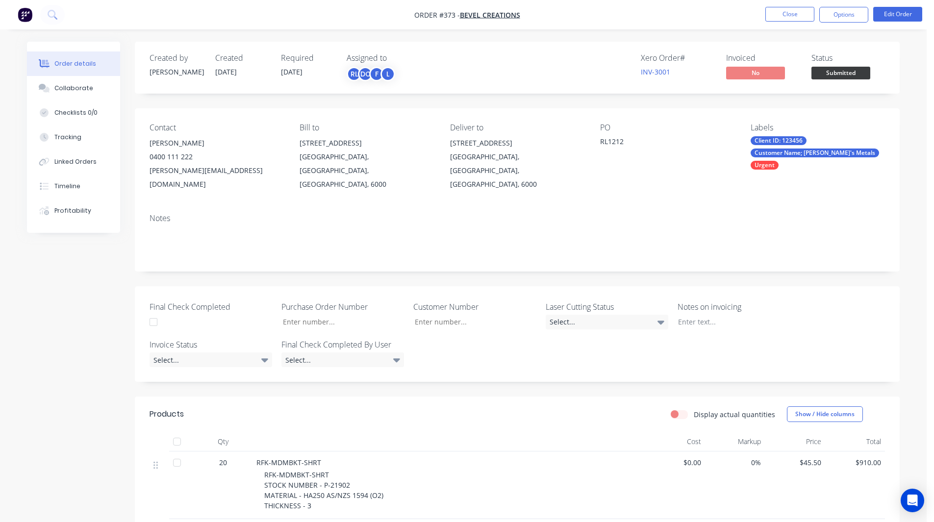
click at [702, 84] on div "Created by Rob Created 09/09/25 Required 16/09/25 Assigned to RL DC F L Xero Or…" at bounding box center [517, 68] width 765 height 52
click at [835, 17] on button "Options" at bounding box center [843, 15] width 49 height 16
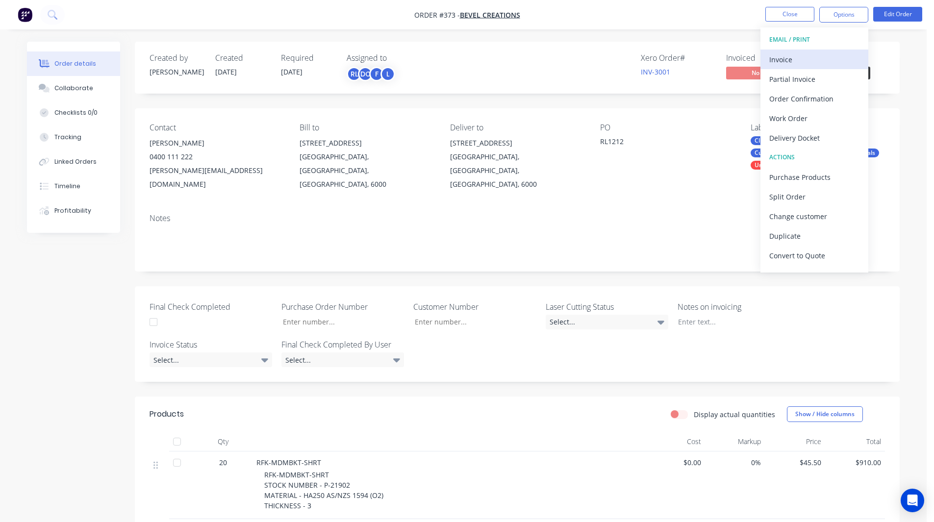
click at [791, 57] on div "Invoice" at bounding box center [814, 59] width 90 height 14
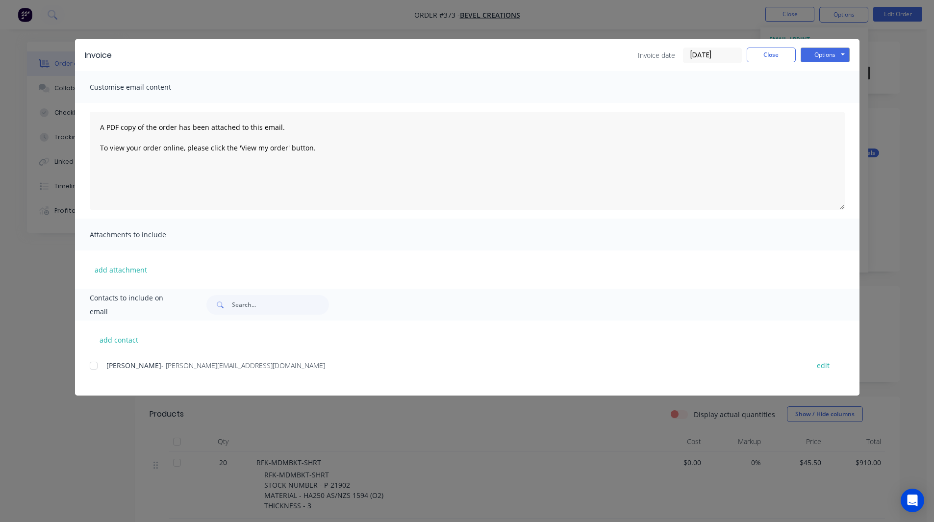
click at [95, 362] on div at bounding box center [94, 366] width 20 height 20
click at [824, 54] on button "Options" at bounding box center [825, 55] width 49 height 15
click at [775, 58] on button "Close" at bounding box center [771, 55] width 49 height 15
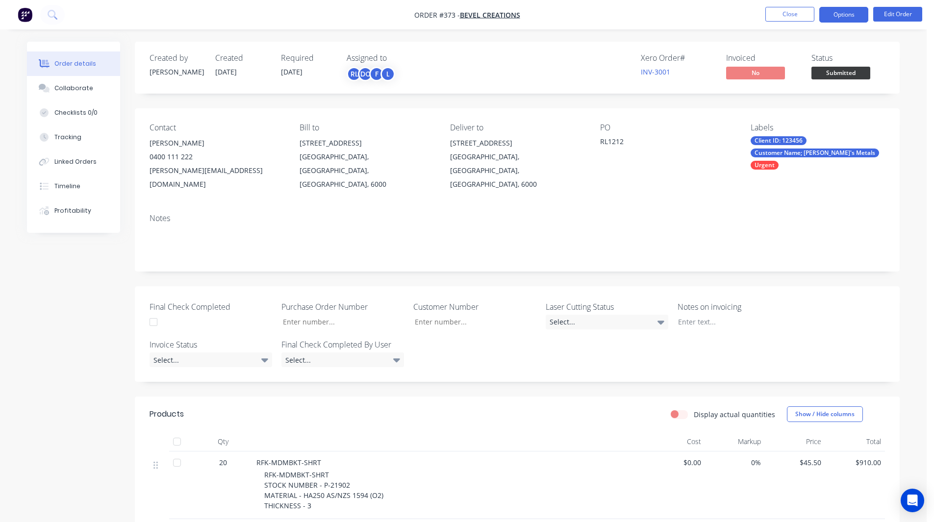
click at [850, 16] on button "Options" at bounding box center [843, 15] width 49 height 16
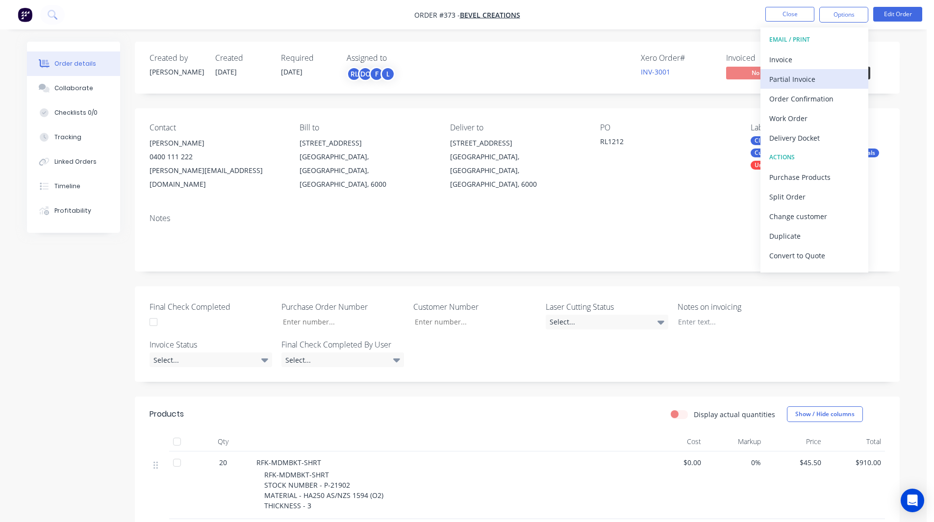
click at [802, 77] on div "Partial Invoice" at bounding box center [814, 79] width 90 height 14
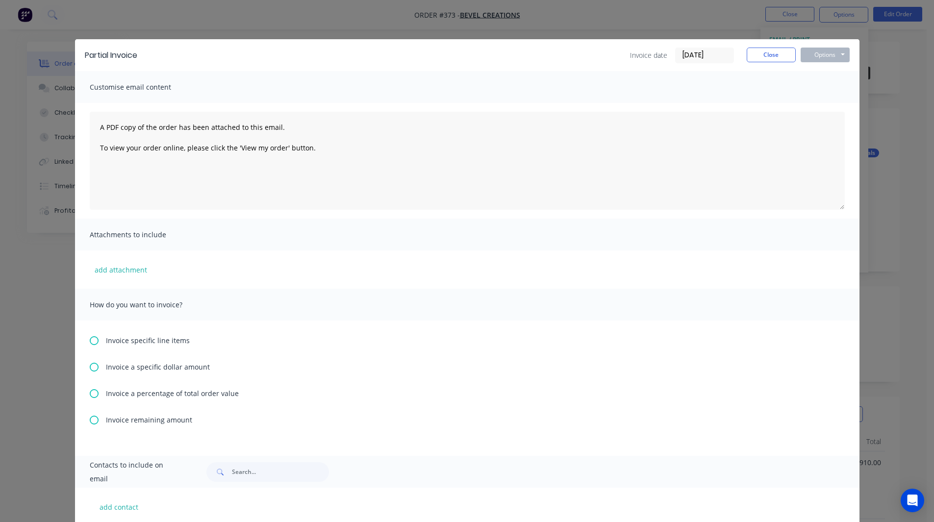
click at [91, 396] on icon at bounding box center [94, 393] width 9 height 9
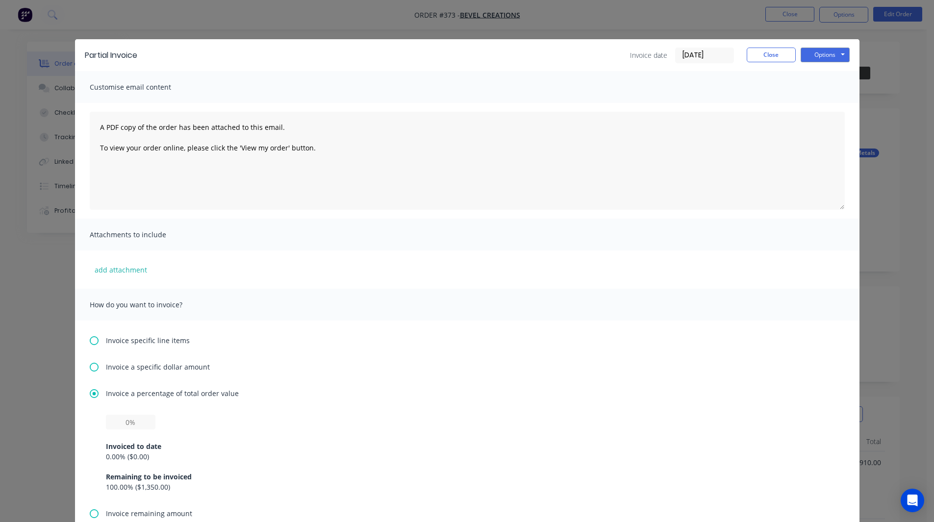
scroll to position [53, 0]
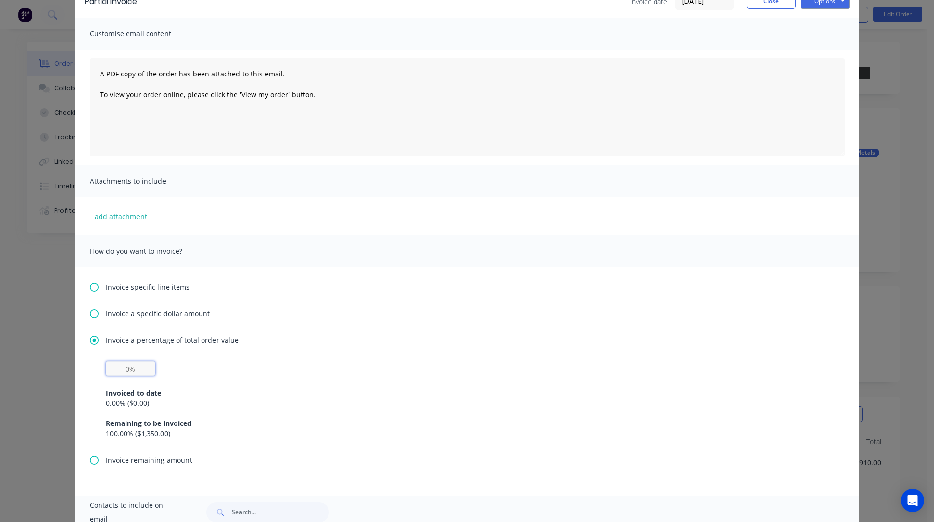
click at [120, 371] on input "text" at bounding box center [131, 368] width 50 height 15
type input "50%"
click at [177, 359] on div "Invoice a percentage of total order value 50% Invoiced to date 0.00 % ( $0.00 )…" at bounding box center [467, 395] width 755 height 120
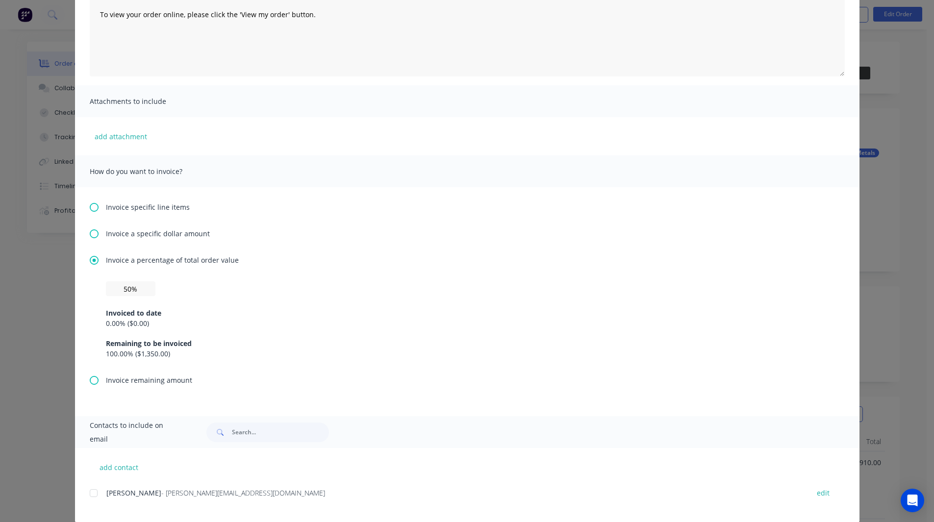
scroll to position [134, 0]
click at [91, 208] on icon at bounding box center [94, 207] width 9 height 9
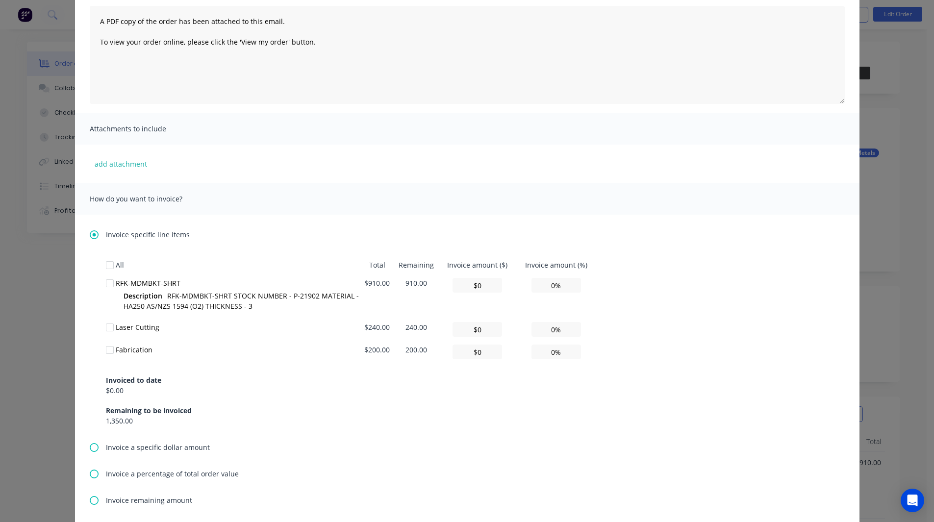
scroll to position [106, 0]
click at [104, 281] on div at bounding box center [110, 283] width 20 height 20
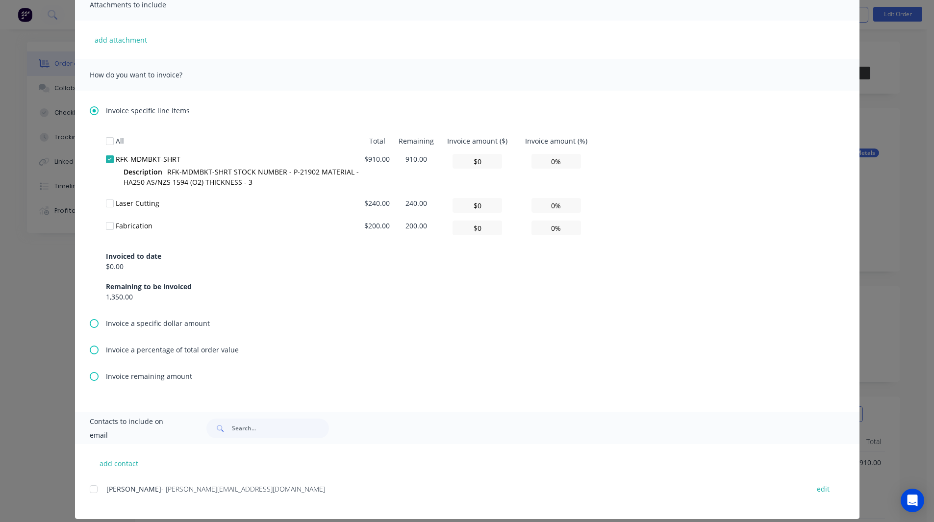
scroll to position [230, 0]
click at [89, 488] on div at bounding box center [94, 489] width 20 height 20
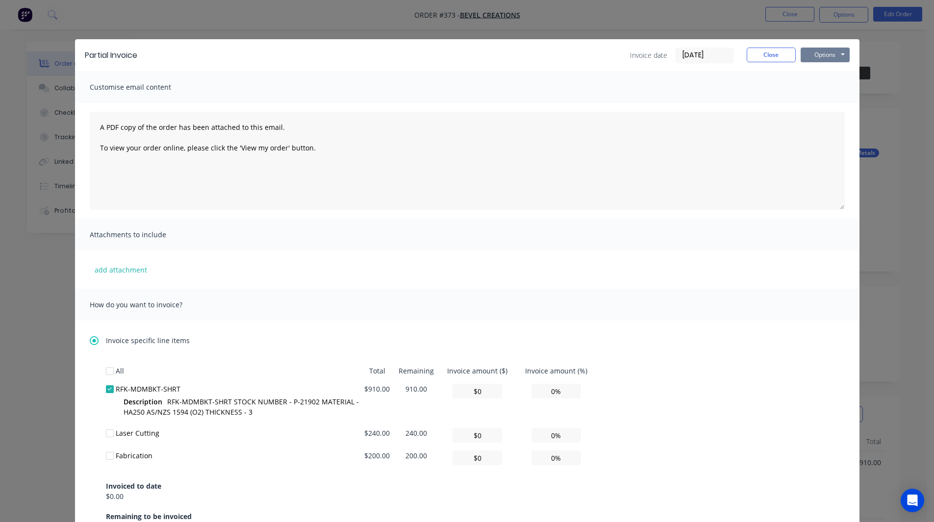
click at [815, 54] on button "Options" at bounding box center [825, 55] width 49 height 15
click at [768, 58] on button "Close" at bounding box center [771, 55] width 49 height 15
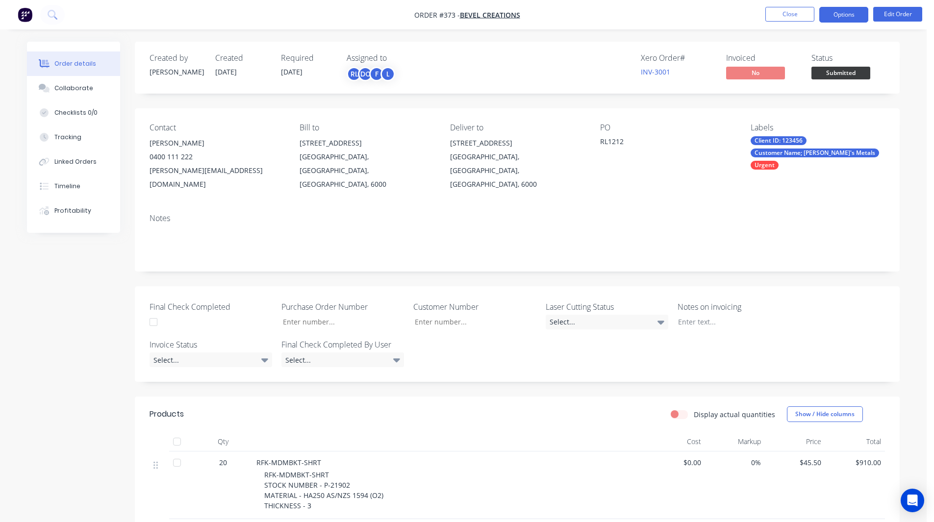
click at [840, 15] on button "Options" at bounding box center [843, 15] width 49 height 16
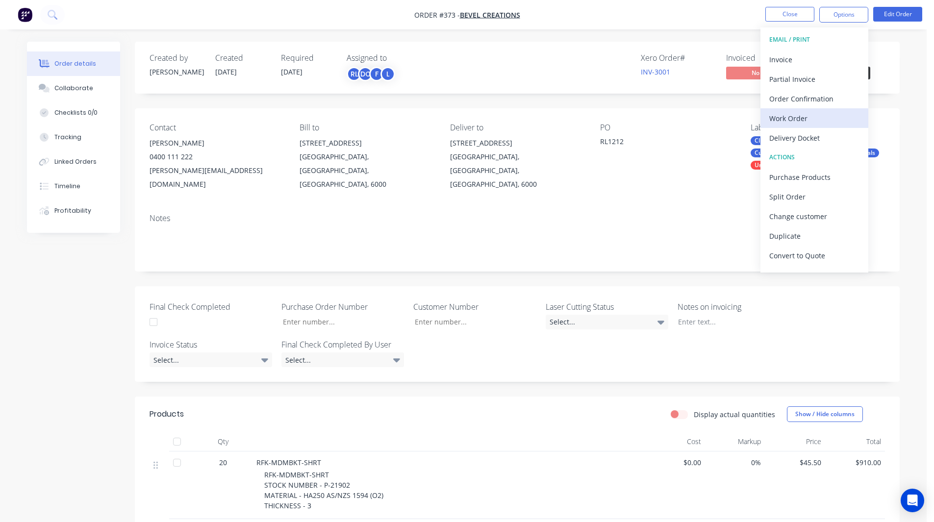
click at [797, 117] on div "Work Order" at bounding box center [814, 118] width 90 height 14
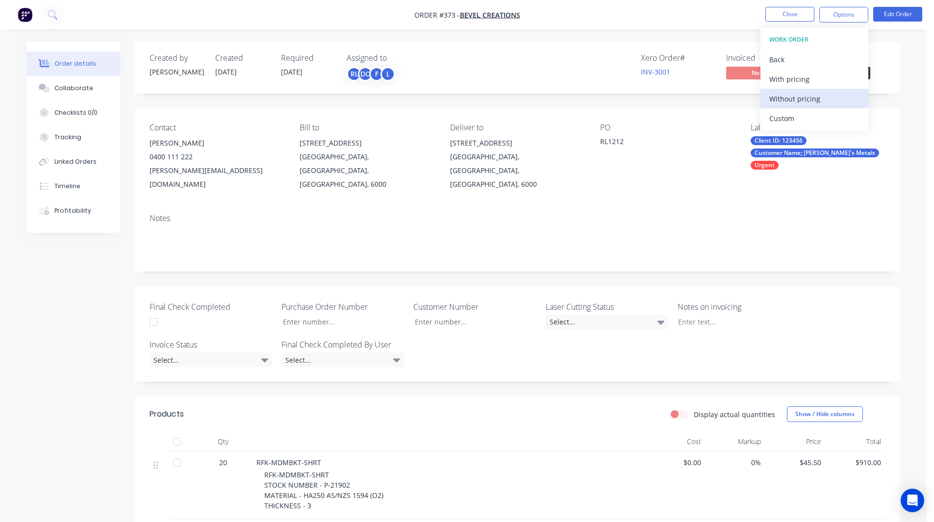
click at [797, 95] on div "Without pricing" at bounding box center [814, 99] width 90 height 14
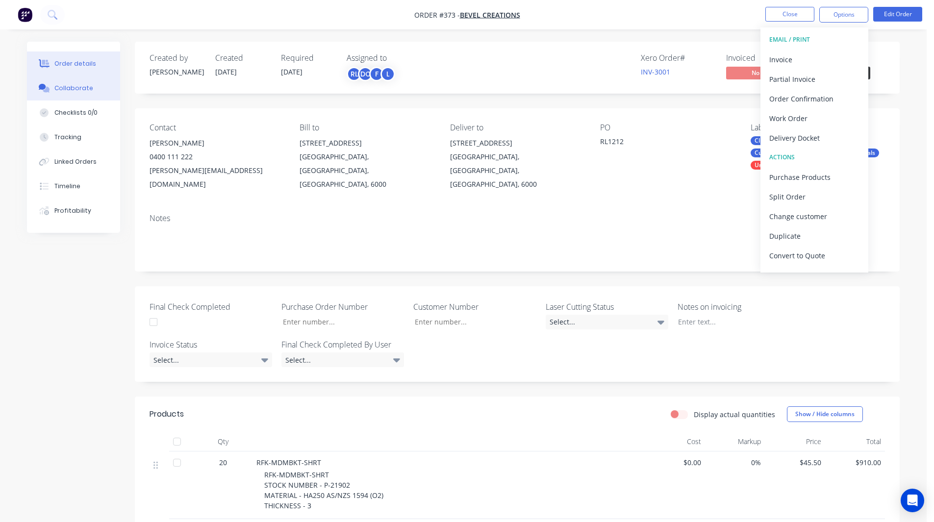
click at [73, 88] on div "Collaborate" at bounding box center [73, 88] width 39 height 9
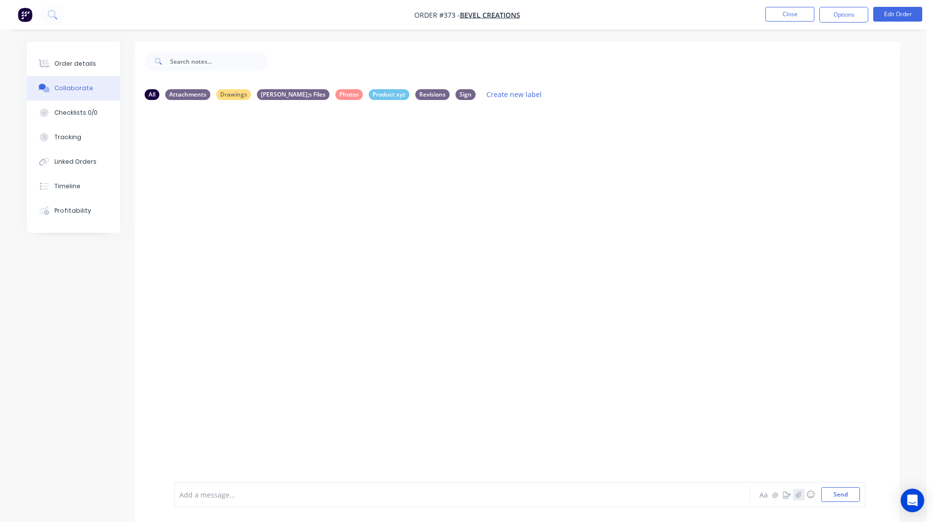
click at [799, 492] on icon "button" at bounding box center [799, 494] width 6 height 7
click at [200, 498] on div at bounding box center [435, 495] width 510 height 10
click at [785, 494] on icon "button" at bounding box center [787, 494] width 8 height 7
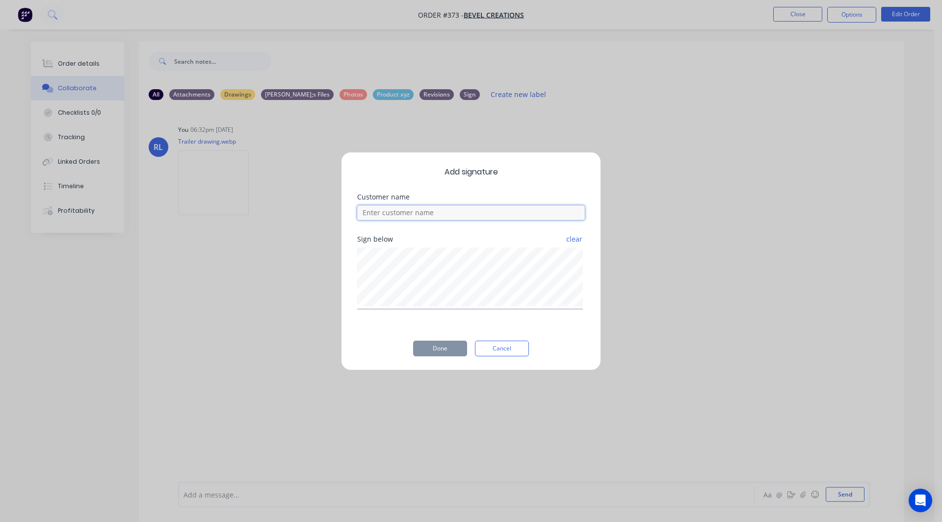
click at [442, 214] on input at bounding box center [471, 212] width 228 height 15
type input "[PERSON_NAME]"
click at [428, 350] on button "Done" at bounding box center [440, 349] width 54 height 16
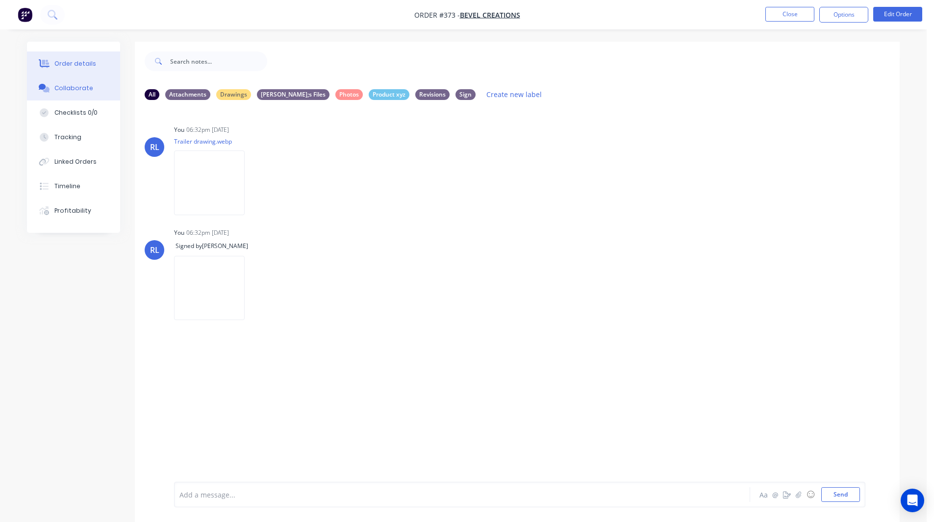
click at [86, 63] on div "Order details" at bounding box center [75, 63] width 42 height 9
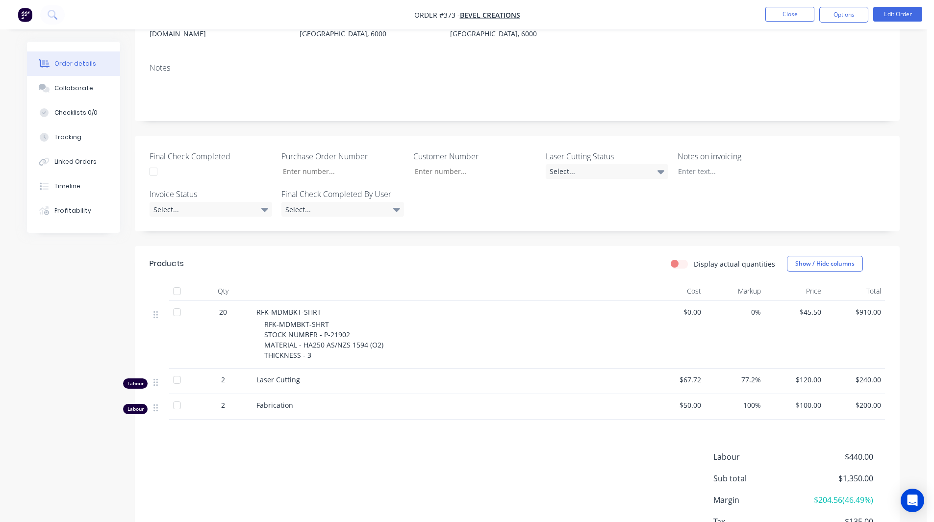
scroll to position [150, 0]
click at [837, 18] on button "Options" at bounding box center [843, 15] width 49 height 16
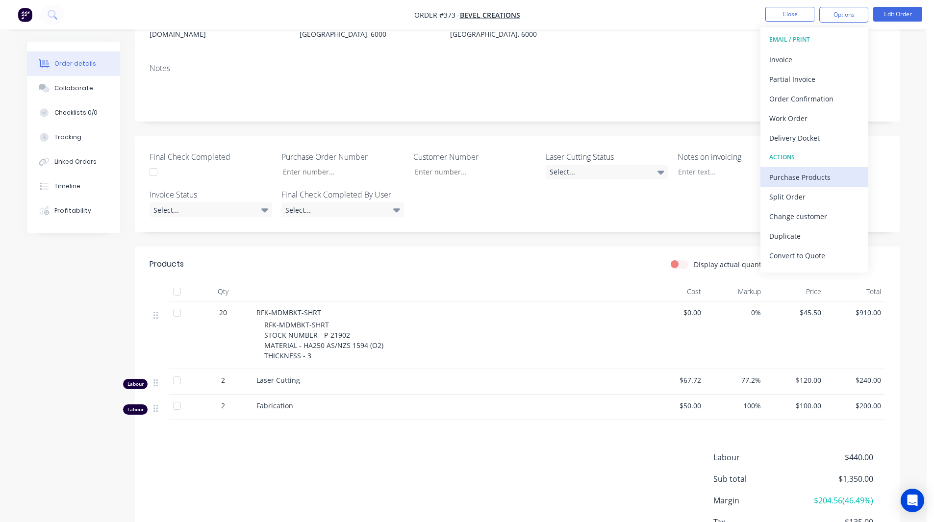
click at [791, 176] on div "Purchase Products" at bounding box center [814, 177] width 90 height 14
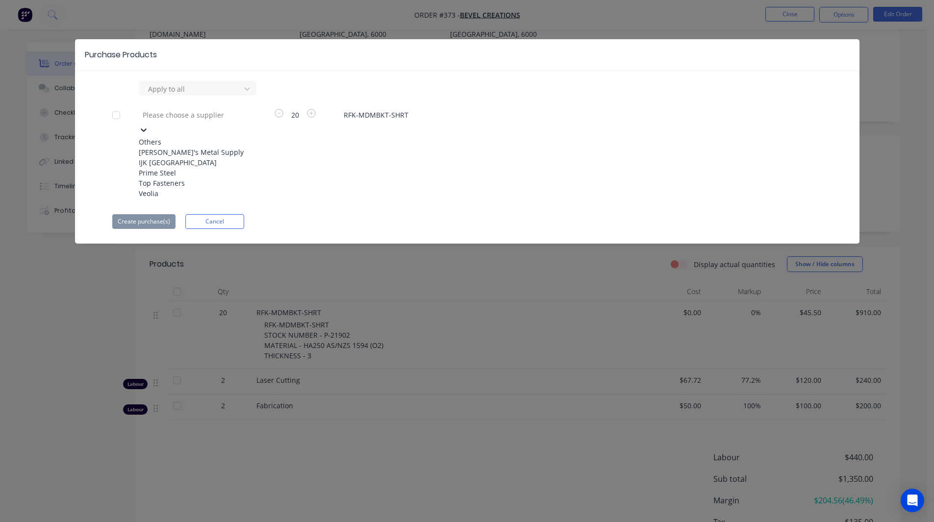
click at [194, 112] on div at bounding box center [212, 115] width 141 height 12
click at [182, 153] on div "Dave's Metal Supply" at bounding box center [193, 152] width 108 height 10
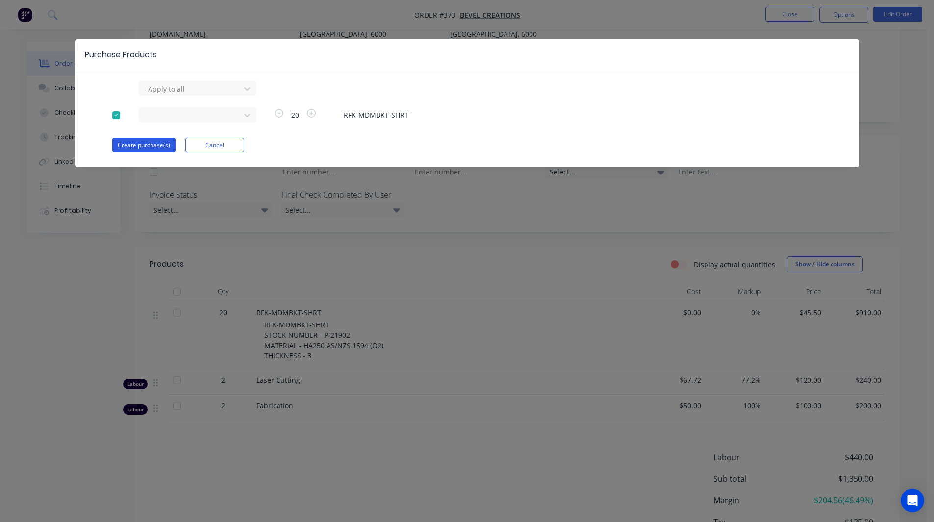
click at [132, 142] on button "Create purchase(s)" at bounding box center [143, 145] width 63 height 15
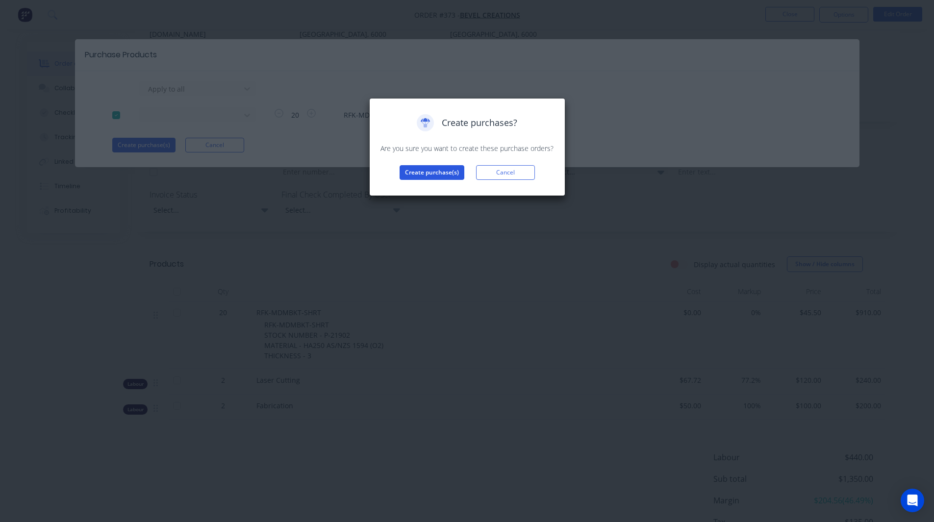
click at [418, 175] on button "Create purchase(s)" at bounding box center [432, 172] width 65 height 15
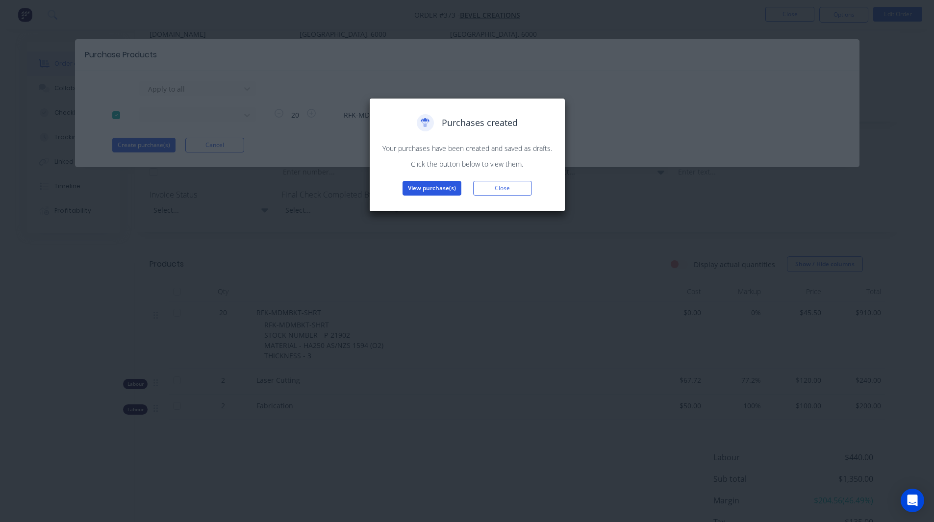
click at [421, 187] on button "View purchase(s)" at bounding box center [432, 188] width 59 height 15
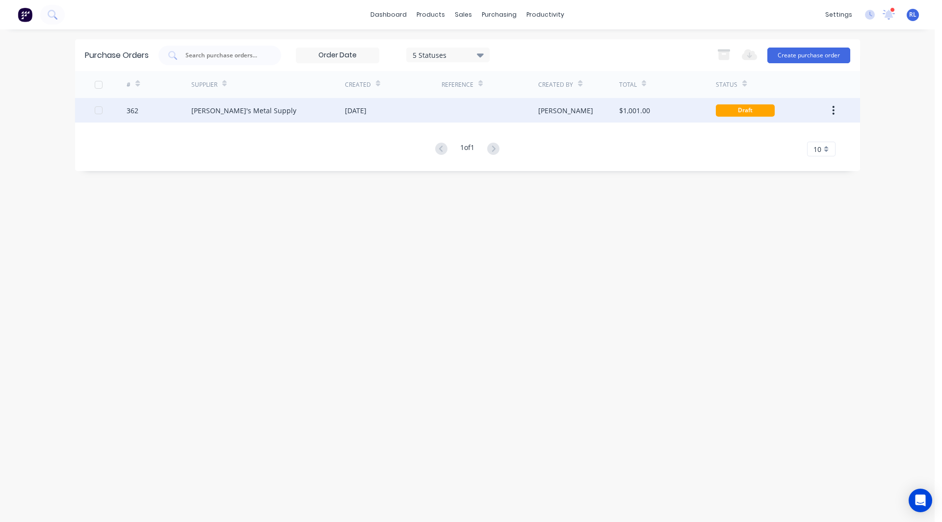
click at [217, 108] on div "Dave's Metal Supply" at bounding box center [243, 110] width 105 height 10
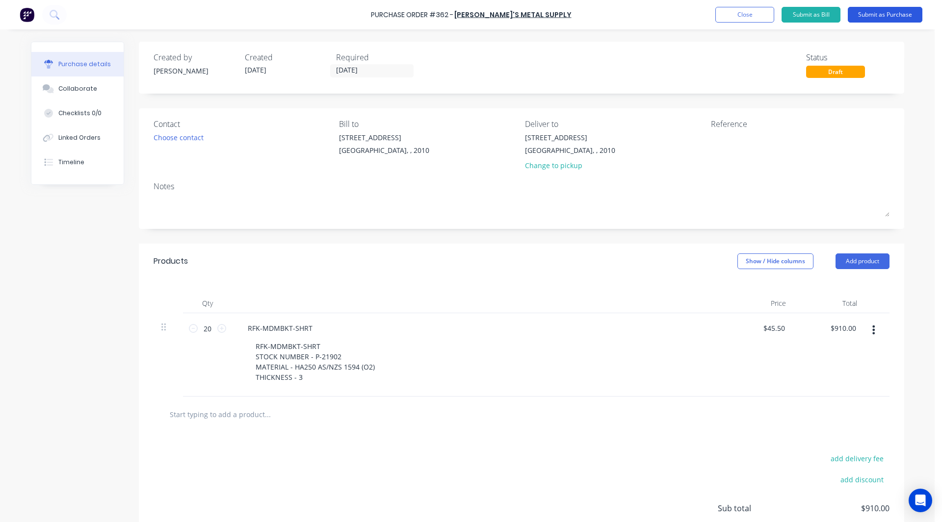
click at [887, 16] on button "Submit as Purchase" at bounding box center [884, 15] width 75 height 16
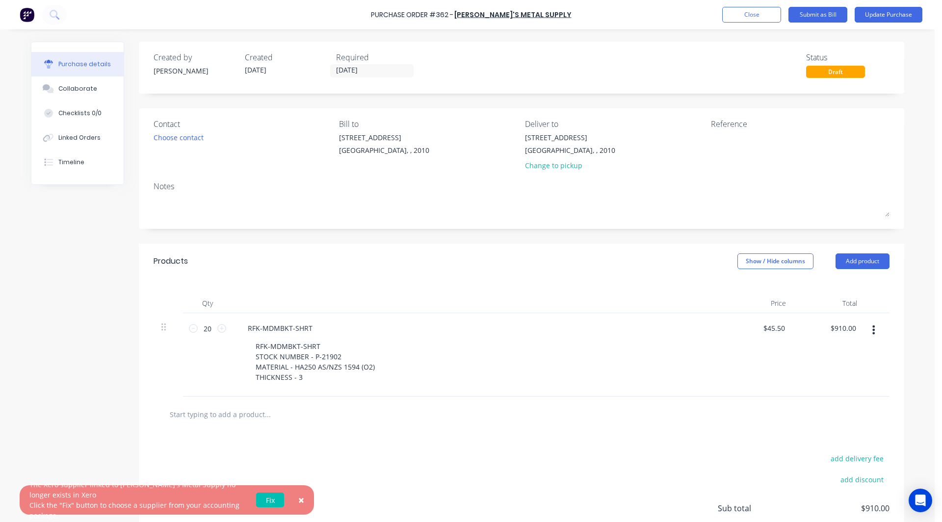
click at [304, 500] on span "×" at bounding box center [301, 500] width 6 height 14
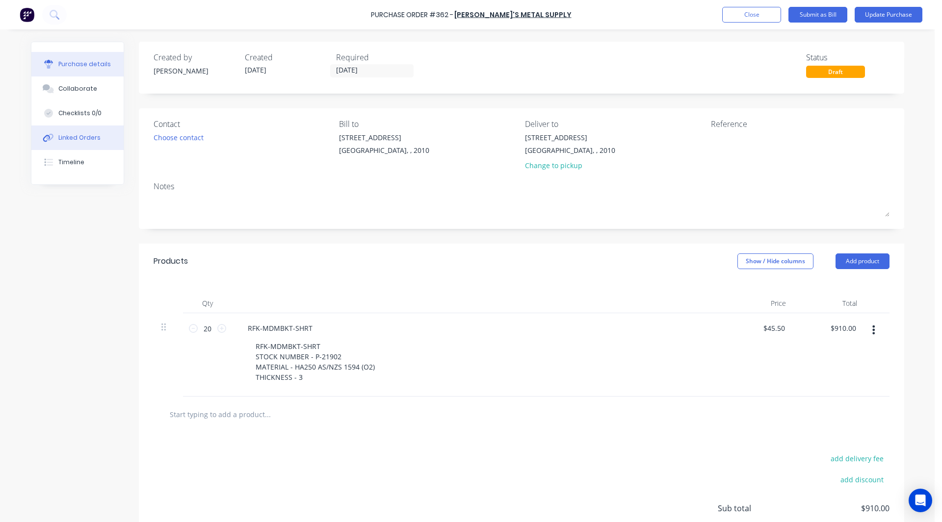
click at [91, 133] on button "Linked Orders" at bounding box center [77, 138] width 92 height 25
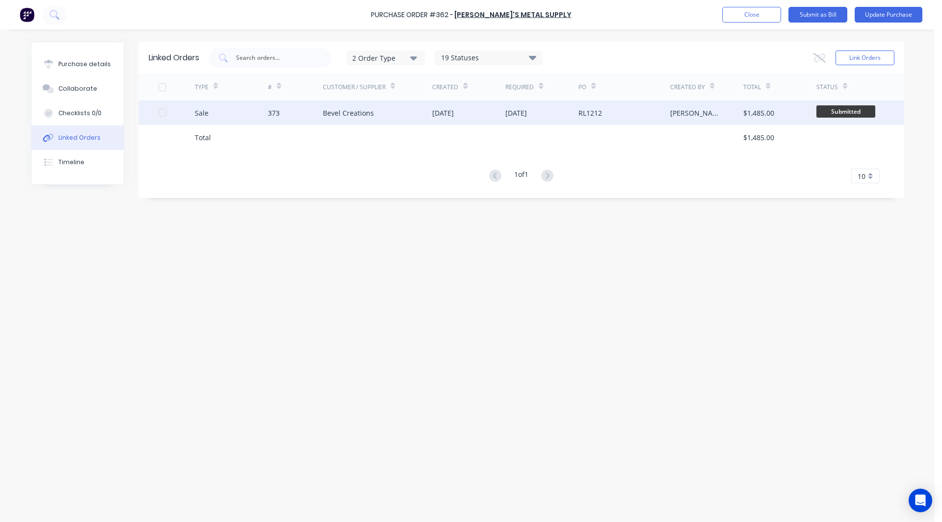
click at [273, 115] on div "373" at bounding box center [274, 113] width 12 height 10
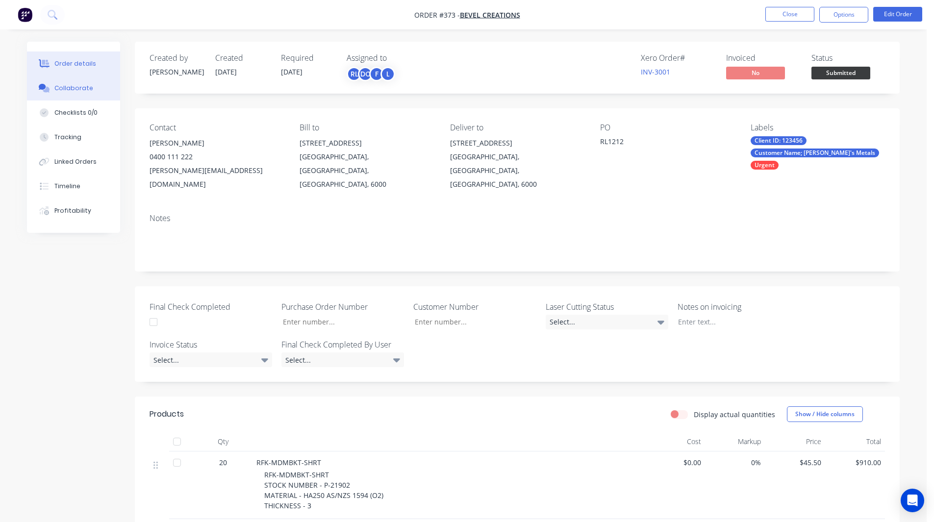
click at [86, 83] on button "Collaborate" at bounding box center [73, 88] width 93 height 25
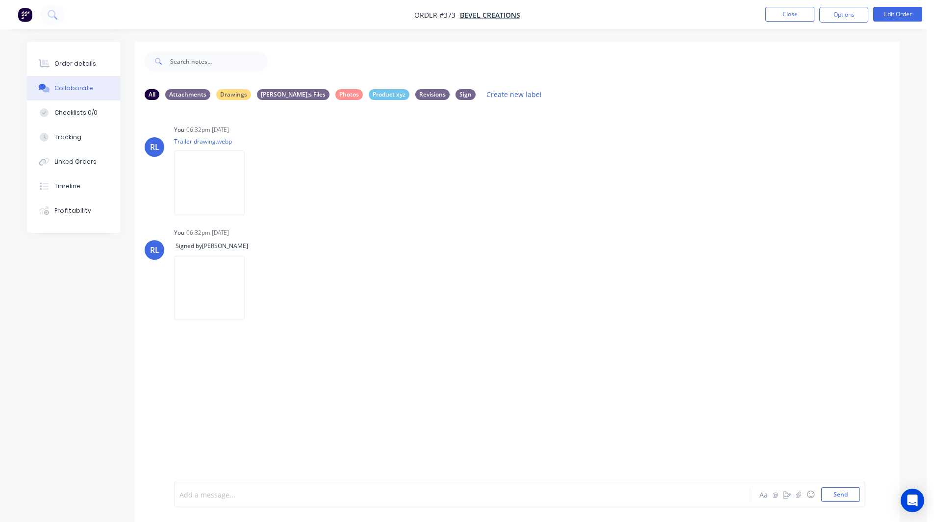
click at [209, 495] on div at bounding box center [435, 495] width 510 height 10
click at [72, 143] on button "Tracking" at bounding box center [73, 137] width 93 height 25
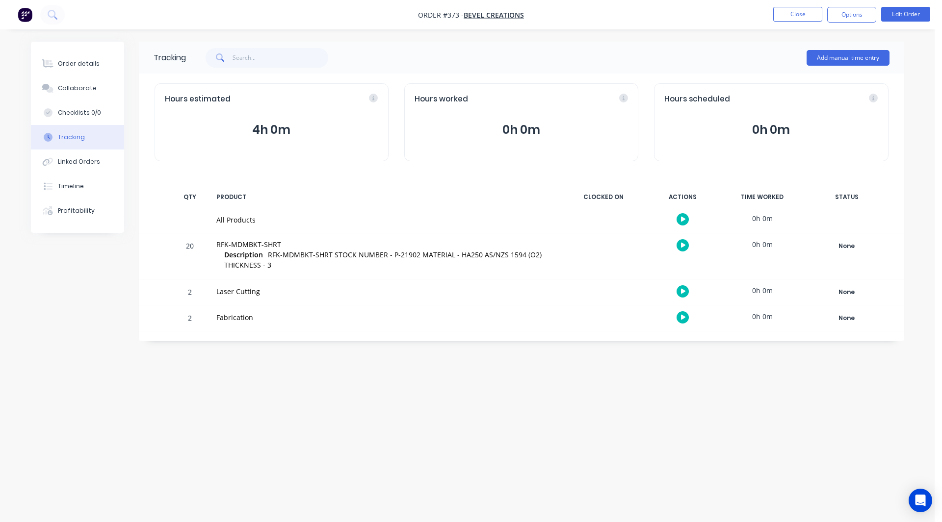
click at [682, 243] on icon "button" at bounding box center [683, 245] width 5 height 6
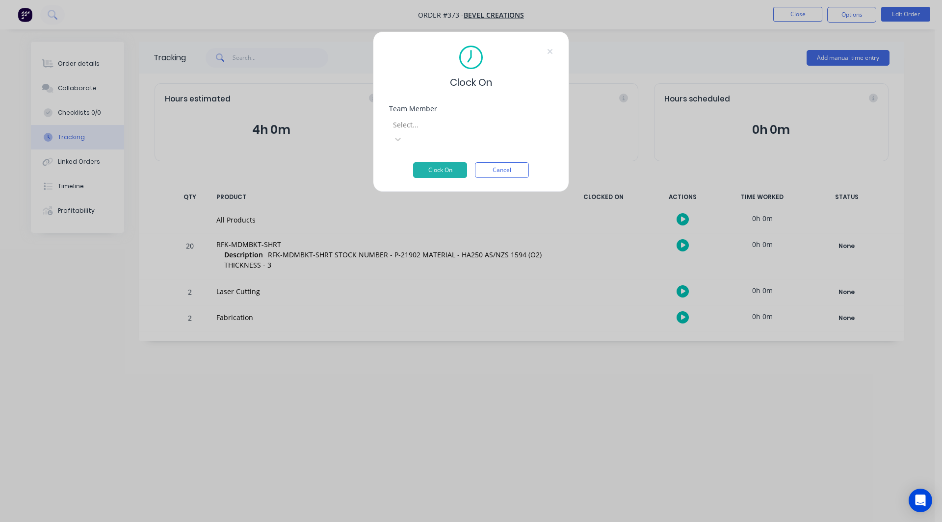
click at [429, 120] on div at bounding box center [462, 125] width 141 height 12
click at [433, 162] on button "Clock On" at bounding box center [440, 170] width 54 height 16
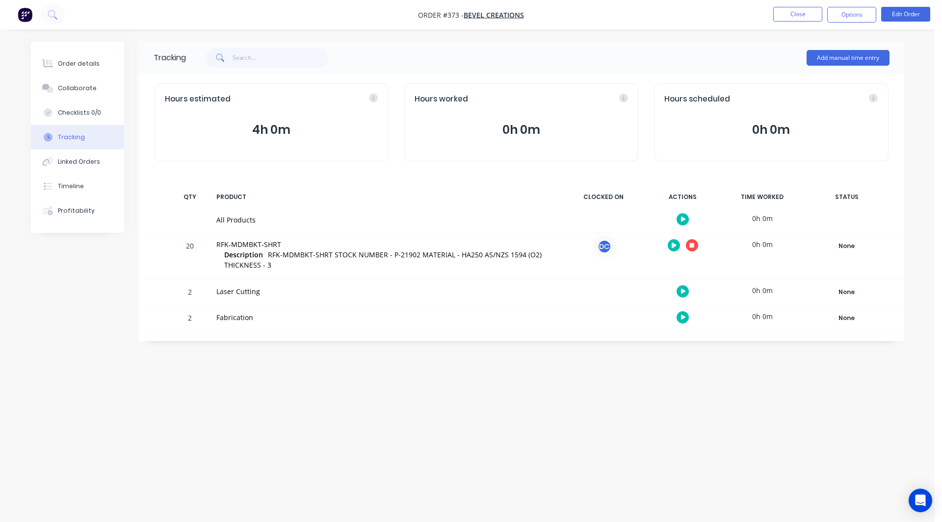
click at [679, 293] on button "button" at bounding box center [682, 291] width 12 height 12
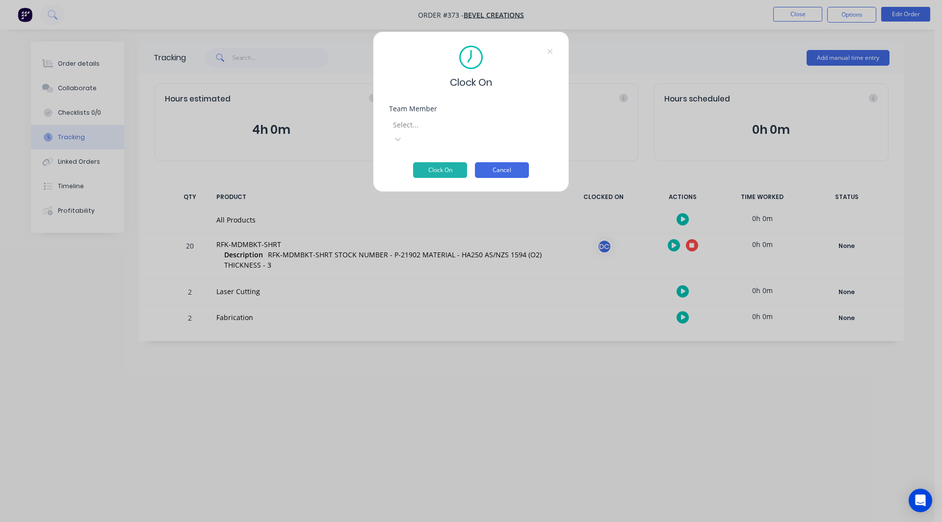
click at [515, 162] on button "Cancel" at bounding box center [502, 170] width 54 height 16
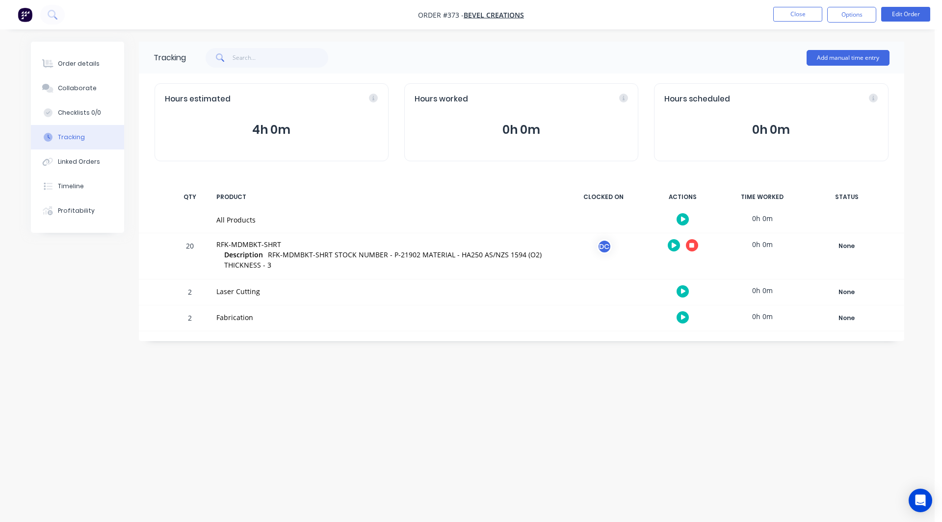
click at [693, 241] on button "button" at bounding box center [692, 245] width 12 height 12
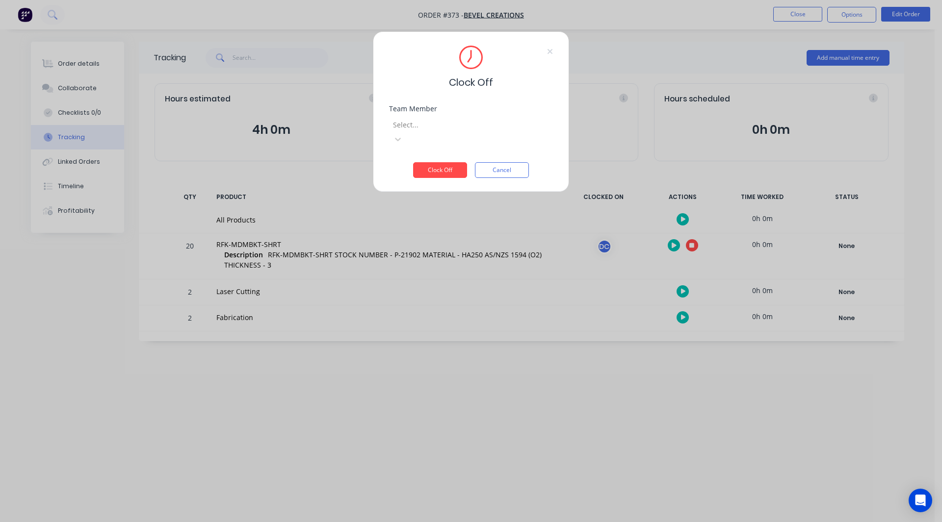
click at [437, 126] on div at bounding box center [462, 125] width 141 height 12
click at [432, 522] on div "[PERSON_NAME]" at bounding box center [467, 527] width 934 height 10
click at [438, 162] on button "Clock Off" at bounding box center [440, 170] width 54 height 16
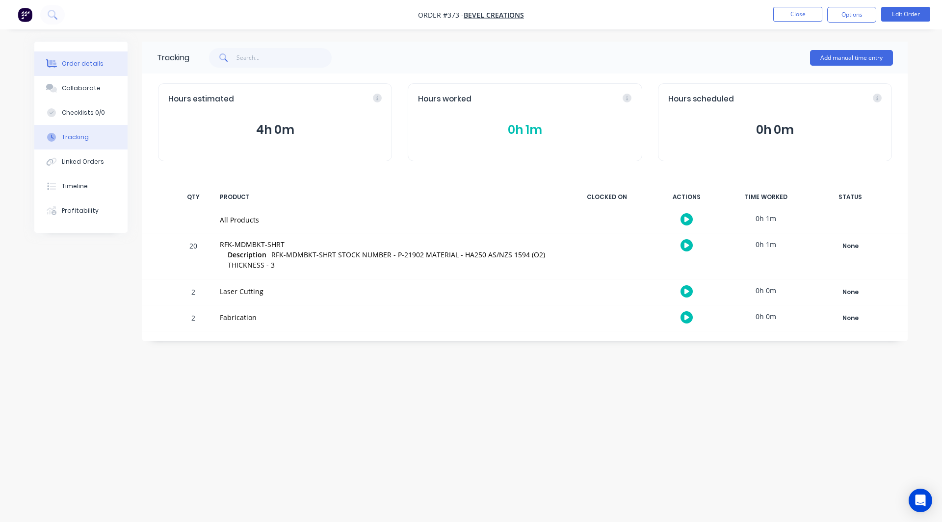
drag, startPoint x: 91, startPoint y: 60, endPoint x: 72, endPoint y: 61, distance: 19.1
click at [72, 61] on div "Order details" at bounding box center [83, 63] width 42 height 9
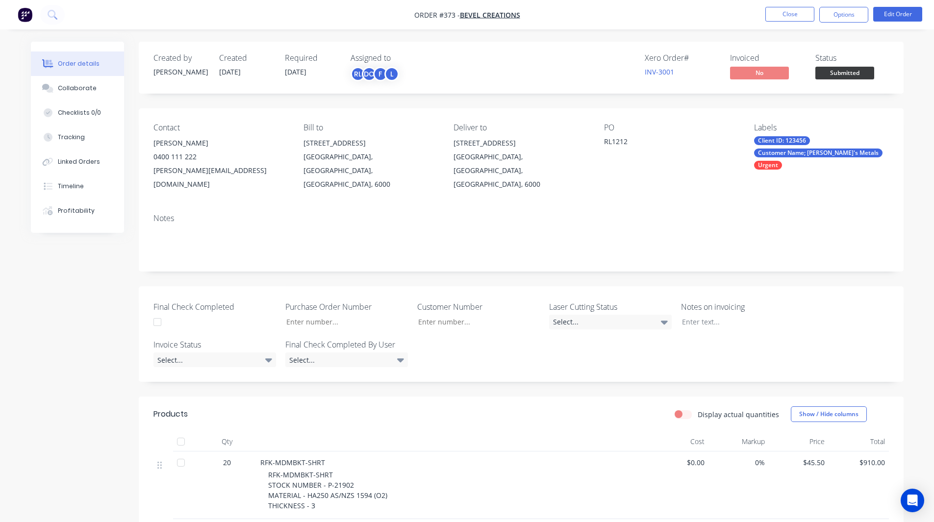
click at [19, 12] on img "button" at bounding box center [25, 14] width 15 height 15
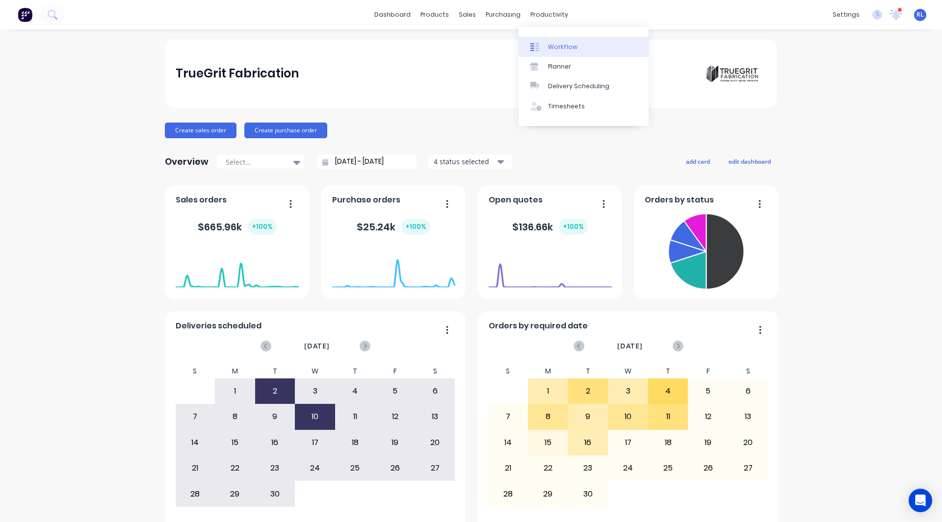
click at [545, 45] on link "Workflow" at bounding box center [583, 47] width 130 height 20
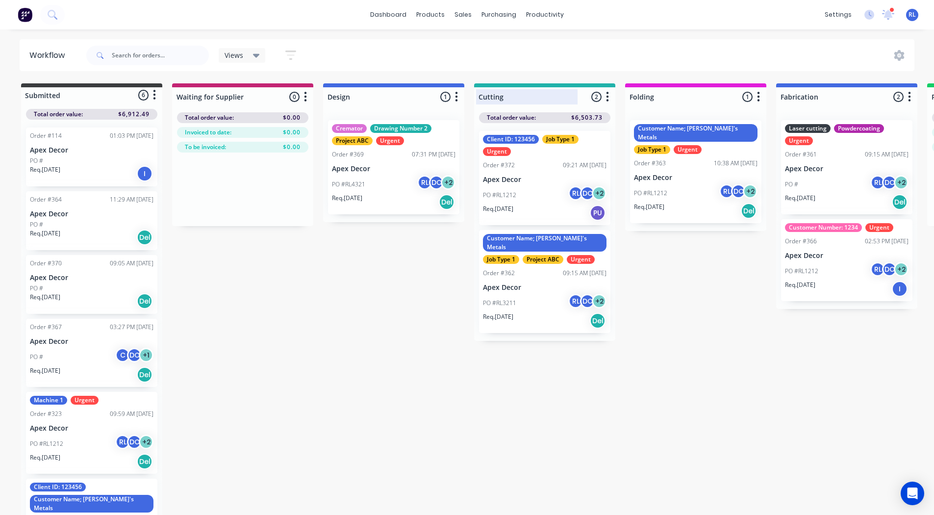
click at [535, 105] on div at bounding box center [544, 96] width 141 height 19
click at [535, 105] on div "Cutting 2 Status colour #20B2AA hex #20B2AA Save Cancel Notifications Email SMS…" at bounding box center [544, 94] width 141 height 23
click at [521, 99] on input "Cutting" at bounding box center [527, 97] width 97 height 10
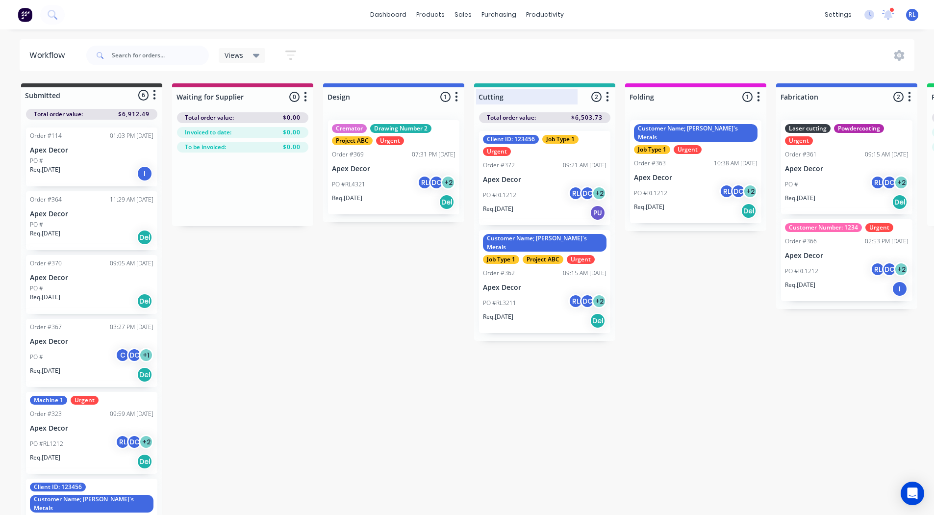
click at [521, 99] on input "Cutting" at bounding box center [527, 97] width 97 height 10
type input "Laser Cutting"
click at [653, 95] on div at bounding box center [695, 96] width 141 height 19
click at [653, 95] on input "Folding" at bounding box center [678, 97] width 97 height 10
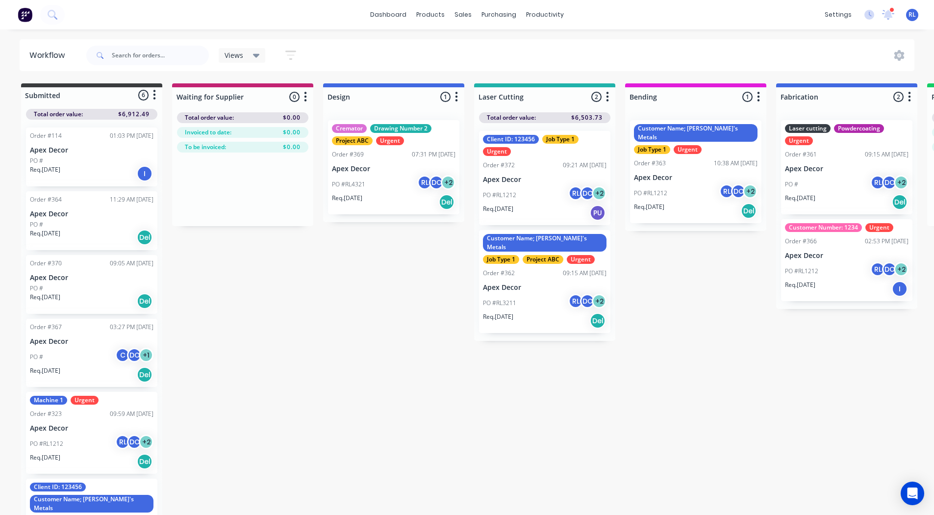
type input "Bending"
click at [335, 320] on div "Submitted 6 Status colour #3A3C3E hex #3A3C3E Save Cancel Summaries Total order…" at bounding box center [739, 299] width 1493 height 433
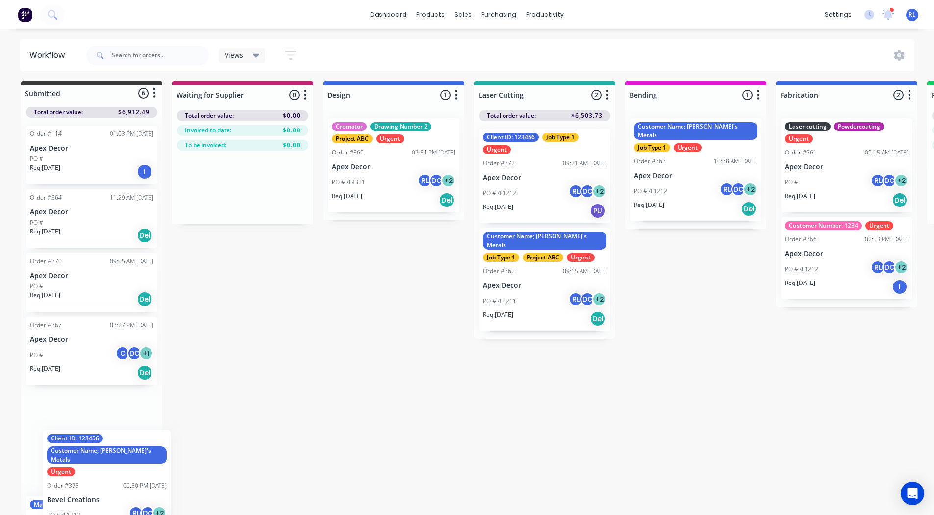
scroll to position [4, 0]
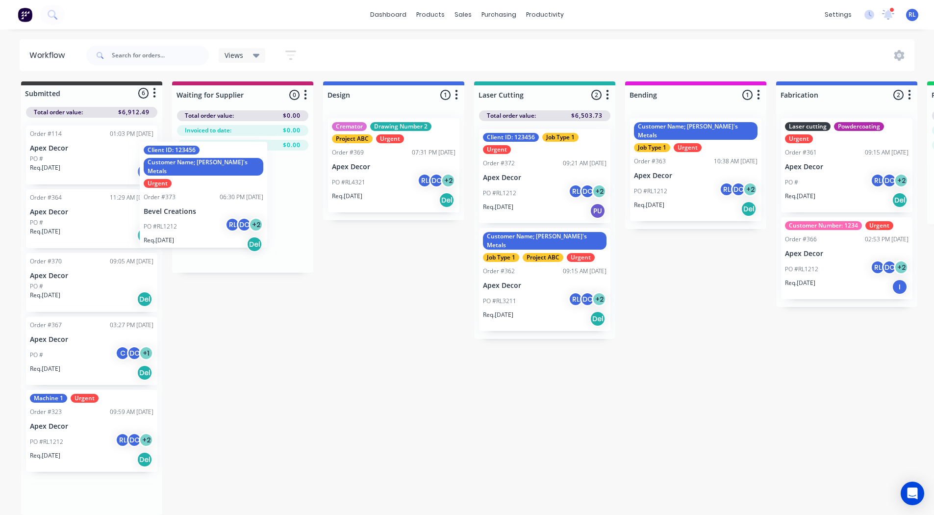
drag, startPoint x: 102, startPoint y: 494, endPoint x: 220, endPoint y: 143, distance: 370.5
click at [220, 143] on div "Submitted 6 Status colour #3A3C3E hex #3A3C3E Save Cancel Summaries Total order…" at bounding box center [739, 297] width 1493 height 433
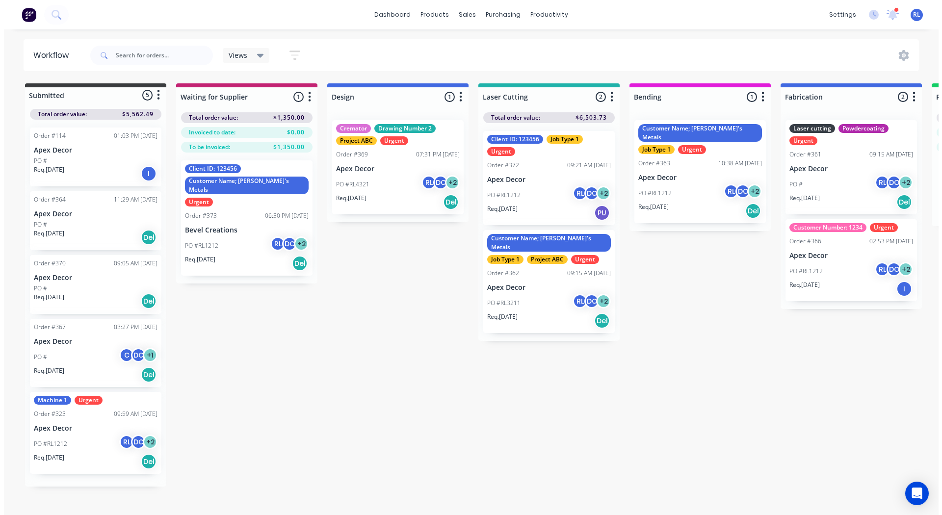
scroll to position [0, 0]
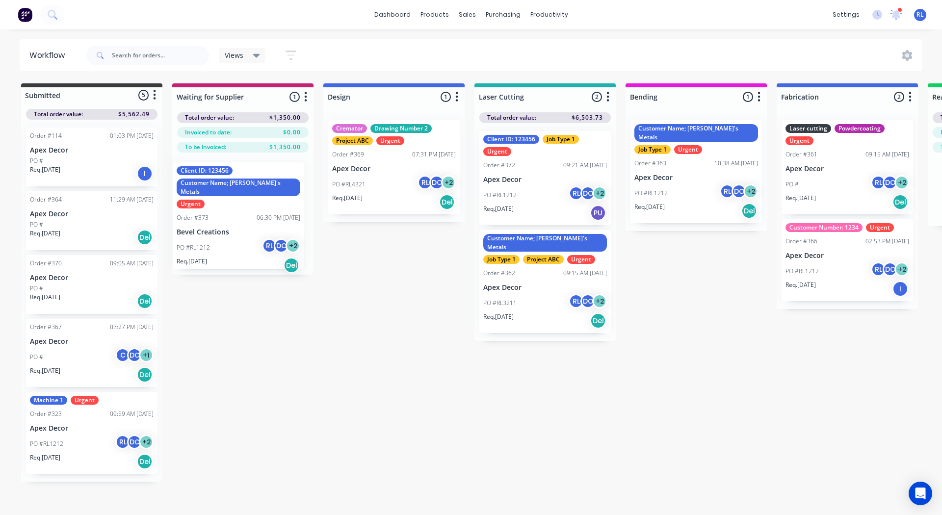
drag, startPoint x: 226, startPoint y: 199, endPoint x: 224, endPoint y: 193, distance: 6.8
click at [224, 193] on div "Client ID: 123456 Customer Name; Rob's Metals Urgent Order #373 06:30 PM 09/09/…" at bounding box center [242, 214] width 141 height 122
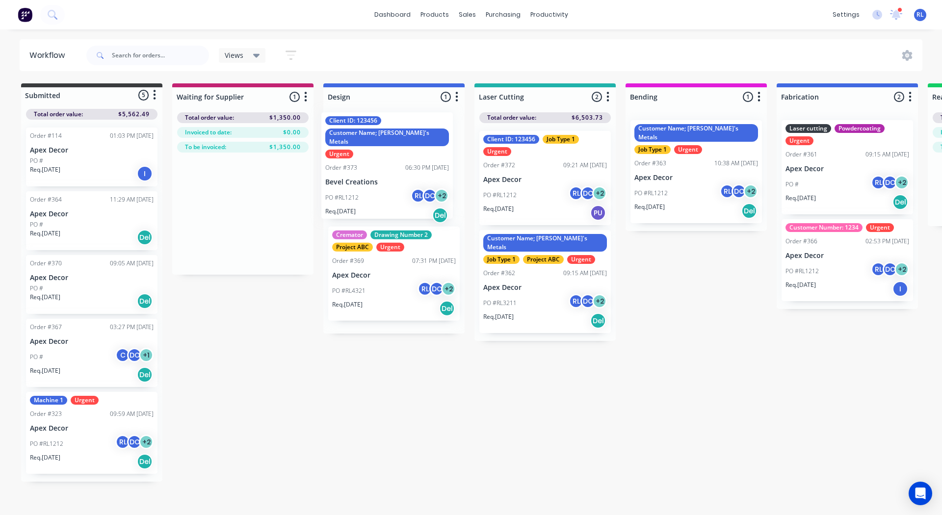
drag, startPoint x: 223, startPoint y: 203, endPoint x: 370, endPoint y: 150, distance: 156.2
click at [370, 150] on div "Submitted 5 Status colour #3A3C3E hex #3A3C3E Save Cancel Summaries Total order…" at bounding box center [739, 282] width 1493 height 398
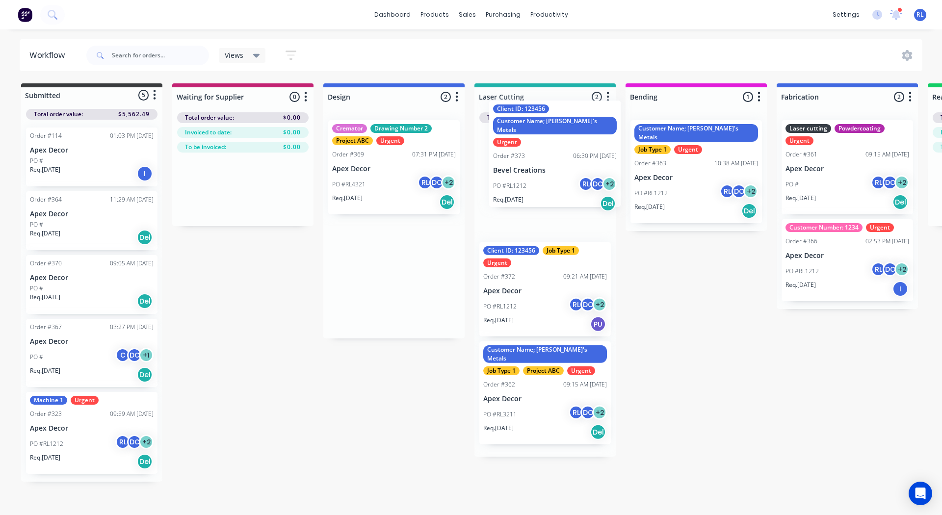
drag, startPoint x: 376, startPoint y: 161, endPoint x: 541, endPoint y: 141, distance: 166.0
click at [541, 141] on div "Submitted 5 Status colour #3A3C3E hex #3A3C3E Save Cancel Summaries Total order…" at bounding box center [739, 282] width 1493 height 398
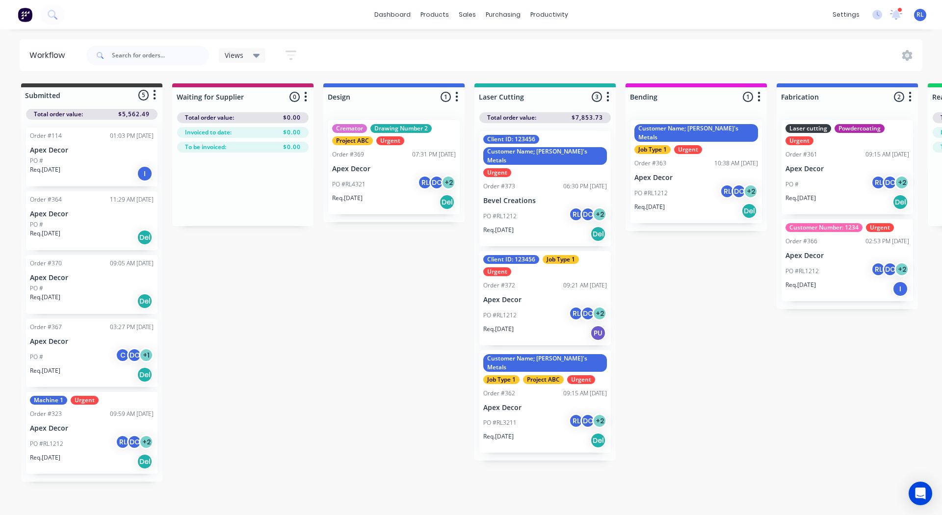
click at [555, 182] on div "Client ID: 123456 Customer Name; Rob's Metals Urgent Order #373 06:30 PM 09/09/…" at bounding box center [544, 188] width 131 height 115
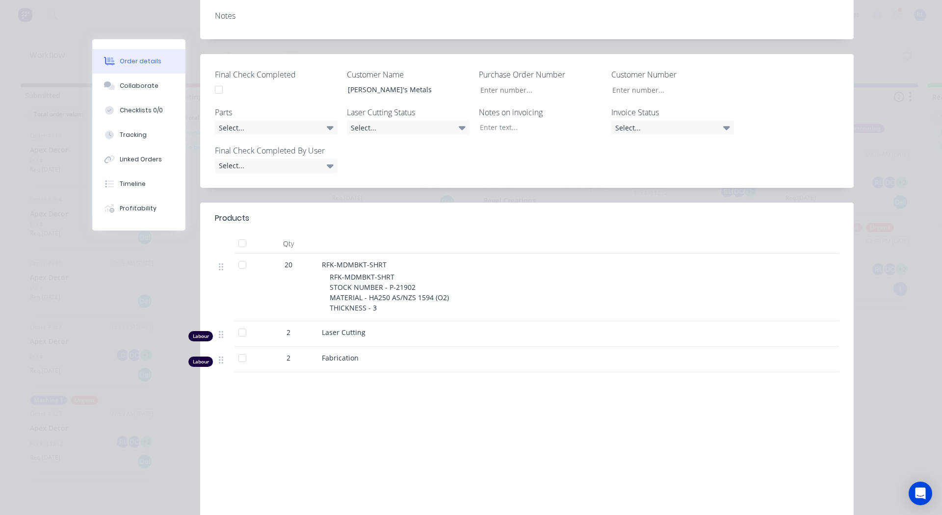
scroll to position [232, 0]
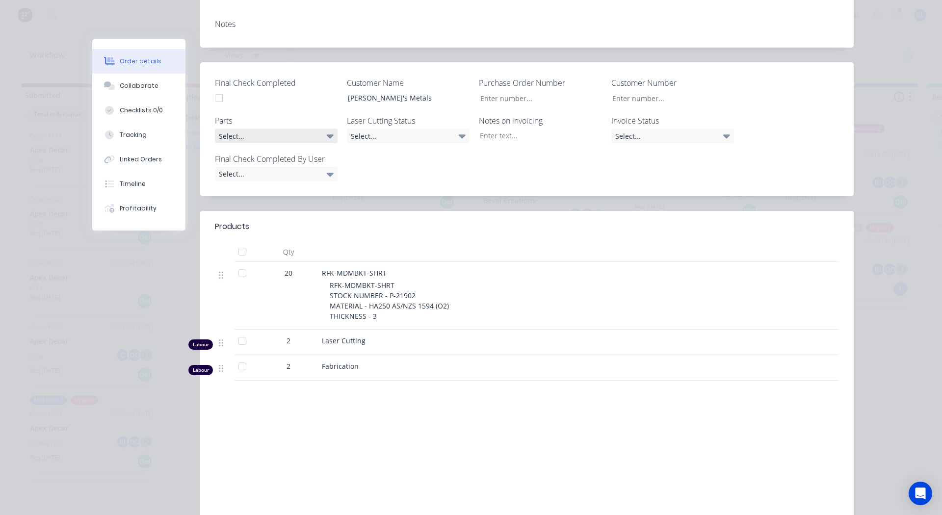
click at [240, 128] on div "Select..." at bounding box center [276, 135] width 123 height 15
click at [233, 128] on div "Select..." at bounding box center [276, 135] width 123 height 15
click at [318, 128] on div "Select..." at bounding box center [276, 135] width 123 height 15
click at [327, 135] on icon at bounding box center [330, 137] width 7 height 4
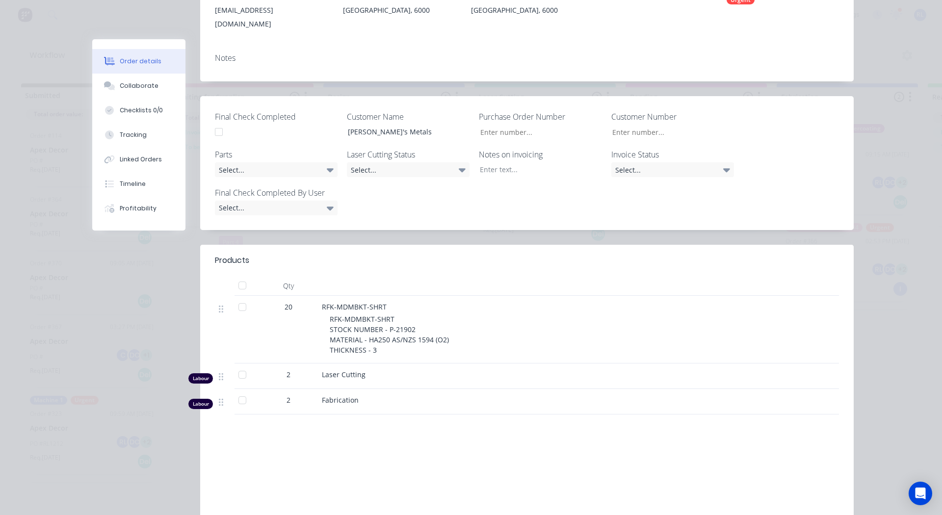
scroll to position [198, 0]
click at [243, 163] on div "Select..." at bounding box center [276, 170] width 123 height 15
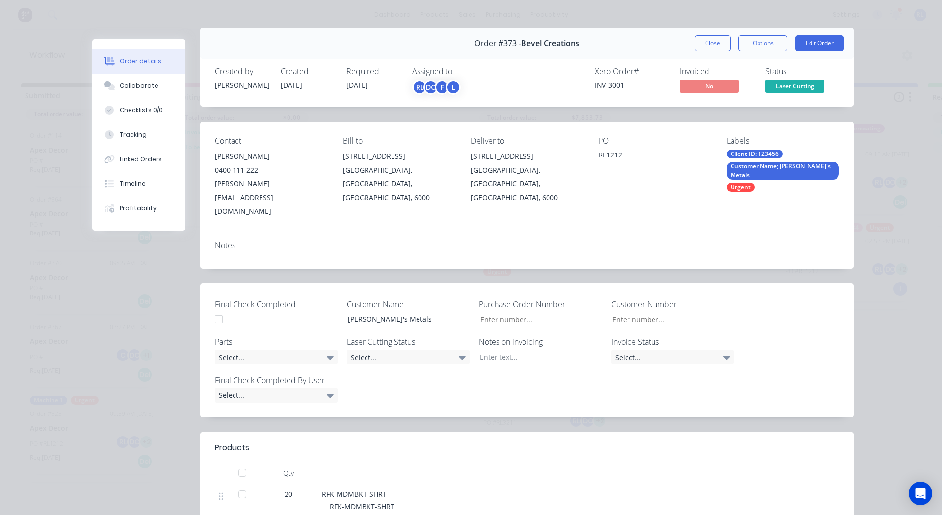
scroll to position [0, 0]
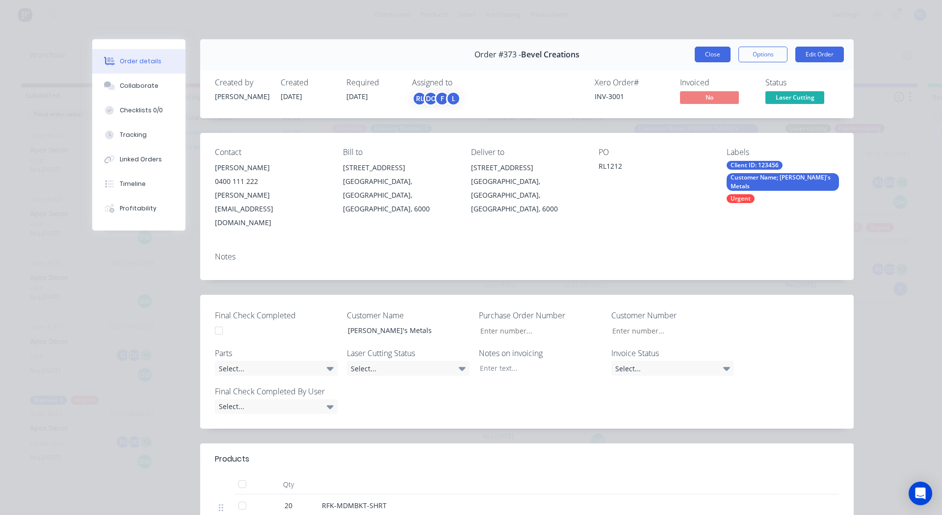
click at [713, 54] on button "Close" at bounding box center [712, 55] width 36 height 16
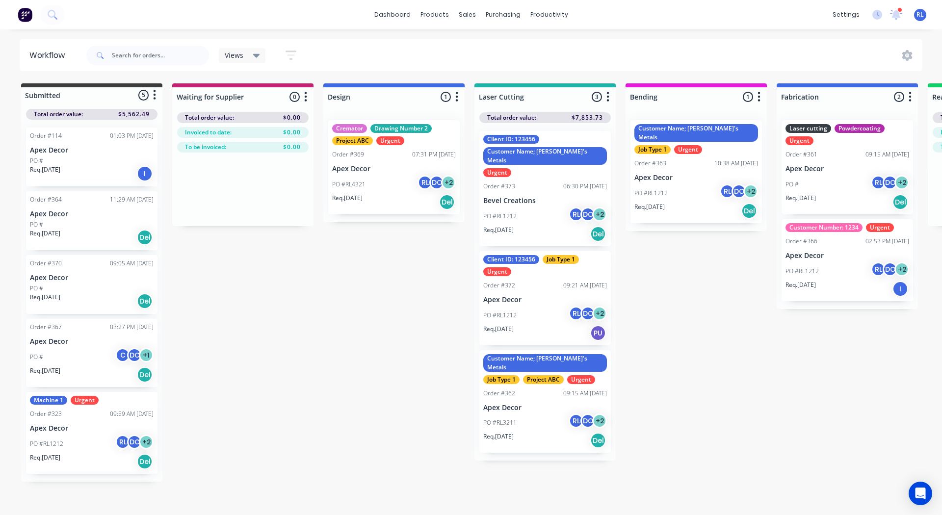
click at [287, 52] on icon "button" at bounding box center [290, 55] width 11 height 9
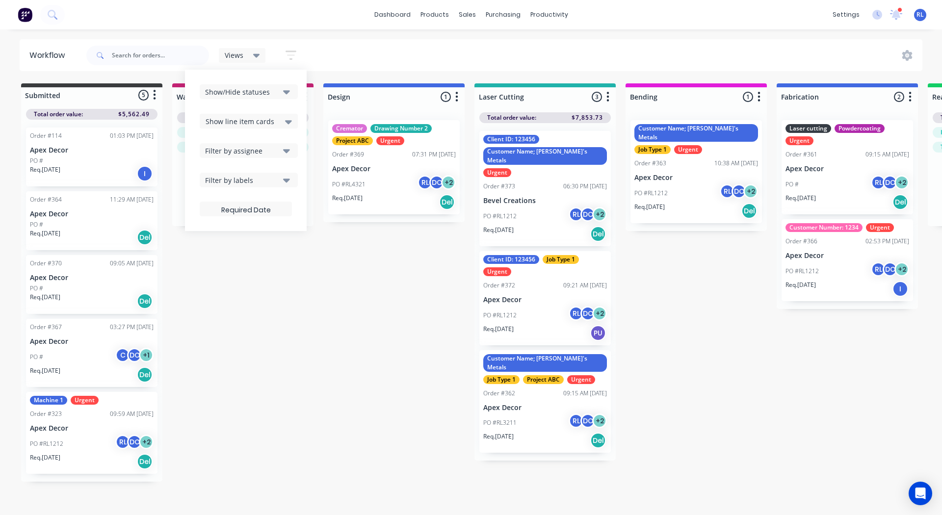
click at [248, 116] on span "Show line item cards" at bounding box center [239, 121] width 69 height 10
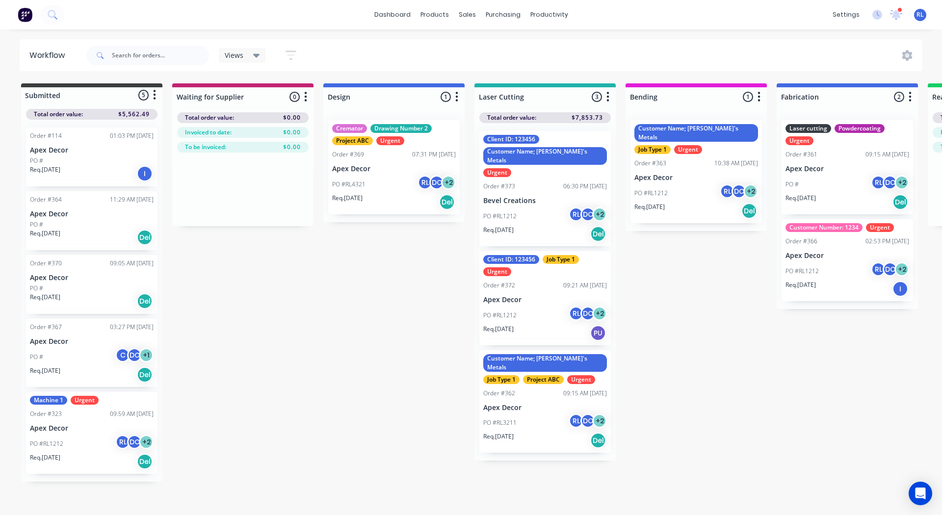
click at [378, 303] on div "Submitted 5 Status colour #3A3C3E hex #3A3C3E Save Cancel Summaries Total order…" at bounding box center [739, 282] width 1493 height 398
drag, startPoint x: 70, startPoint y: 279, endPoint x: 76, endPoint y: 280, distance: 5.7
click at [76, 280] on div "Order #114 01:03 PM 01/05/25 Apex Decor PO # Req. 01/05/25 I Order #364 11:29 A…" at bounding box center [91, 303] width 141 height 367
click at [84, 280] on p "Apex Decor" at bounding box center [92, 278] width 124 height 8
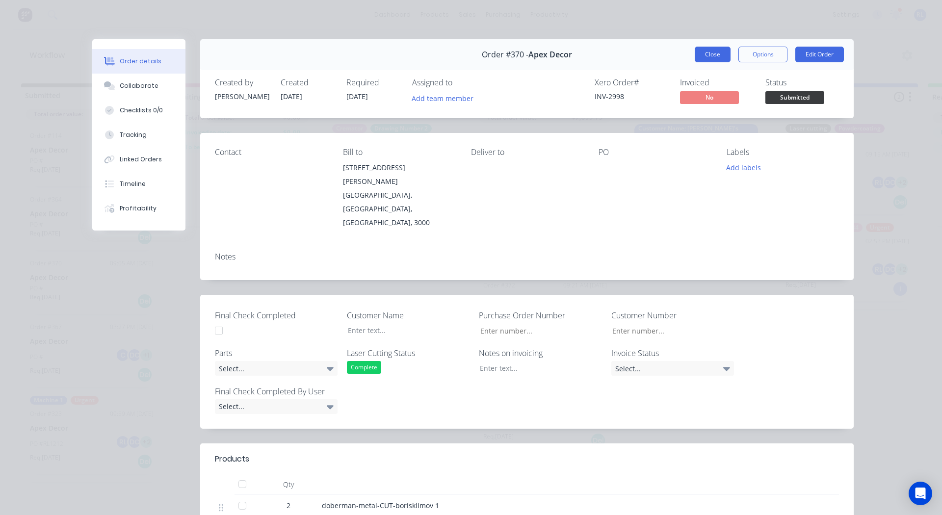
click at [703, 53] on button "Close" at bounding box center [712, 55] width 36 height 16
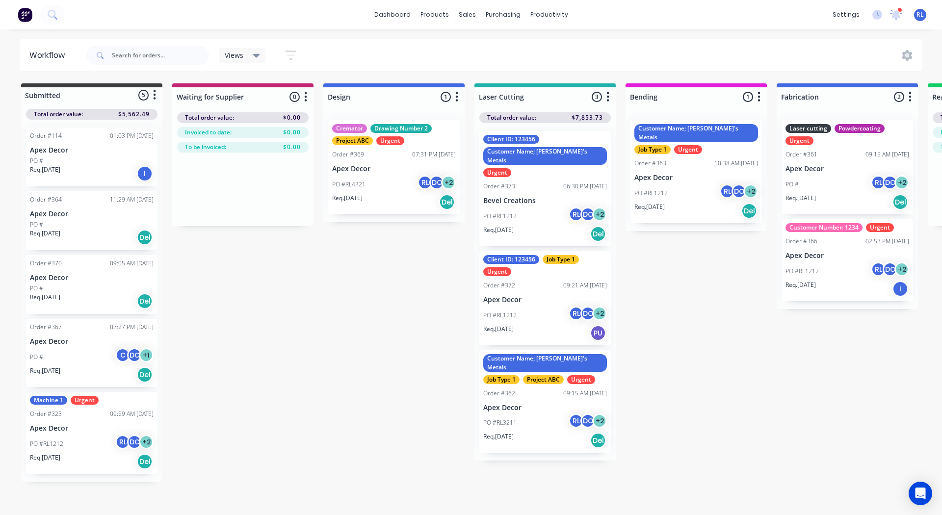
click at [545, 186] on div "Client ID: 123456 Customer Name; Rob's Metals Urgent Order #373 06:30 PM 09/09/…" at bounding box center [544, 188] width 131 height 115
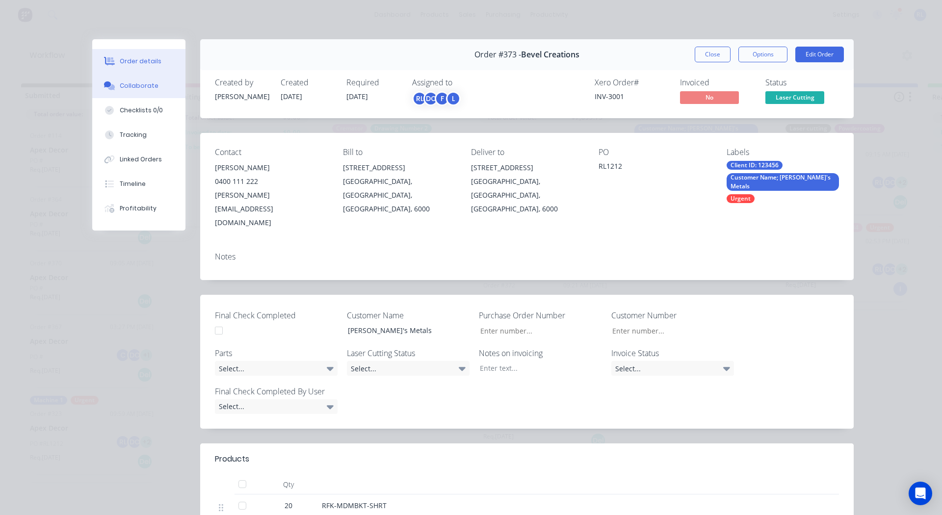
click at [140, 83] on div "Collaborate" at bounding box center [139, 85] width 39 height 9
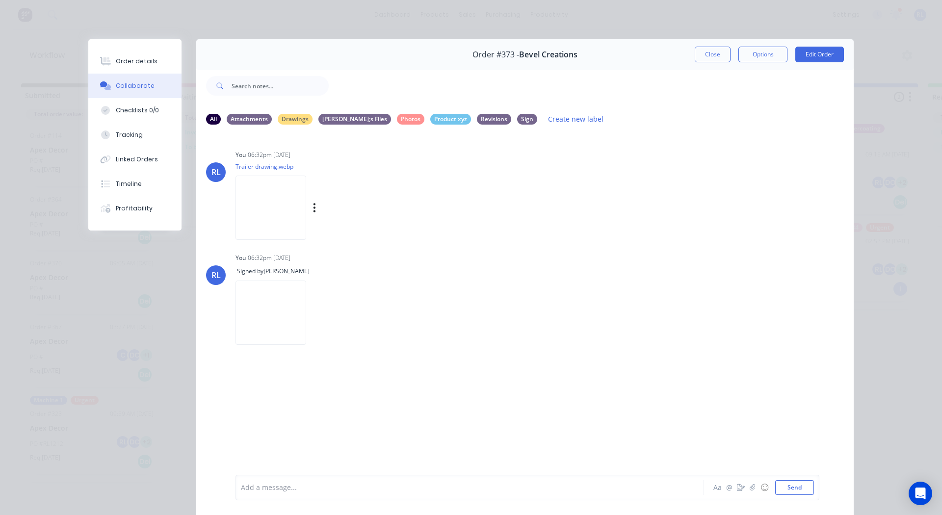
click at [266, 200] on img at bounding box center [270, 208] width 71 height 64
click at [123, 107] on div "Checklists 0/0" at bounding box center [137, 110] width 43 height 9
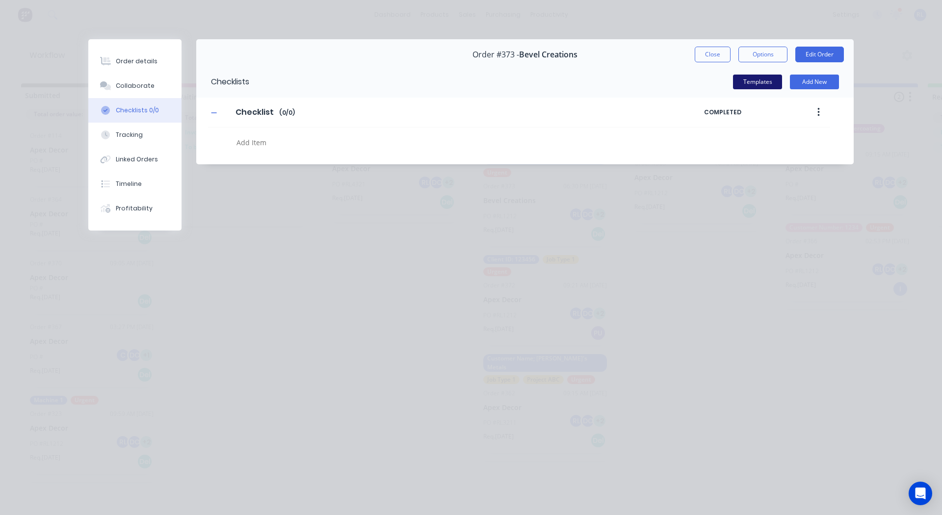
click at [760, 77] on button "Templates" at bounding box center [757, 82] width 49 height 15
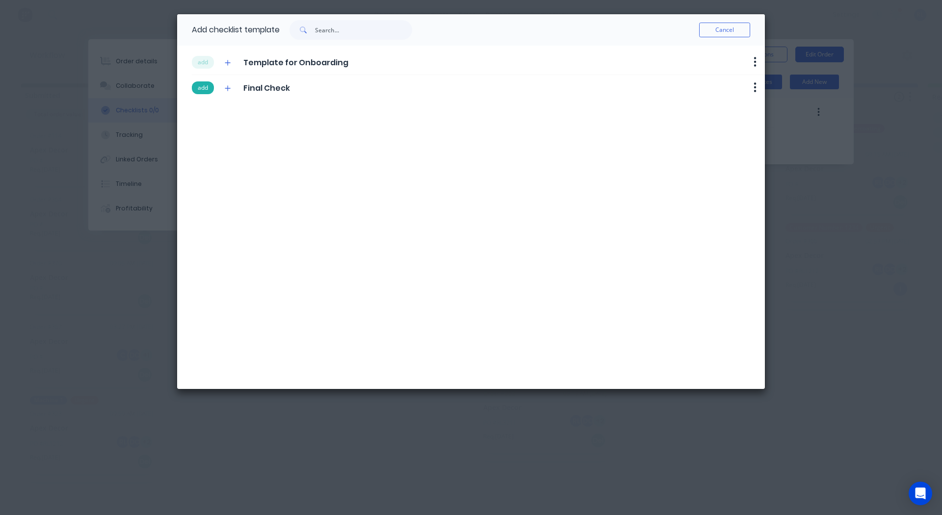
click at [204, 83] on button "add" at bounding box center [203, 87] width 22 height 13
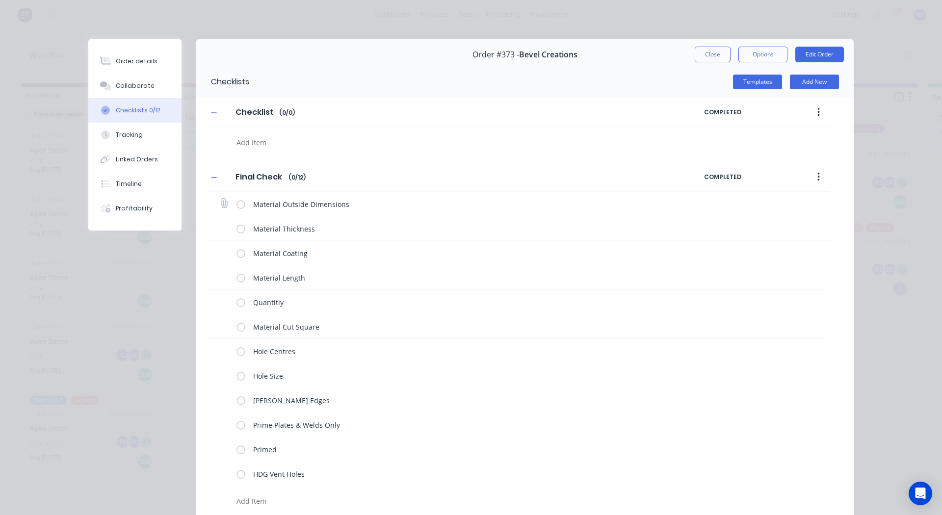
click at [236, 204] on label at bounding box center [240, 204] width 9 height 10
click at [0, 0] on input "checkbox" at bounding box center [0, 0] width 0 height 0
click at [236, 229] on label at bounding box center [240, 228] width 9 height 10
click at [0, 0] on input "checkbox" at bounding box center [0, 0] width 0 height 0
click at [236, 252] on label at bounding box center [240, 253] width 9 height 10
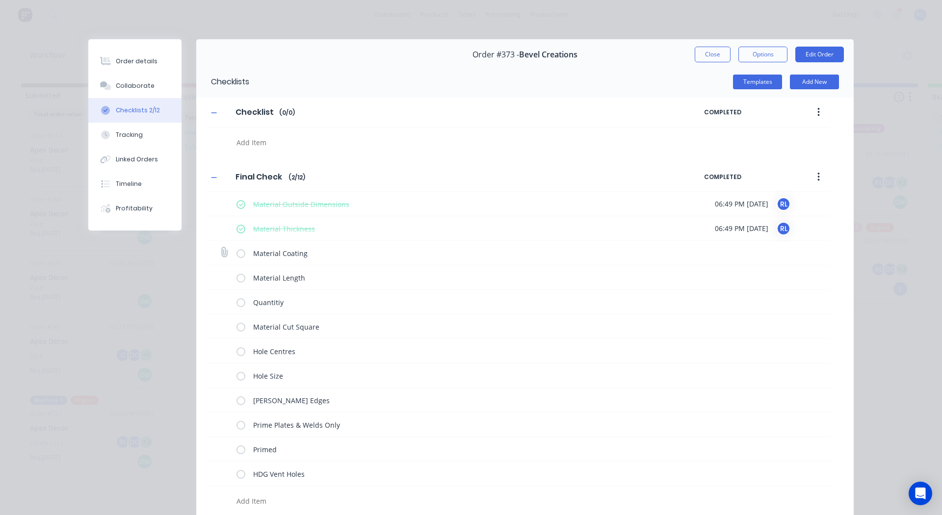
click at [0, 0] on input "checkbox" at bounding box center [0, 0] width 0 height 0
click at [237, 273] on label at bounding box center [240, 277] width 9 height 10
click at [0, 0] on input "checkbox" at bounding box center [0, 0] width 0 height 0
click at [236, 301] on label at bounding box center [240, 302] width 9 height 10
click at [0, 0] on input "checkbox" at bounding box center [0, 0] width 0 height 0
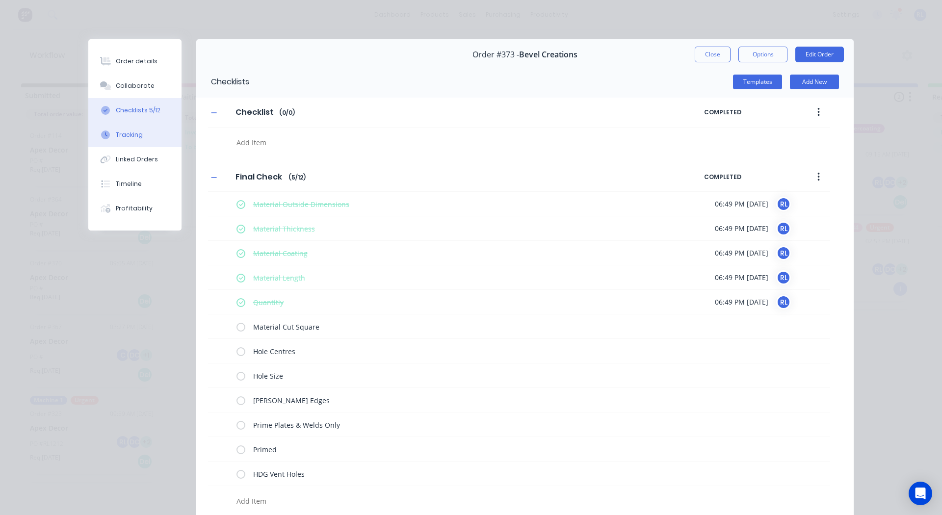
click at [122, 132] on div "Tracking" at bounding box center [129, 134] width 27 height 9
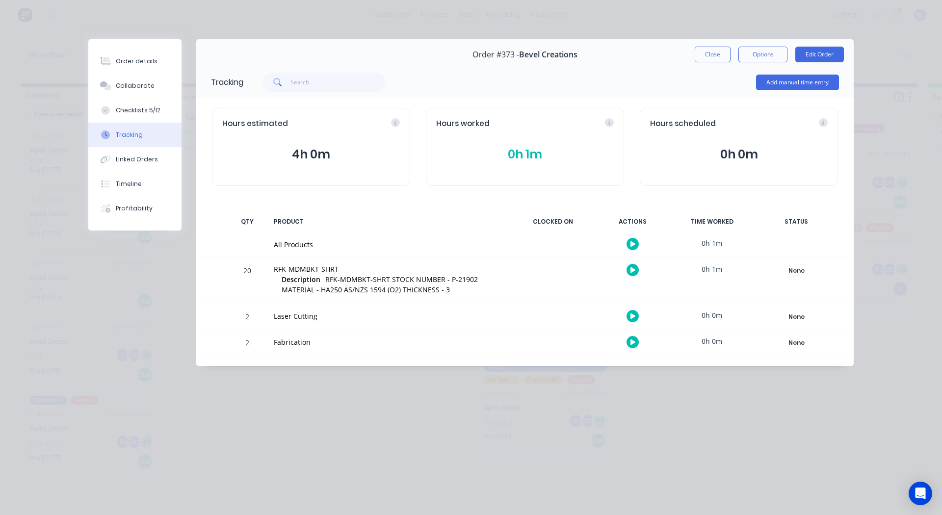
click at [634, 269] on icon "button" at bounding box center [632, 270] width 5 height 6
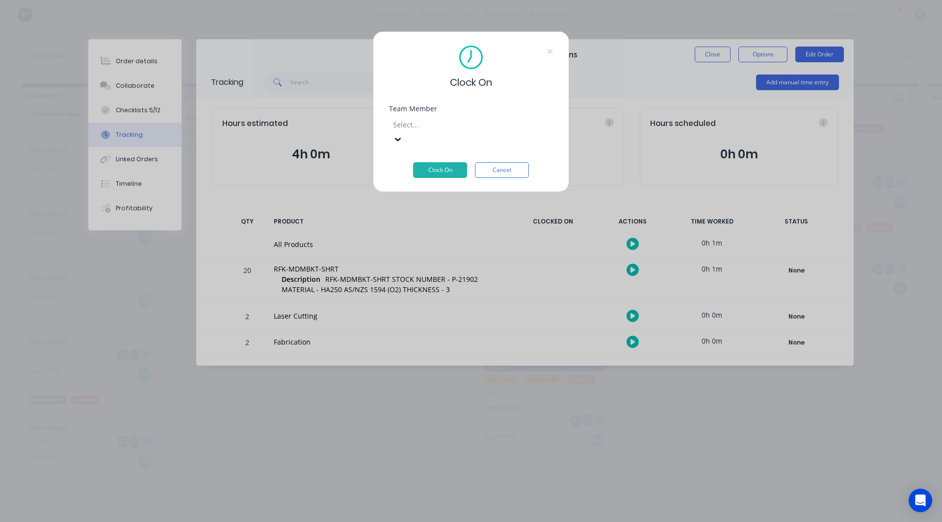
click at [428, 122] on div at bounding box center [462, 125] width 141 height 12
click at [420, 484] on div "[PERSON_NAME]" at bounding box center [471, 489] width 942 height 10
click at [448, 162] on button "Clock On" at bounding box center [440, 170] width 54 height 16
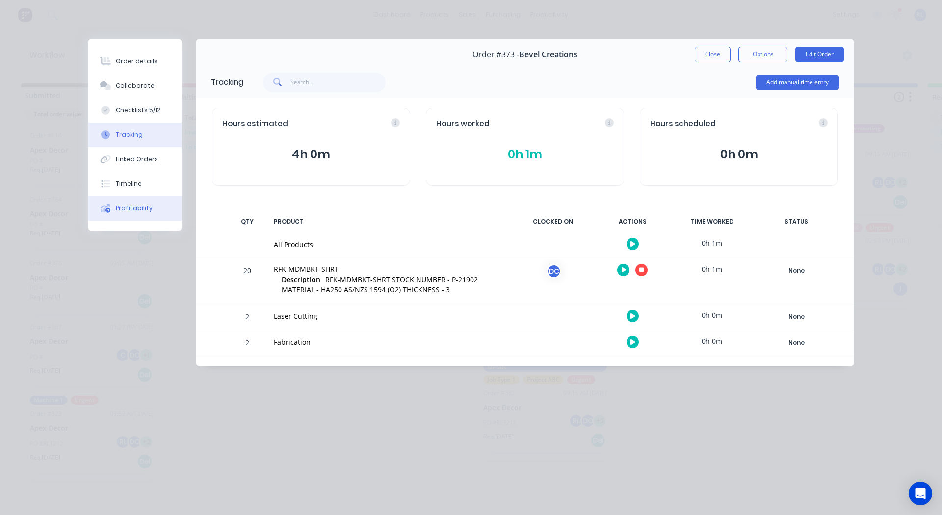
click at [135, 208] on div "Profitability" at bounding box center [134, 208] width 37 height 9
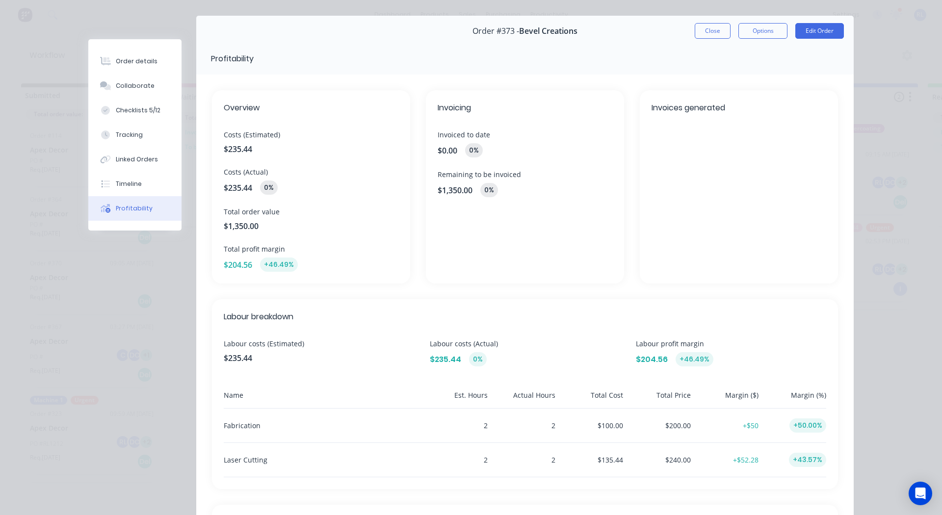
scroll to position [26, 0]
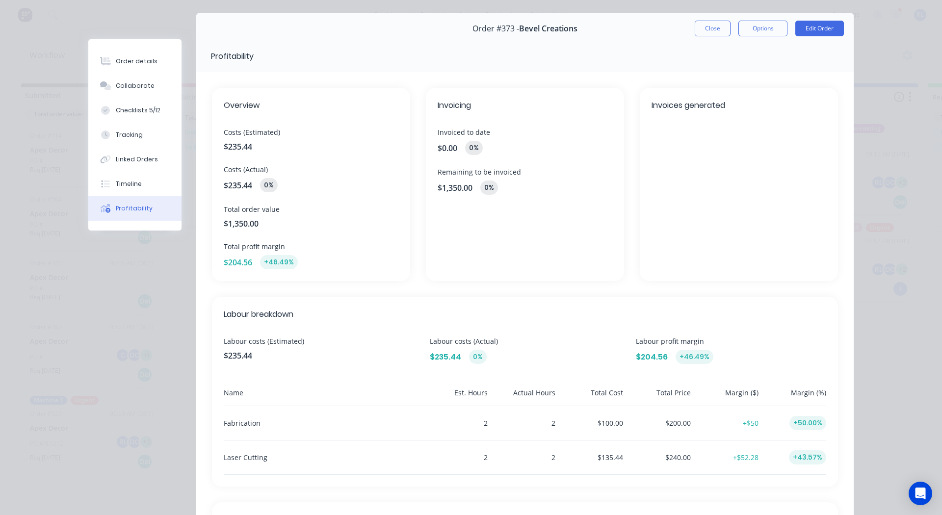
click at [252, 131] on span "Costs (Estimated)" at bounding box center [311, 132] width 175 height 10
click at [251, 167] on span "Costs (Actual)" at bounding box center [311, 169] width 175 height 10
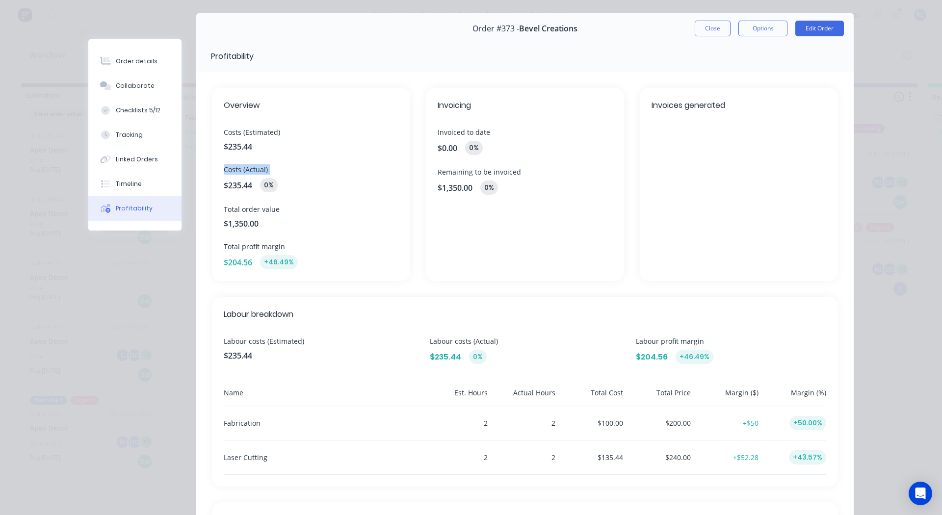
click at [251, 167] on span "Costs (Actual)" at bounding box center [311, 169] width 175 height 10
click at [284, 174] on span "Costs (Actual)" at bounding box center [311, 169] width 175 height 10
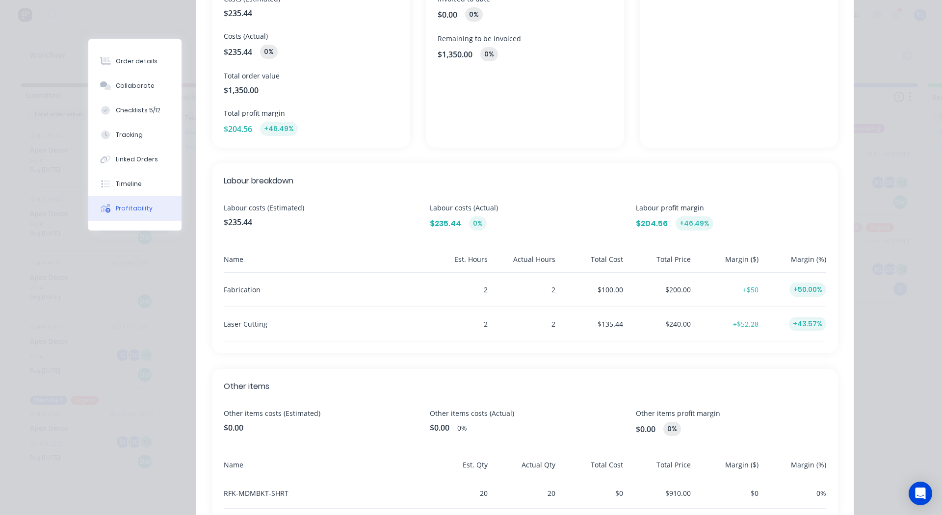
scroll to position [227, 0]
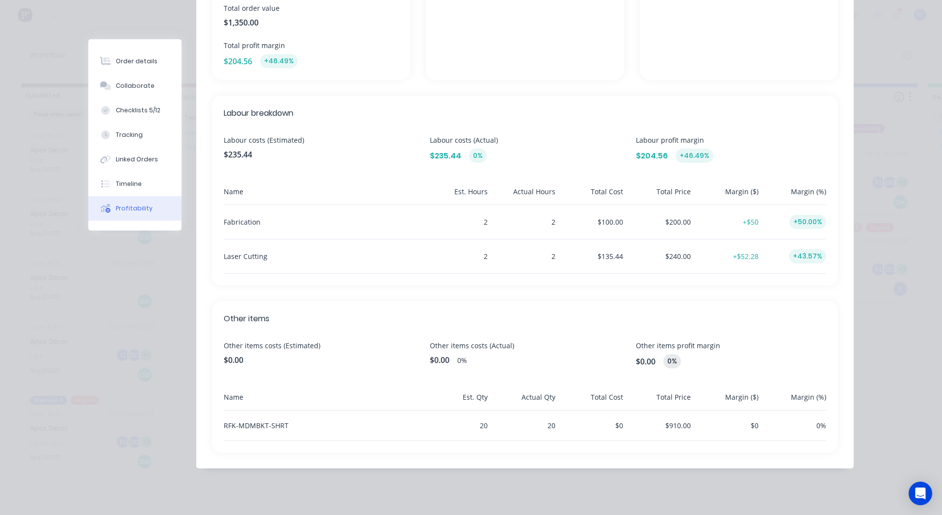
click at [483, 216] on div "2" at bounding box center [456, 222] width 64 height 34
click at [549, 222] on div "2" at bounding box center [523, 222] width 64 height 34
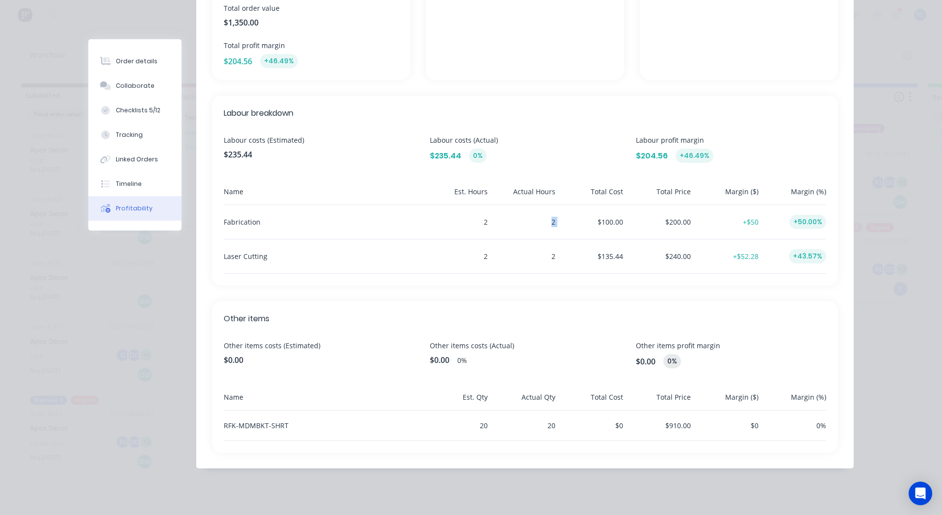
click at [549, 222] on div "2" at bounding box center [523, 222] width 64 height 34
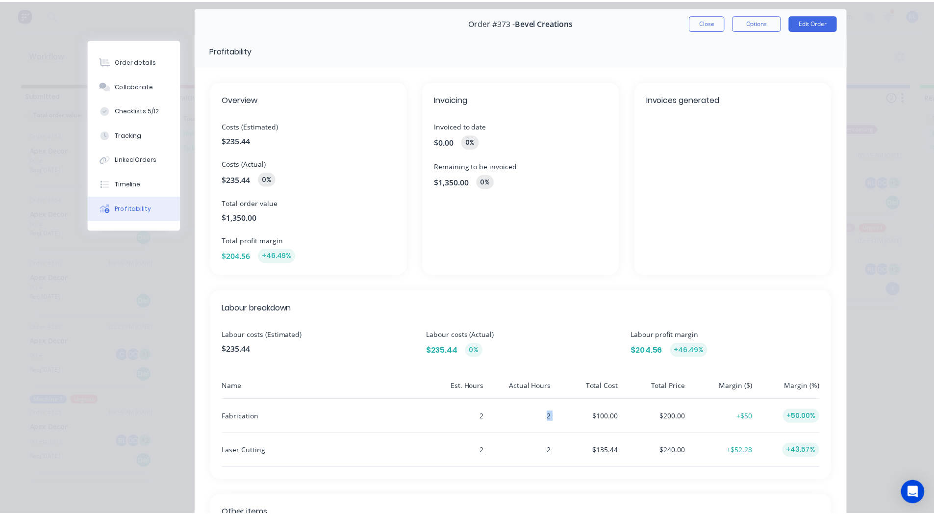
scroll to position [0, 0]
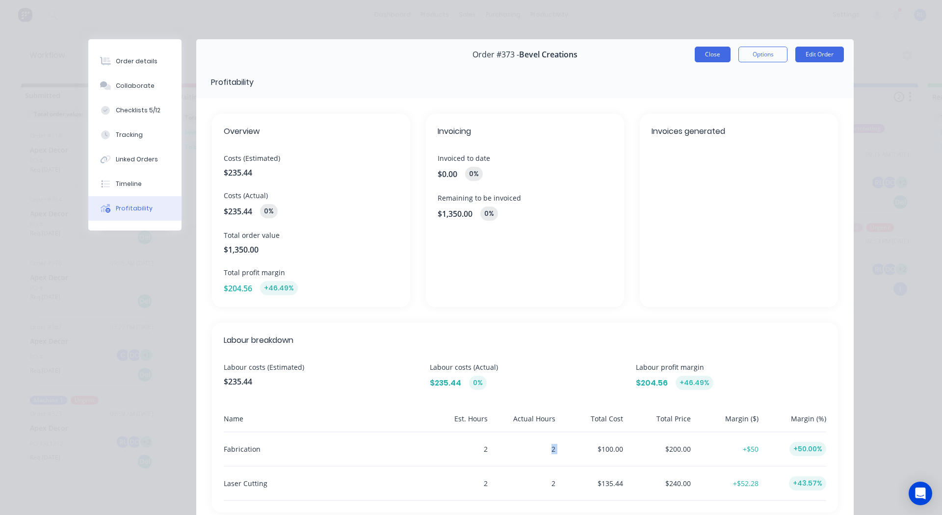
click at [704, 57] on button "Close" at bounding box center [712, 55] width 36 height 16
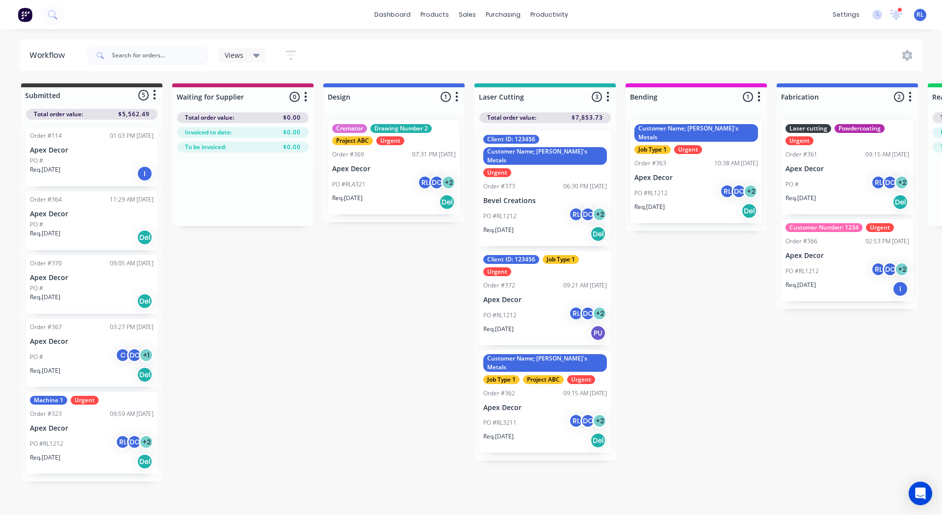
click at [457, 95] on icon "button" at bounding box center [456, 97] width 3 height 12
click at [407, 134] on button "Notifications" at bounding box center [413, 134] width 98 height 16
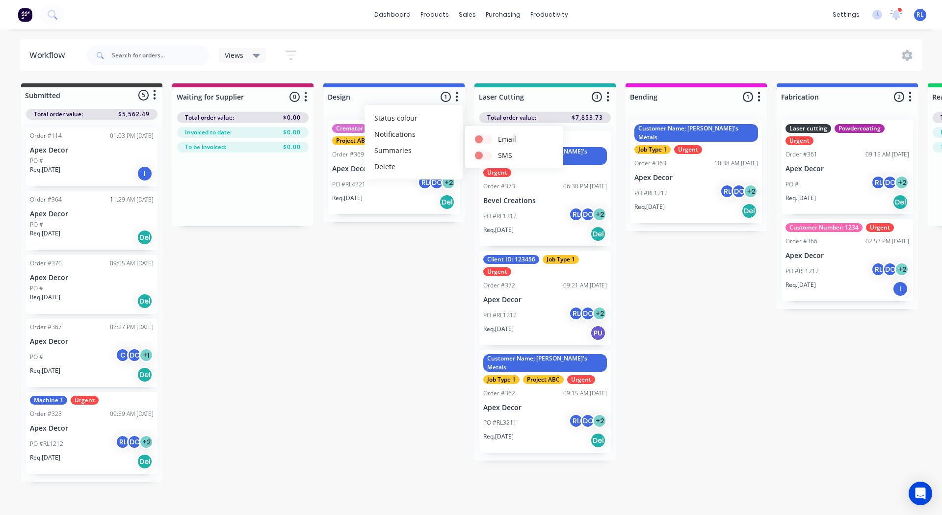
click at [434, 291] on div "Submitted 5 Status colour #3A3C3E hex #3A3C3E Save Cancel Summaries Total order…" at bounding box center [739, 282] width 1493 height 398
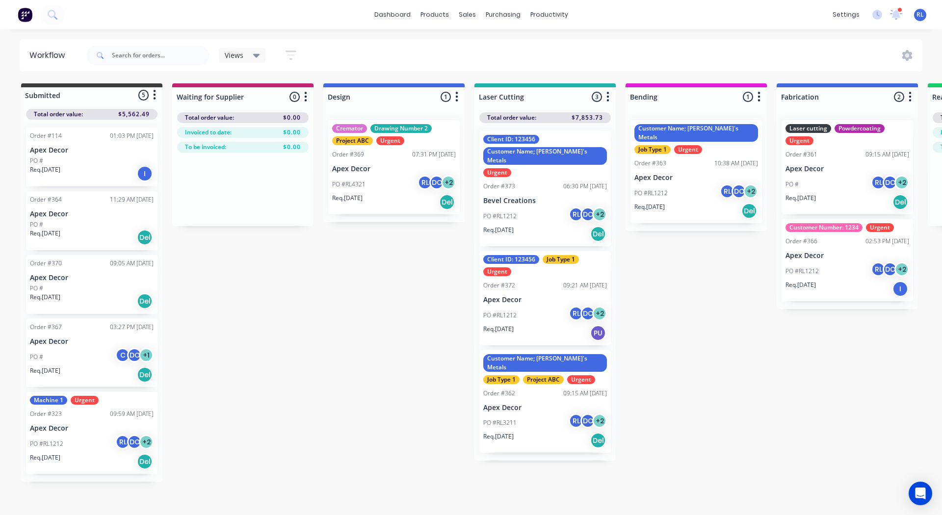
click at [611, 98] on button "button" at bounding box center [608, 97] width 12 height 12
click at [562, 134] on button "Notifications" at bounding box center [564, 134] width 98 height 16
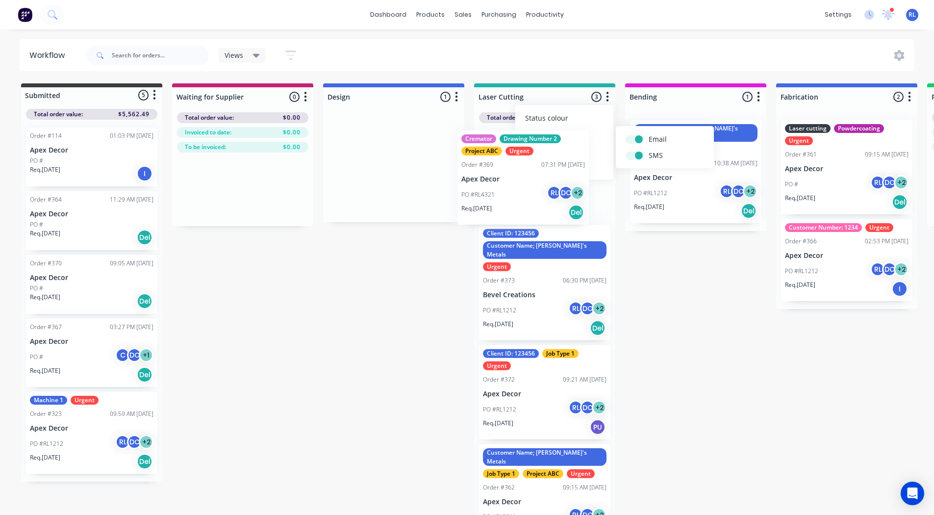
drag, startPoint x: 380, startPoint y: 168, endPoint x: 512, endPoint y: 178, distance: 132.8
click at [512, 178] on div "Submitted 5 Status colour #3A3C3E hex #3A3C3E Save Cancel Summaries Total order…" at bounding box center [739, 301] width 1493 height 437
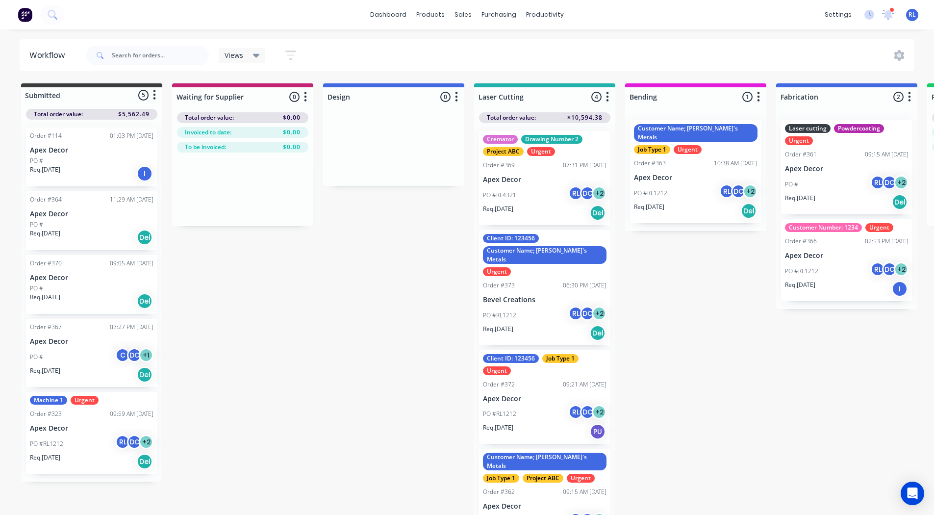
click at [606, 100] on icon "button" at bounding box center [607, 97] width 3 height 12
click at [575, 127] on button "Notifications" at bounding box center [564, 134] width 98 height 16
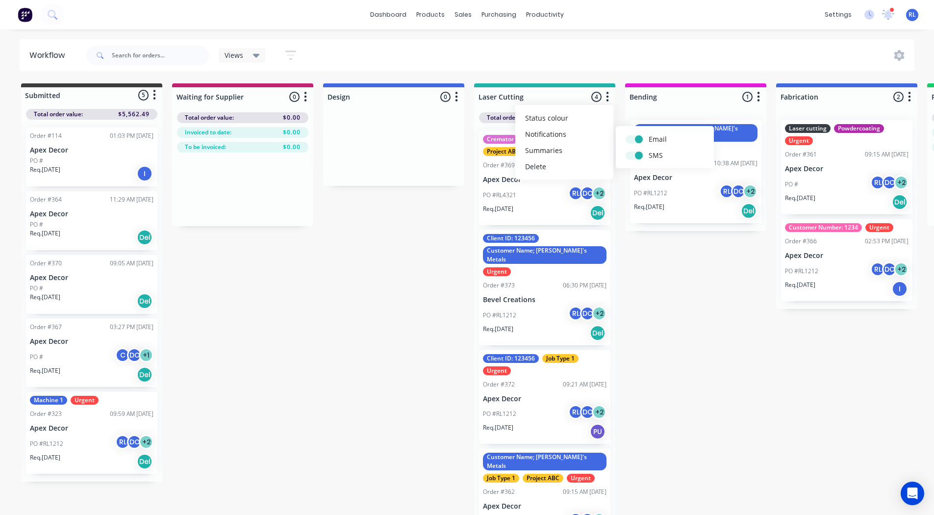
click at [664, 302] on div "Submitted 5 Status colour #3A3C3E hex #3A3C3E Save Cancel Summaries Total order…" at bounding box center [739, 301] width 1493 height 437
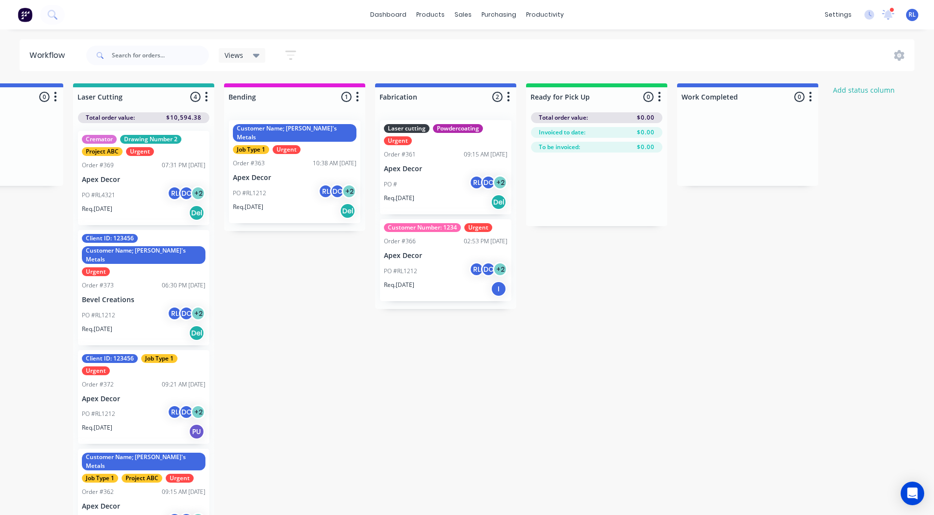
scroll to position [0, 403]
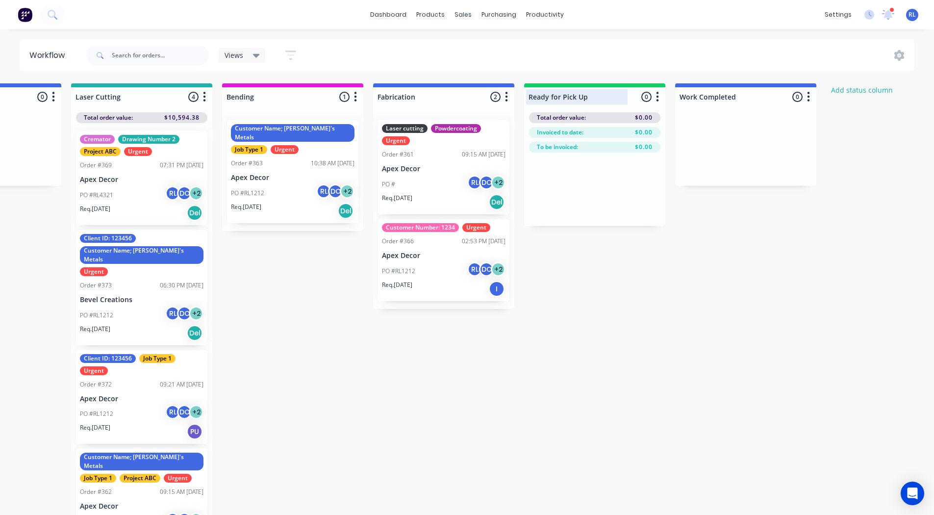
click at [587, 97] on div at bounding box center [594, 96] width 141 height 19
click at [579, 94] on input "Ready for Pick Up" at bounding box center [577, 97] width 97 height 10
type input "Ready for Delivery"
click at [659, 94] on icon "button" at bounding box center [657, 97] width 3 height 12
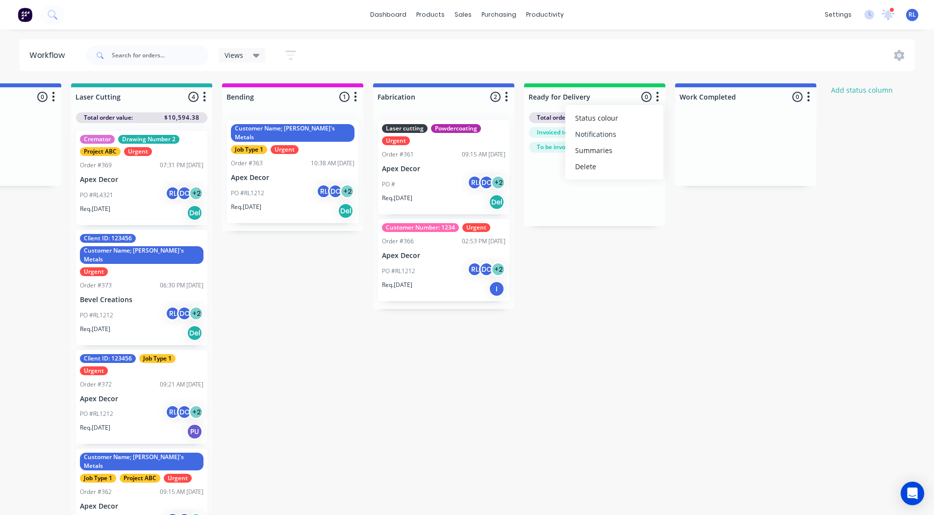
click at [617, 135] on button "Notifications" at bounding box center [614, 134] width 98 height 16
click at [676, 272] on div "Submitted 5 Status colour #3A3C3E hex #3A3C3E Save Cancel Summaries Total order…" at bounding box center [336, 301] width 1493 height 437
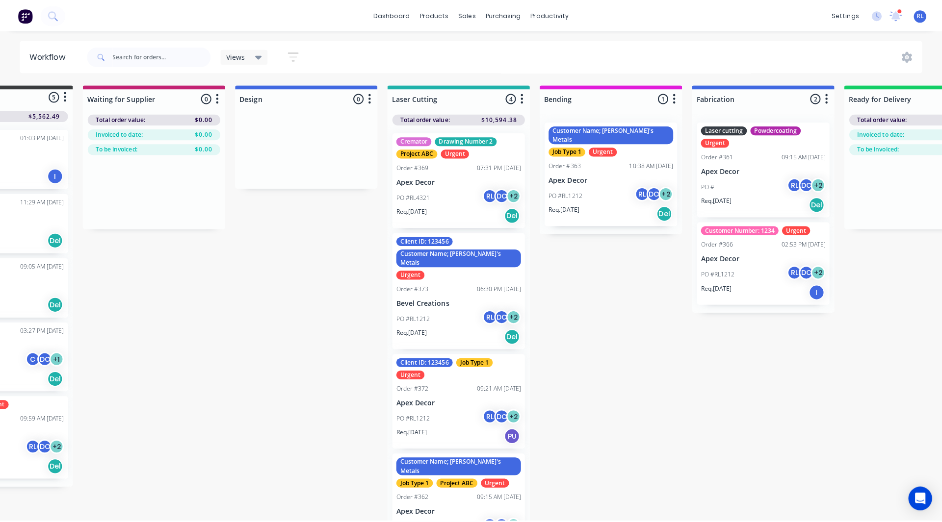
scroll to position [0, 0]
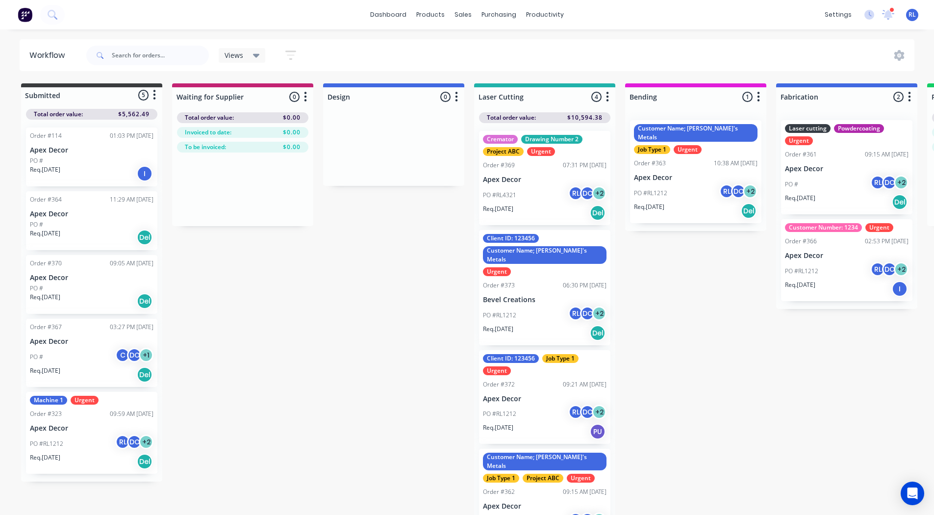
drag, startPoint x: 516, startPoint y: 270, endPoint x: 364, endPoint y: 114, distance: 217.8
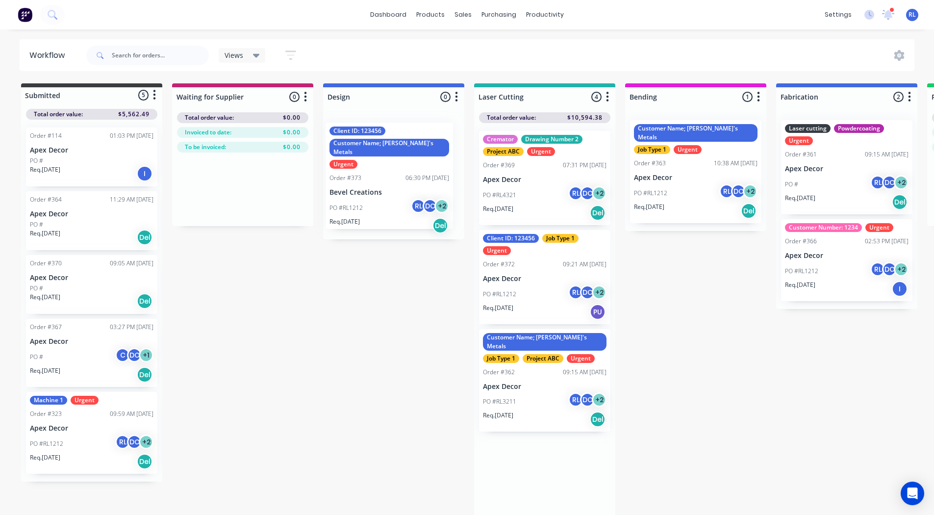
drag, startPoint x: 364, startPoint y: 114, endPoint x: 366, endPoint y: 141, distance: 27.0
click at [366, 141] on div "Submitted 5 Status colour #3A3C3E hex #3A3C3E Save Cancel Summaries Total order…" at bounding box center [739, 301] width 1493 height 437
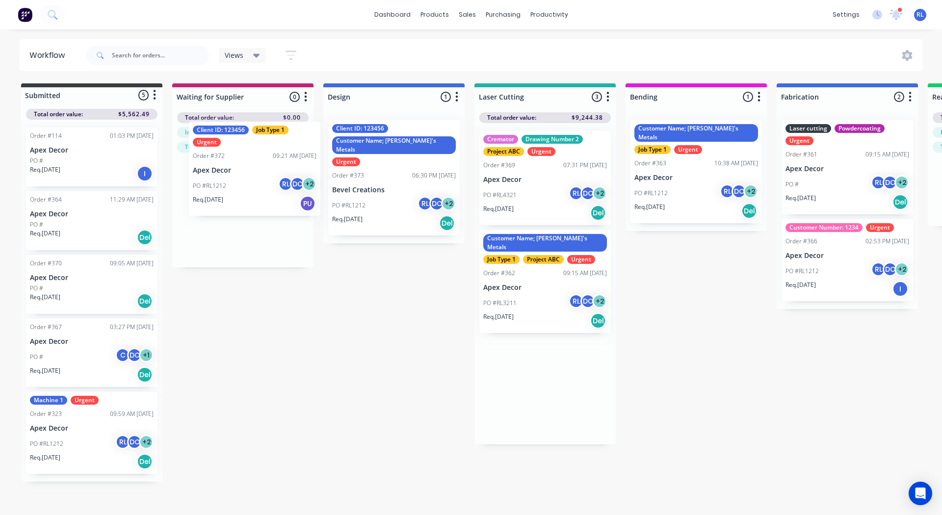
drag, startPoint x: 546, startPoint y: 279, endPoint x: 245, endPoint y: 168, distance: 321.1
click at [245, 168] on div "Submitted 5 Status colour #3A3C3E hex #3A3C3E Save Cancel Summaries Total order…" at bounding box center [739, 282] width 1493 height 398
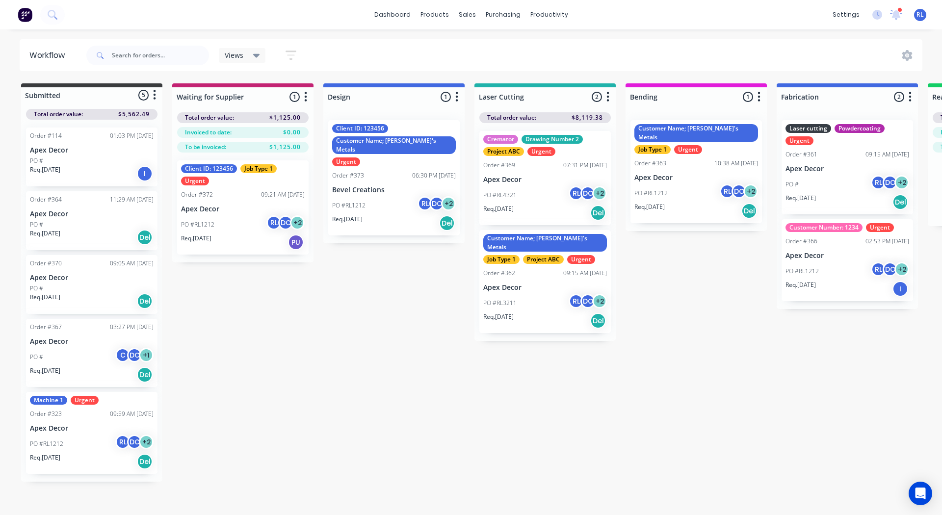
click at [259, 58] on icon at bounding box center [256, 55] width 7 height 11
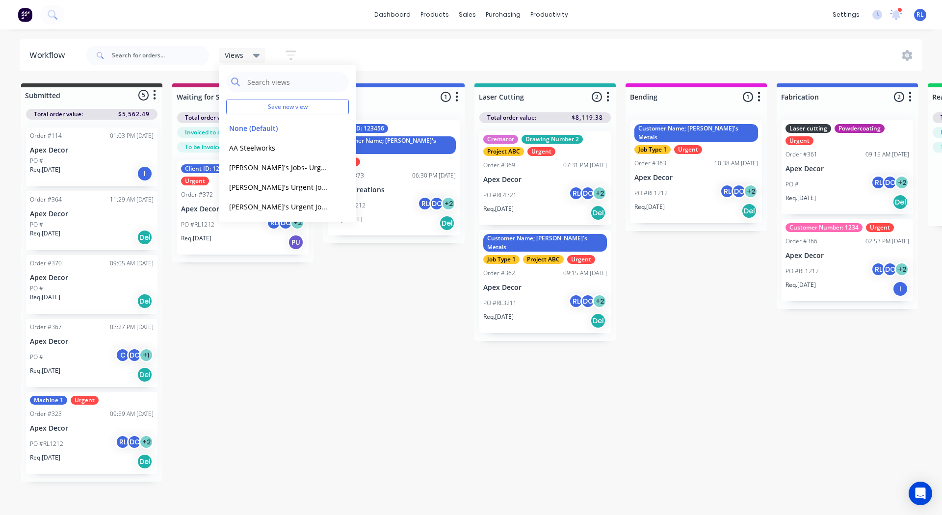
click at [319, 50] on div "Views Save new view None (Default) edit AA Steelworks edit Adam's Jobs- Urgent …" at bounding box center [503, 55] width 838 height 29
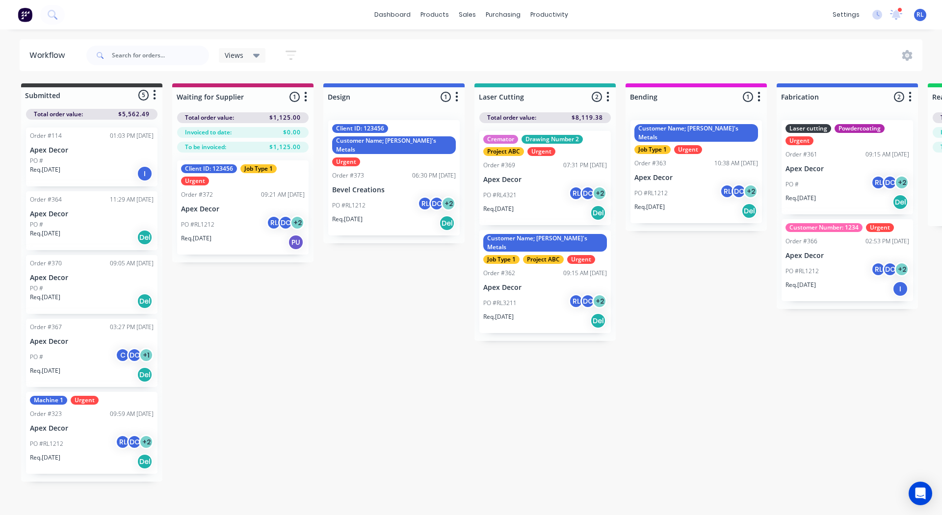
click at [250, 58] on div "Views" at bounding box center [242, 55] width 35 height 9
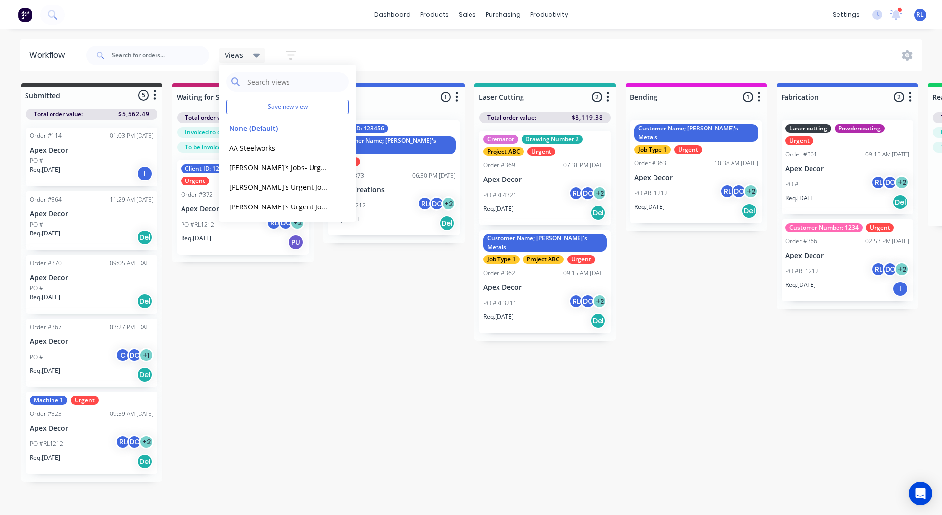
click at [230, 322] on div "Submitted 5 Status colour #3A3C3E hex #3A3C3E Save Cancel Summaries Total order…" at bounding box center [739, 282] width 1493 height 398
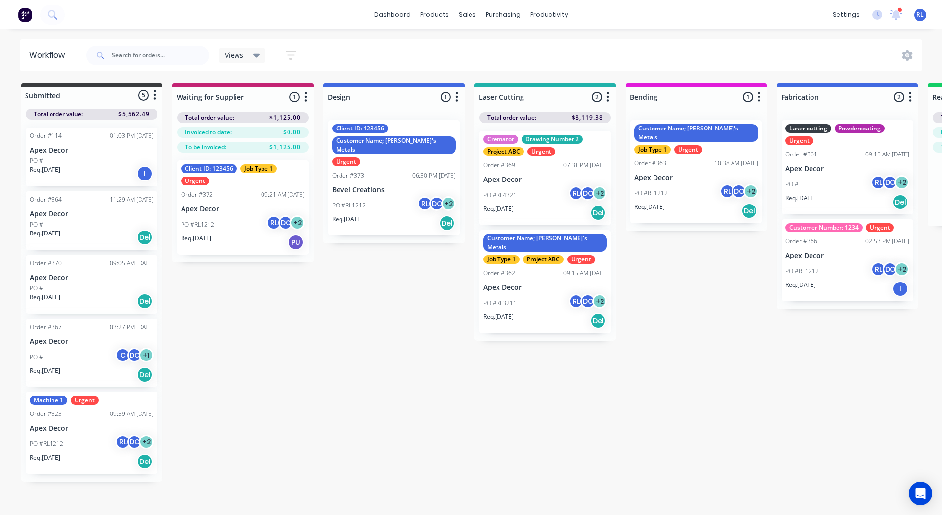
click at [290, 53] on icon "button" at bounding box center [290, 55] width 11 height 12
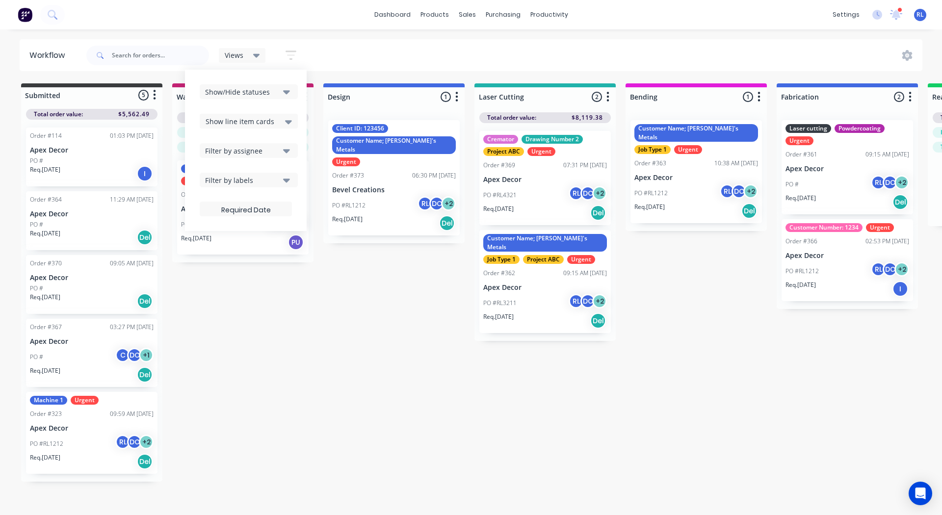
click at [242, 121] on span "Show line item cards" at bounding box center [239, 121] width 69 height 10
click at [252, 323] on div "Submitted 5 Status colour #3A3C3E hex #3A3C3E Save Cancel Summaries Total order…" at bounding box center [739, 282] width 1493 height 398
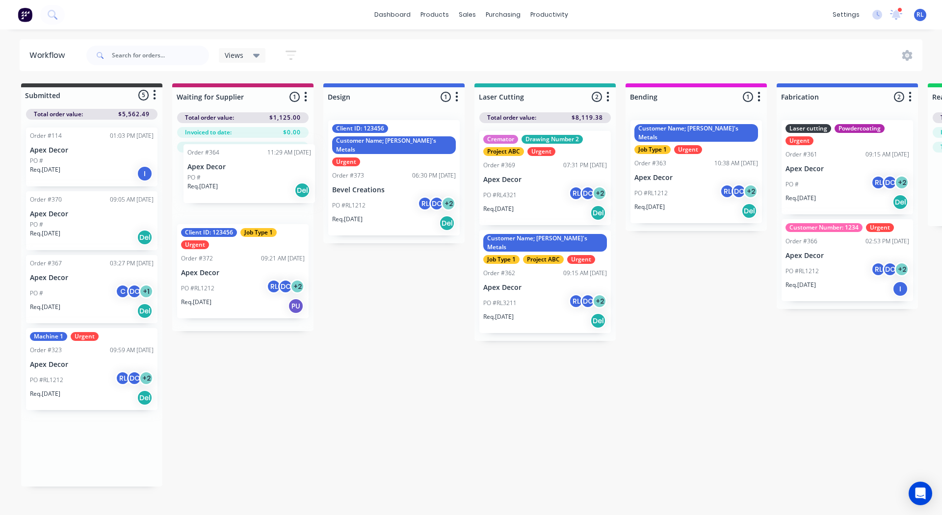
drag, startPoint x: 65, startPoint y: 215, endPoint x: 230, endPoint y: 169, distance: 171.1
click at [230, 169] on div "Submitted 5 Status colour #3A3C3E hex #3A3C3E Save Cancel Summaries Total order…" at bounding box center [739, 284] width 1493 height 403
drag, startPoint x: 233, startPoint y: 177, endPoint x: 340, endPoint y: 154, distance: 109.4
click at [340, 154] on div "Submitted 4 Status colour #3A3C3E hex #3A3C3E Save Cancel Summaries Total order…" at bounding box center [739, 250] width 1493 height 334
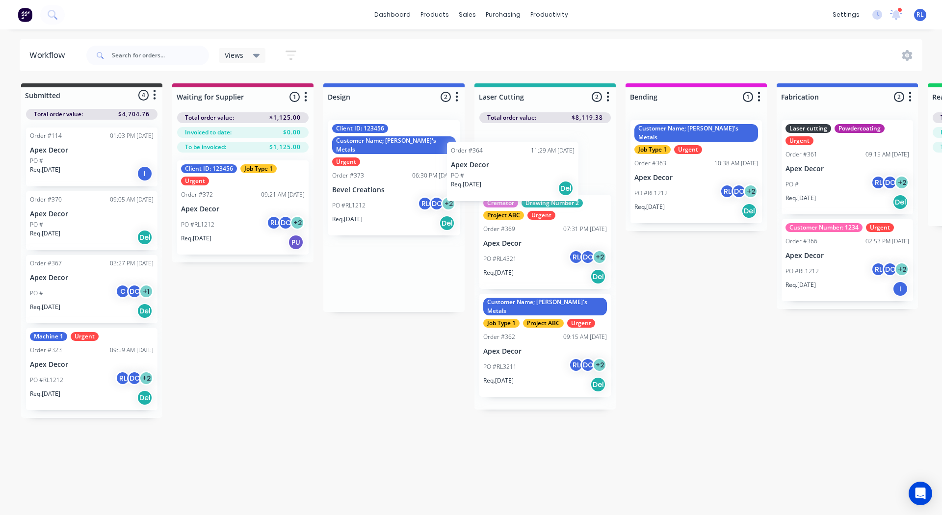
drag, startPoint x: 377, startPoint y: 161, endPoint x: 544, endPoint y: 195, distance: 170.6
click at [544, 195] on div "Submitted 4 Status colour #3A3C3E hex #3A3C3E Save Cancel Summaries Total order…" at bounding box center [739, 250] width 1493 height 334
click at [245, 58] on div "Views" at bounding box center [242, 55] width 35 height 9
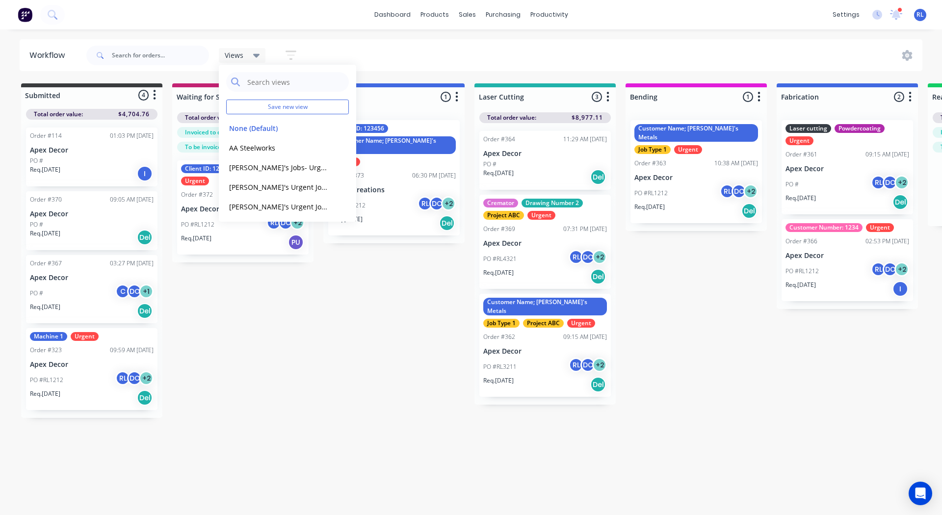
click at [235, 310] on div "Submitted 4 Status colour #3A3C3E hex #3A3C3E Save Cancel Summaries Total order…" at bounding box center [739, 250] width 1493 height 334
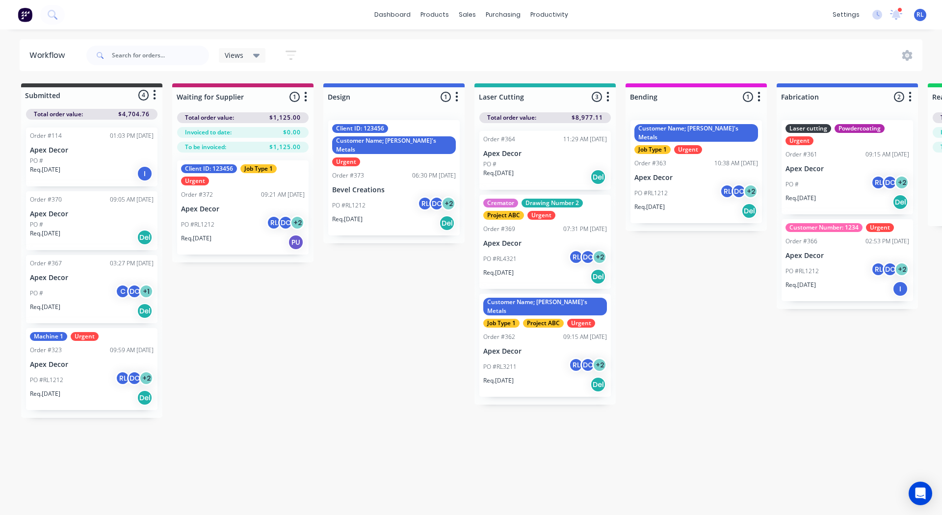
click at [254, 55] on icon at bounding box center [256, 56] width 7 height 4
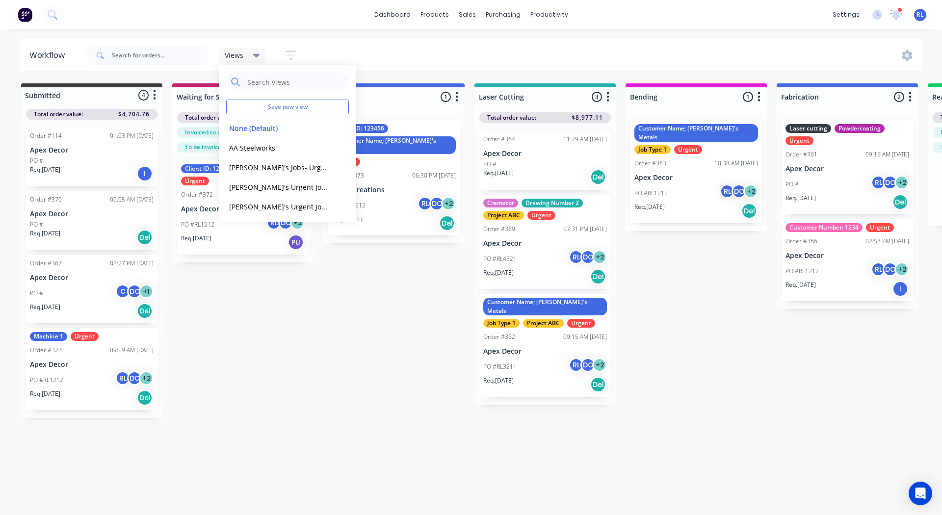
click at [237, 303] on div "Submitted 4 Status colour #3A3C3E hex #3A3C3E Save Cancel Summaries Total order…" at bounding box center [739, 250] width 1493 height 334
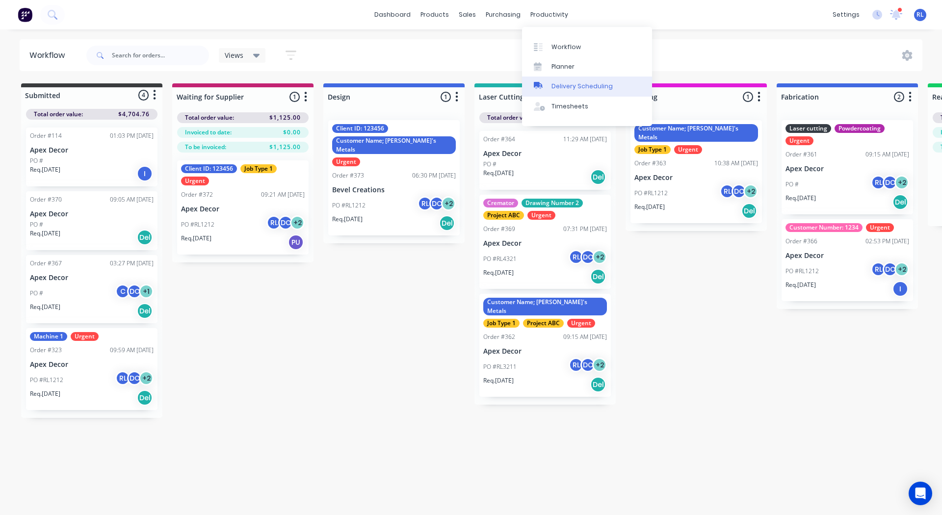
click at [566, 78] on link "Delivery Scheduling" at bounding box center [587, 86] width 130 height 20
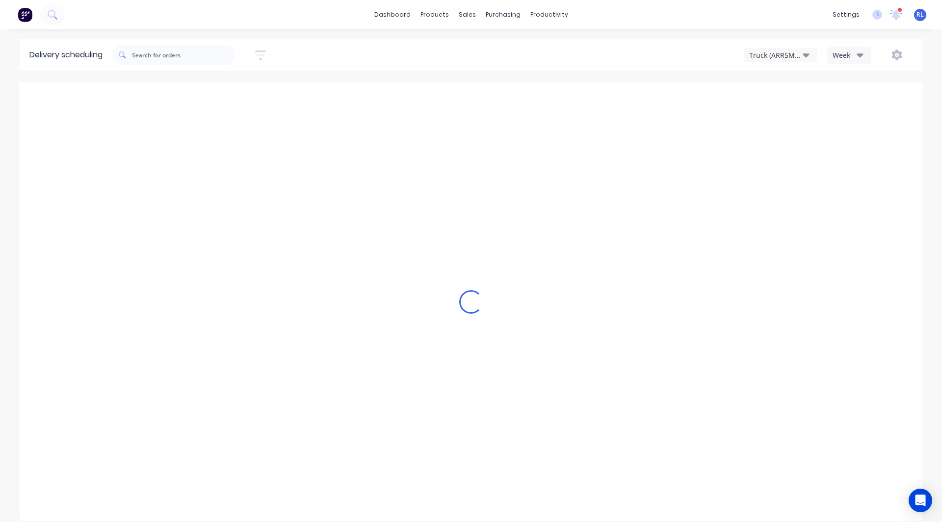
type input "Sep 7 - Sep 13"
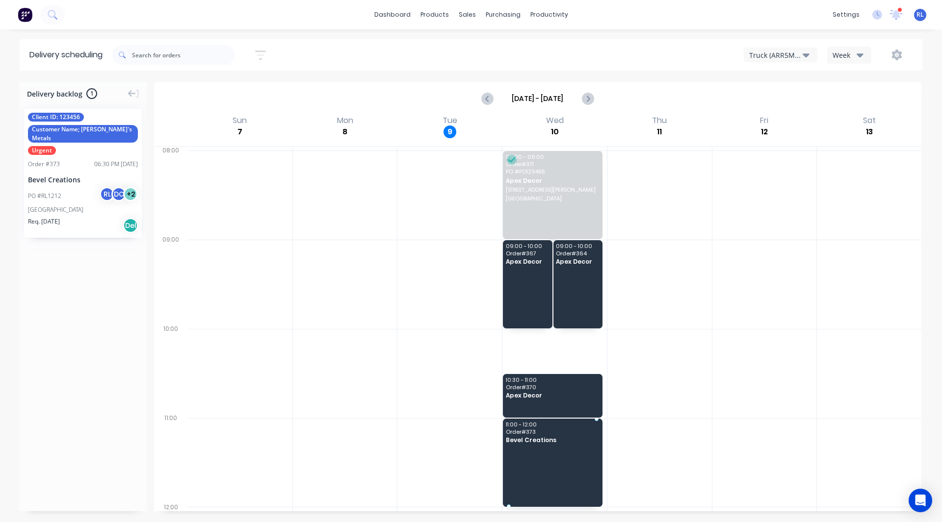
drag, startPoint x: 68, startPoint y: 173, endPoint x: 557, endPoint y: 452, distance: 562.5
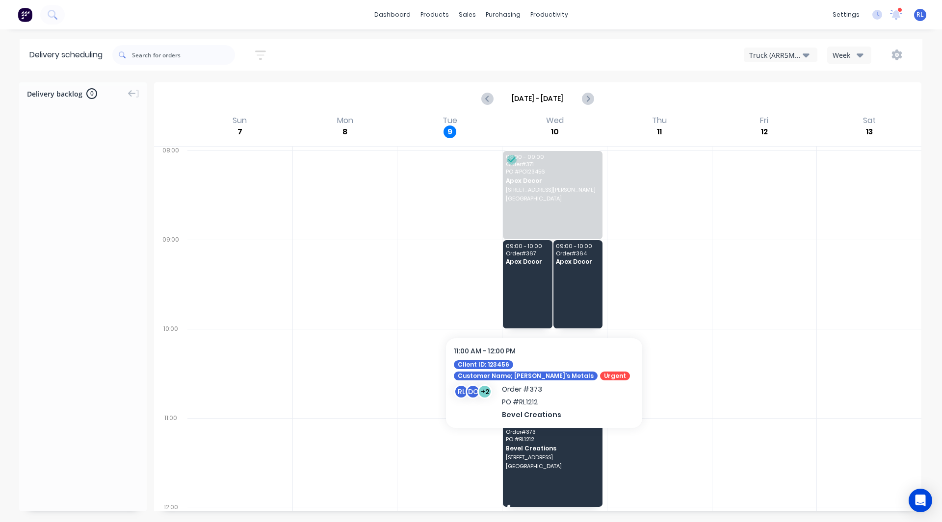
click at [544, 445] on span "Bevel Creations" at bounding box center [552, 448] width 93 height 6
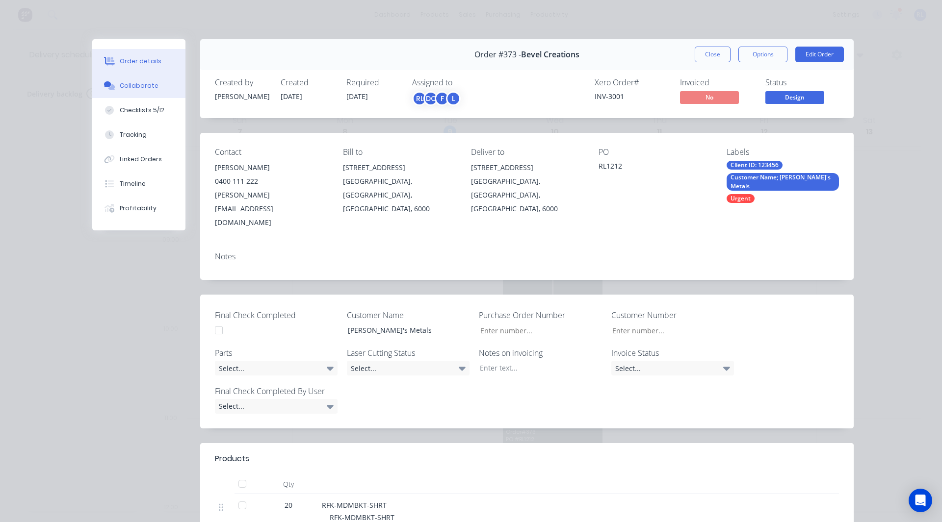
click at [138, 87] on div "Collaborate" at bounding box center [139, 85] width 39 height 9
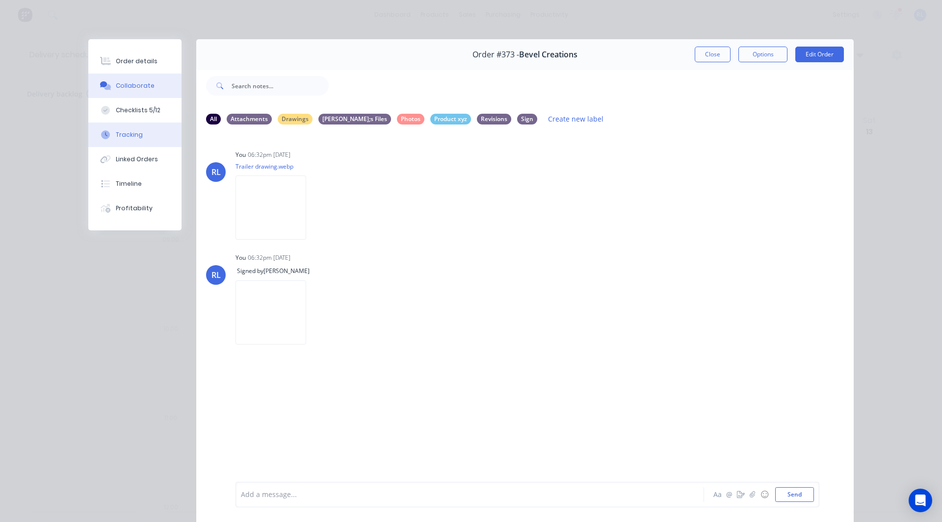
click at [135, 131] on div "Tracking" at bounding box center [129, 134] width 27 height 9
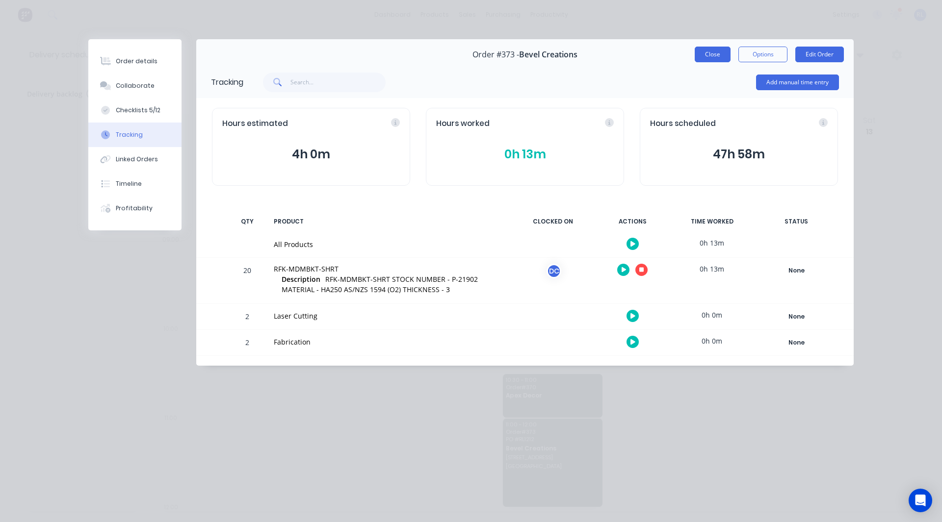
click at [714, 52] on button "Close" at bounding box center [712, 55] width 36 height 16
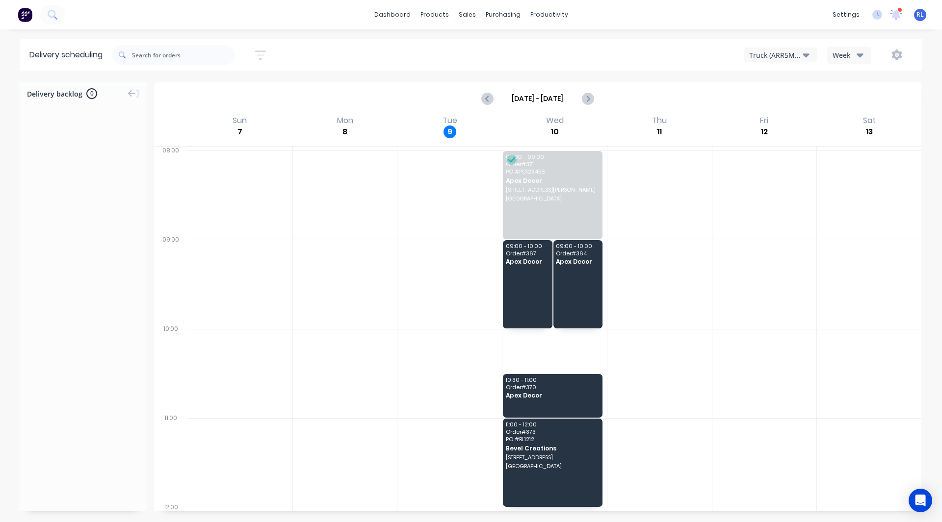
click at [793, 55] on div "Truck (ARR5MM)" at bounding box center [775, 55] width 53 height 10
click at [856, 76] on div "Delivery scheduling Sort by Most recent Created date Required date Order number…" at bounding box center [471, 280] width 942 height 483
click at [488, 43] on div "Sales Orders" at bounding box center [503, 47] width 40 height 9
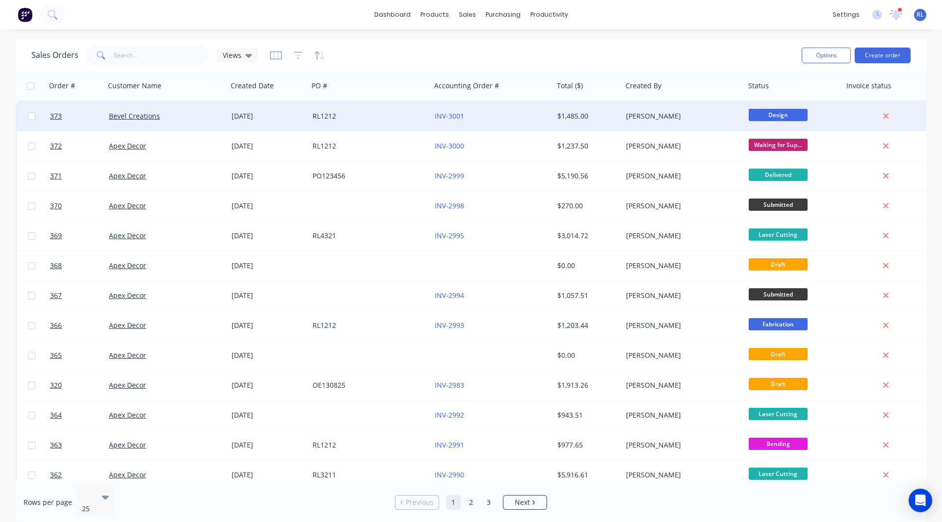
click at [286, 112] on div "[DATE]" at bounding box center [267, 116] width 73 height 10
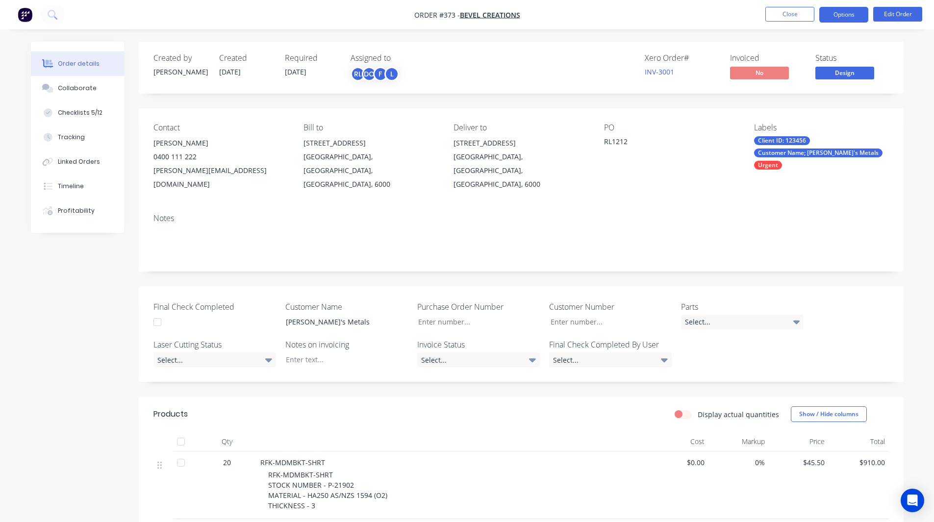
click at [842, 20] on button "Options" at bounding box center [843, 15] width 49 height 16
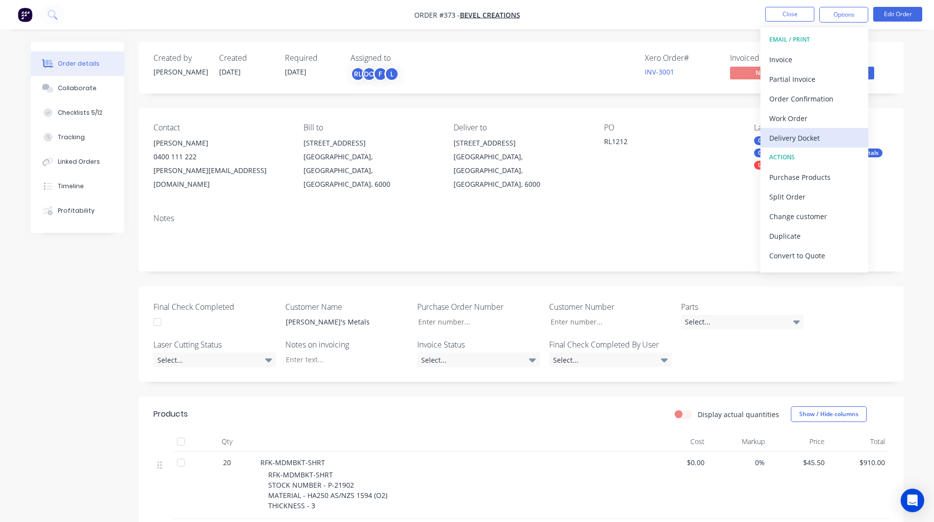
click at [787, 138] on div "Delivery Docket" at bounding box center [814, 138] width 90 height 14
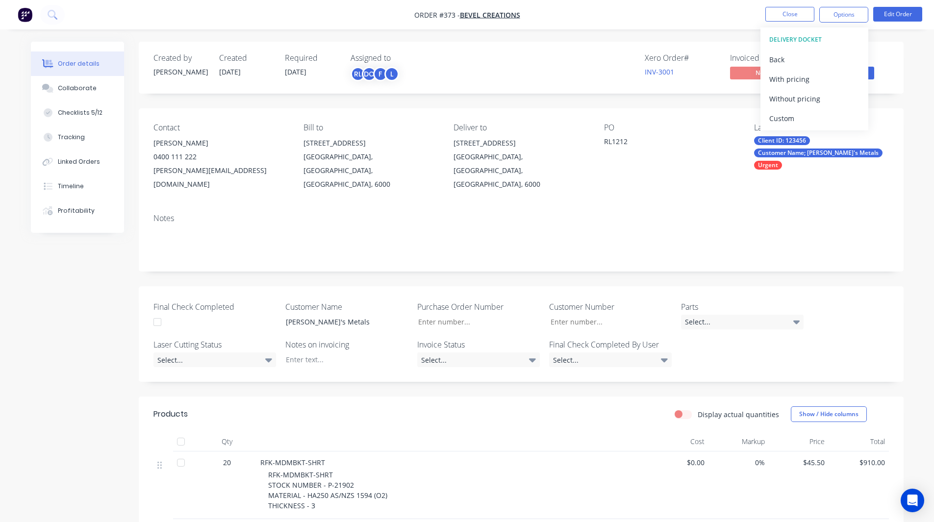
click at [524, 86] on div "Created by Rob Created 09/09/25 Required 16/09/25 Assigned to RL DC F L Xero Or…" at bounding box center [521, 68] width 765 height 52
drag, startPoint x: 39, startPoint y: 7, endPoint x: 25, endPoint y: 12, distance: 15.5
click at [25, 12] on nav "Order #373 - Bevel Creations Close Options Edit Order" at bounding box center [467, 14] width 934 height 29
click at [25, 12] on img "button" at bounding box center [25, 14] width 15 height 15
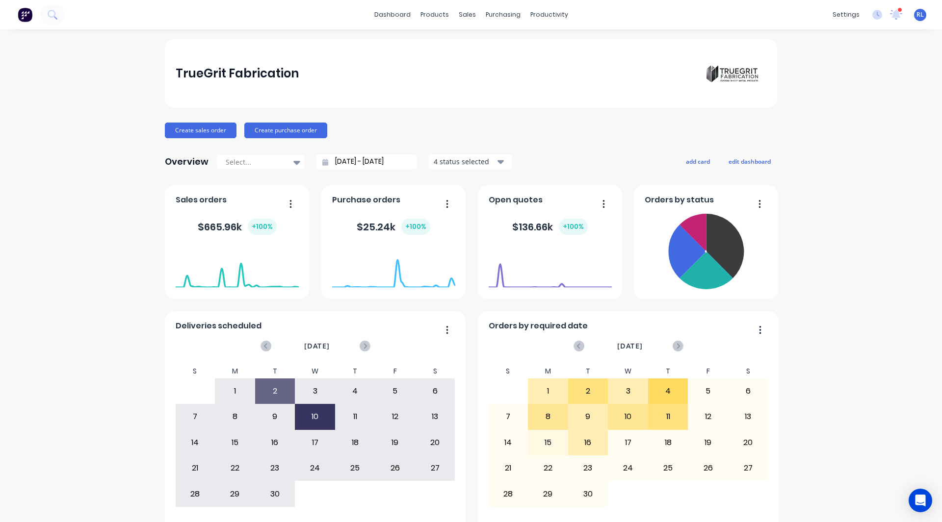
click at [107, 124] on div "TrueGrit Fabrication Create sales order Create purchase order Overview Select..…" at bounding box center [471, 295] width 942 height 512
